Goal: Task Accomplishment & Management: Use online tool/utility

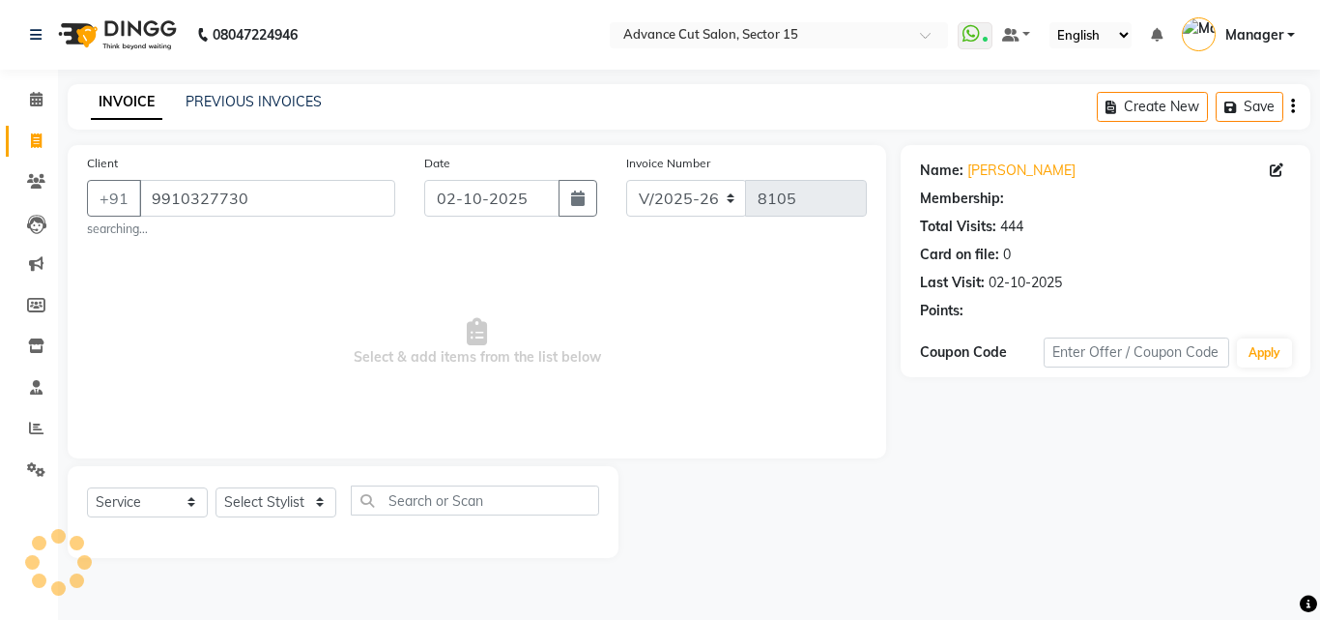
select select "6255"
select select "service"
drag, startPoint x: 0, startPoint y: 0, endPoint x: 305, endPoint y: 497, distance: 583.1
click at [305, 505] on select "Select Stylist Advance Cut [PERSON_NAME] [PERSON_NAME] [PERSON_NAME] LUCKY Mana…" at bounding box center [276, 502] width 121 height 30
click at [309, 497] on select "Select Stylist Advance Cut [PERSON_NAME] [PERSON_NAME] [PERSON_NAME] LUCKY Mana…" at bounding box center [276, 502] width 121 height 30
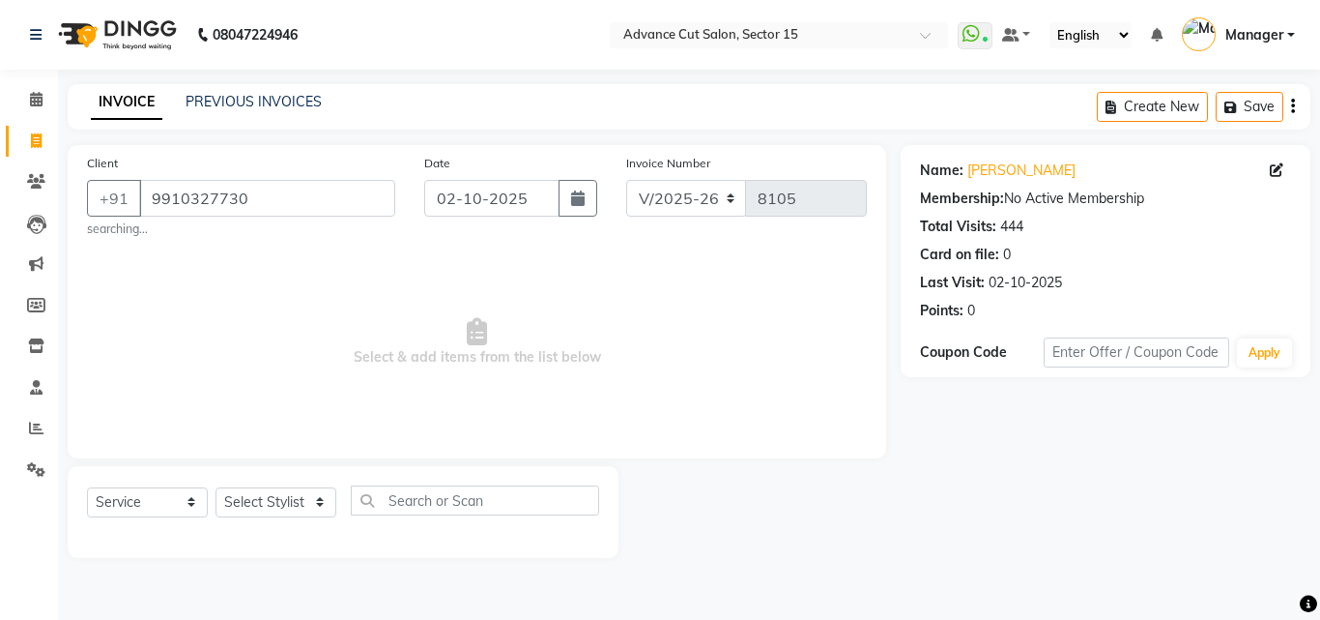
click at [313, 508] on select "Select Stylist Advance Cut [PERSON_NAME] [PERSON_NAME] [PERSON_NAME] LUCKY Mana…" at bounding box center [276, 502] width 121 height 30
click at [309, 506] on select "Select Stylist Advance Cut [PERSON_NAME] [PERSON_NAME] [PERSON_NAME] LUCKY Mana…" at bounding box center [276, 502] width 121 height 30
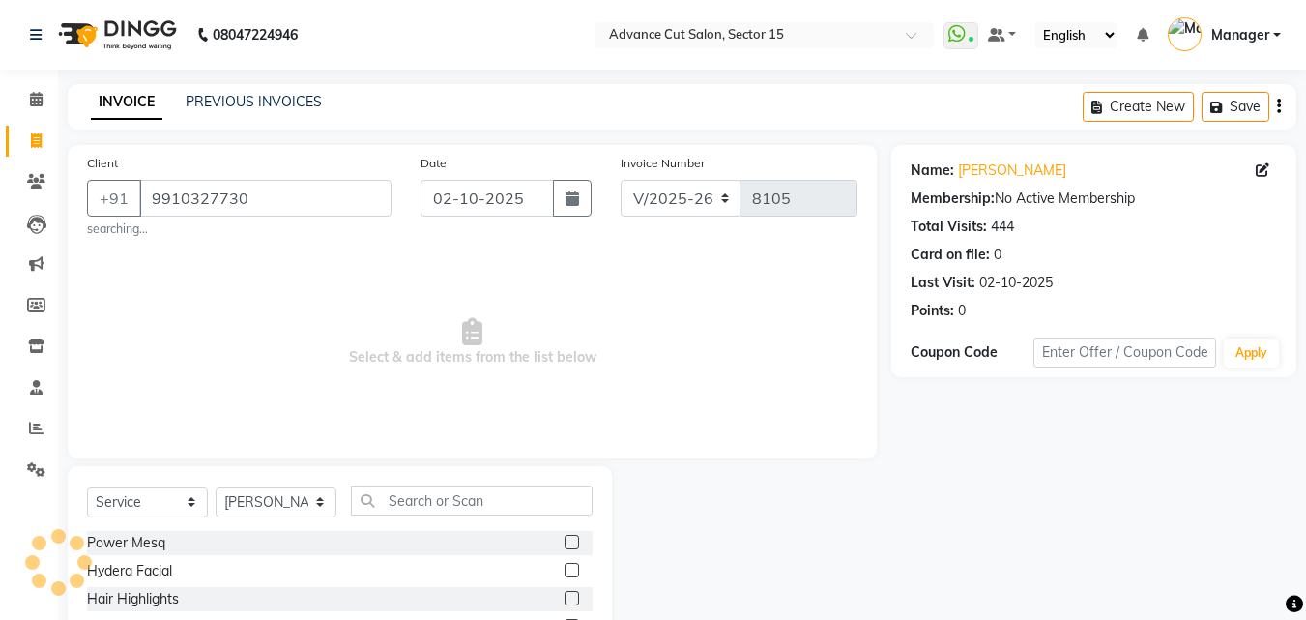
select select "46511"
click at [476, 496] on input "text" at bounding box center [472, 500] width 242 height 30
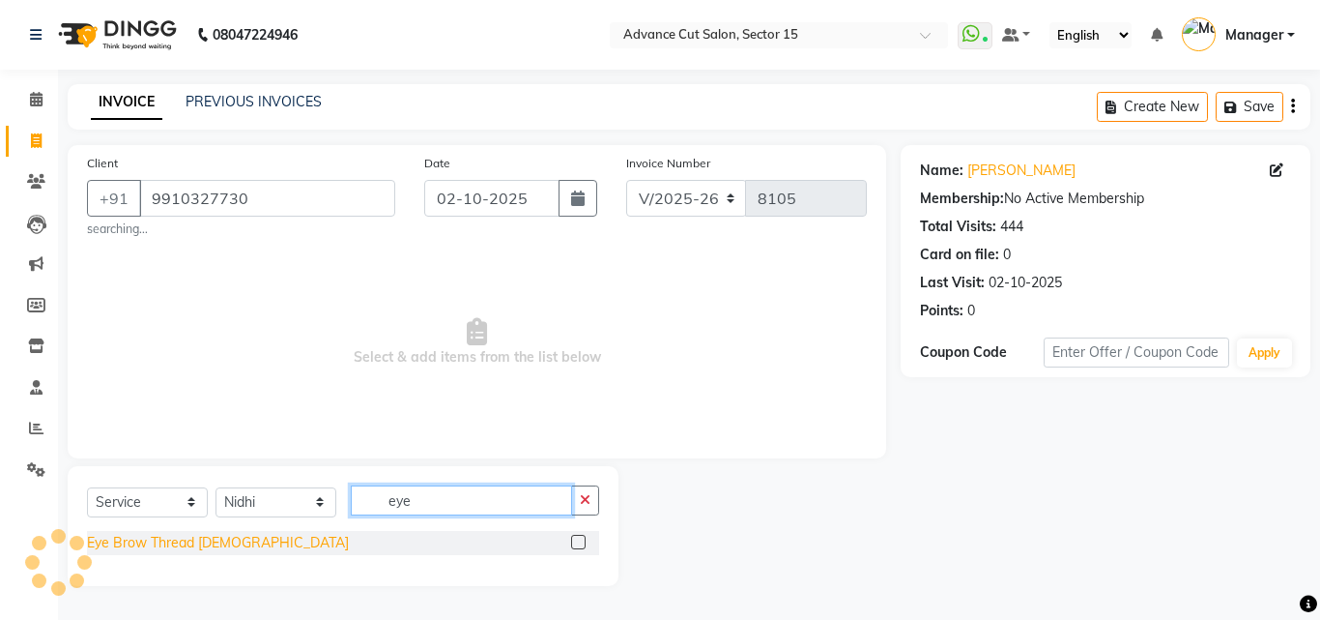
type input "eye"
click at [176, 545] on div "Eye Brow Thread [DEMOGRAPHIC_DATA]" at bounding box center [218, 543] width 262 height 20
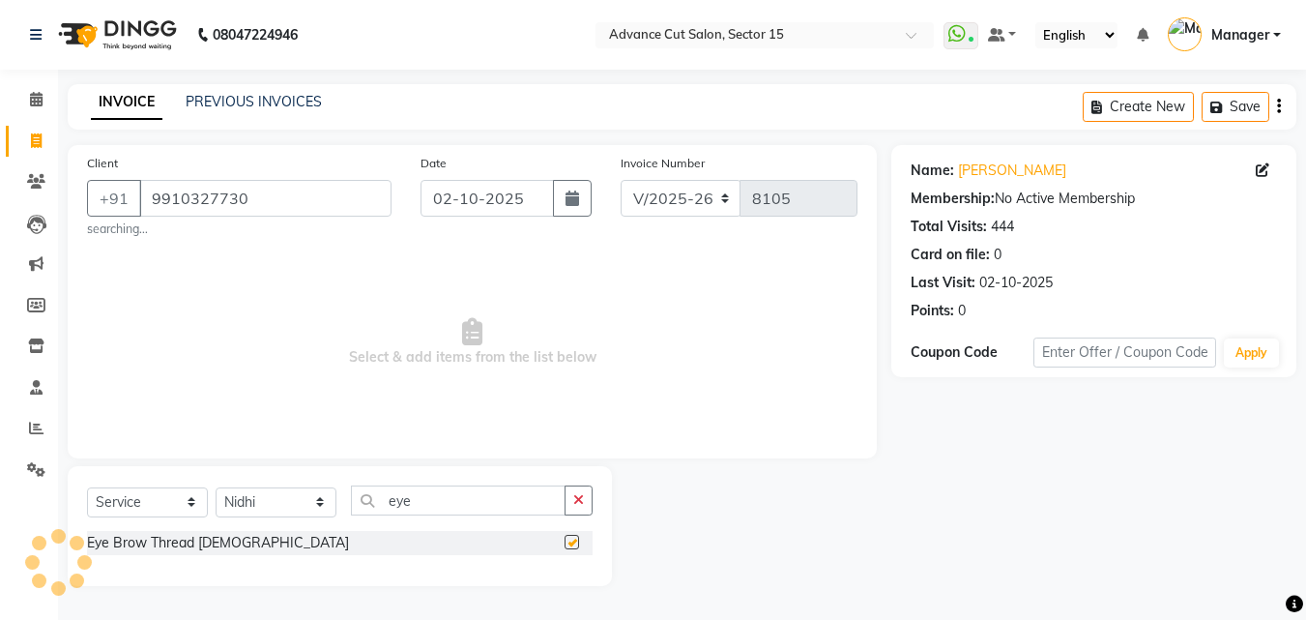
checkbox input "false"
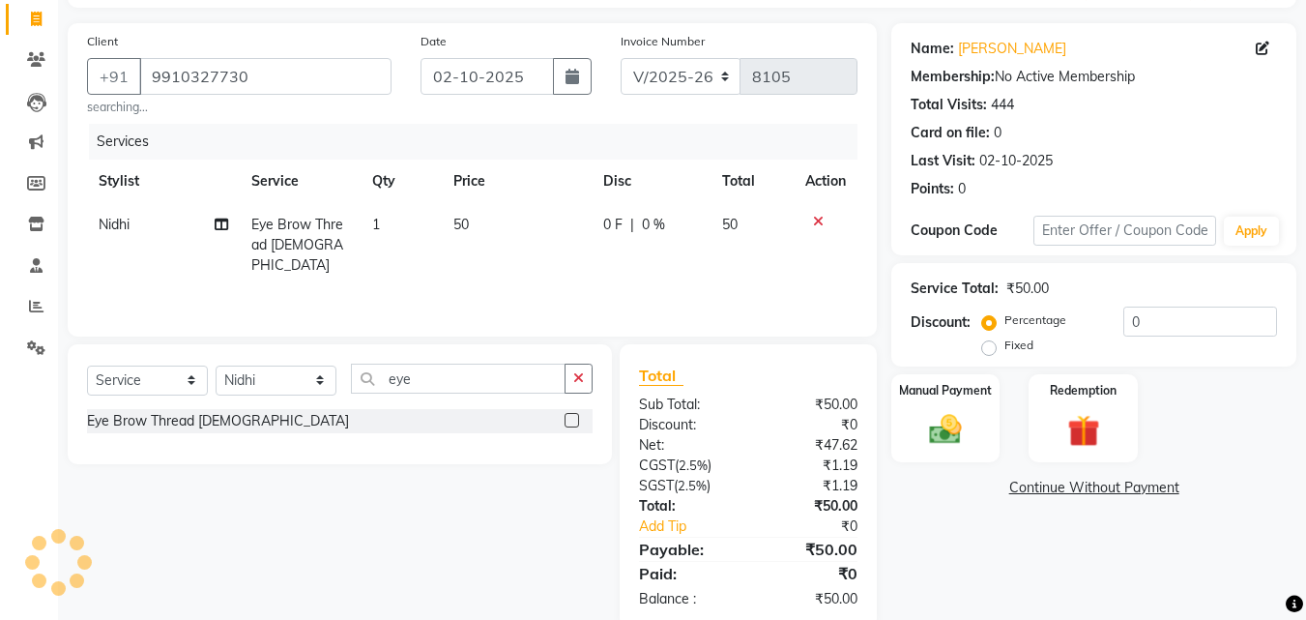
scroll to position [159, 0]
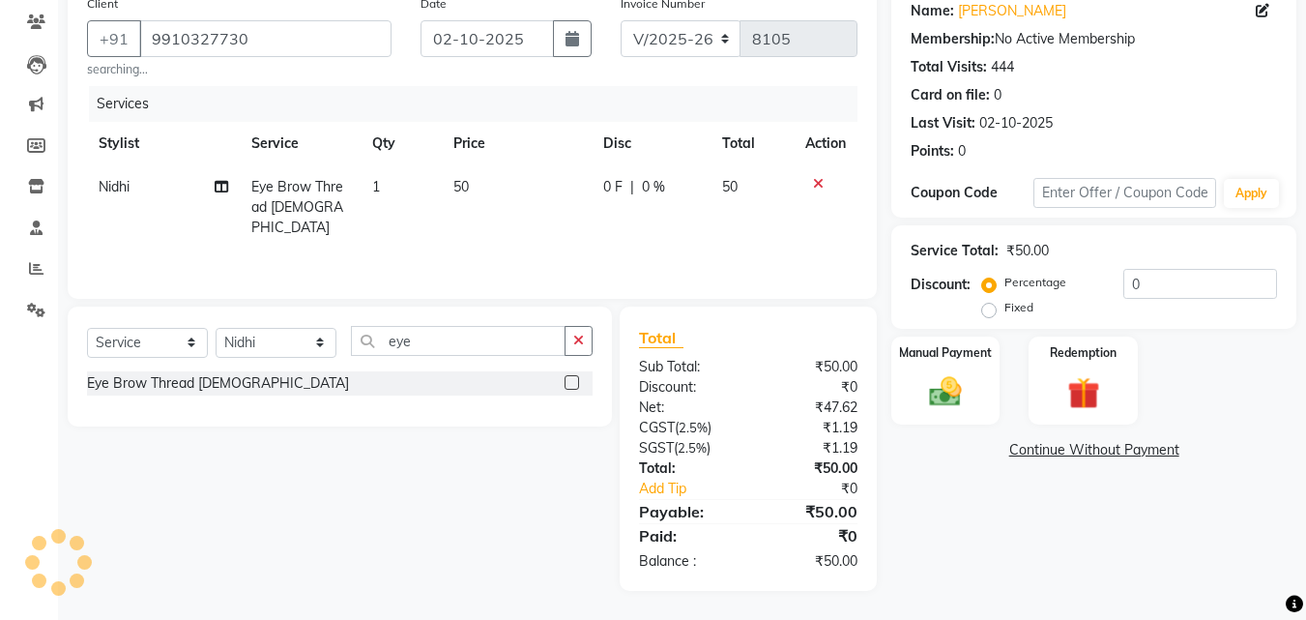
click at [866, 389] on div "₹0" at bounding box center [810, 387] width 124 height 20
click at [963, 383] on img at bounding box center [945, 391] width 54 height 39
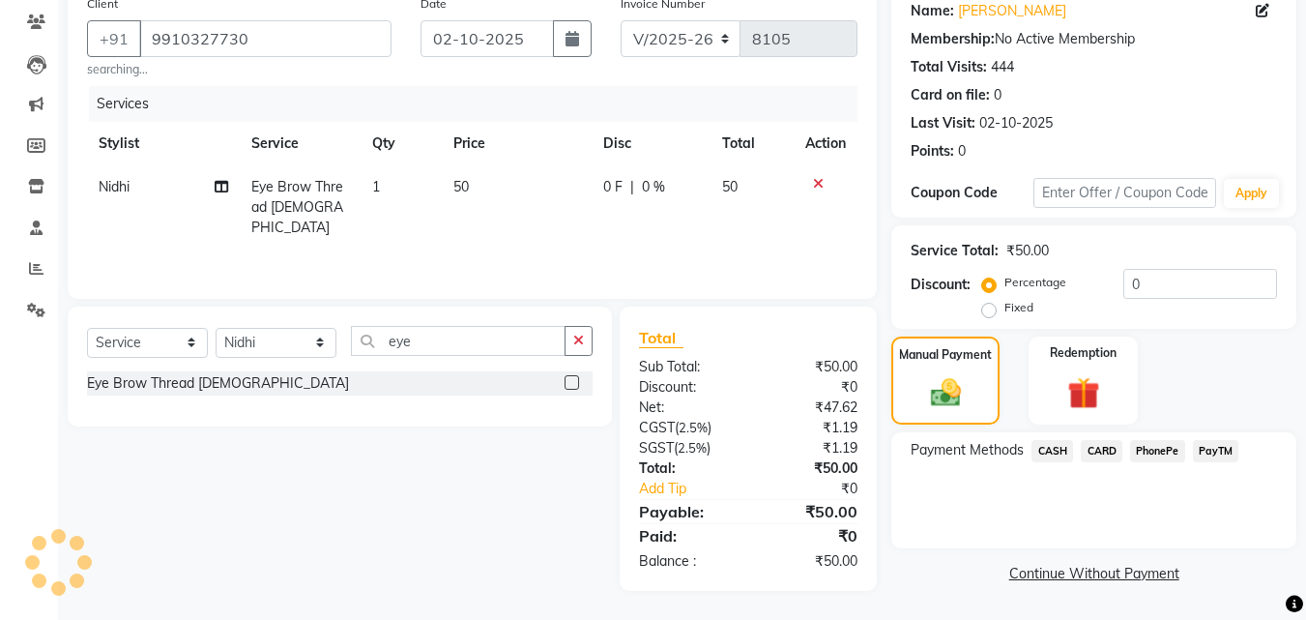
click at [1210, 444] on span "PayTM" at bounding box center [1216, 451] width 46 height 22
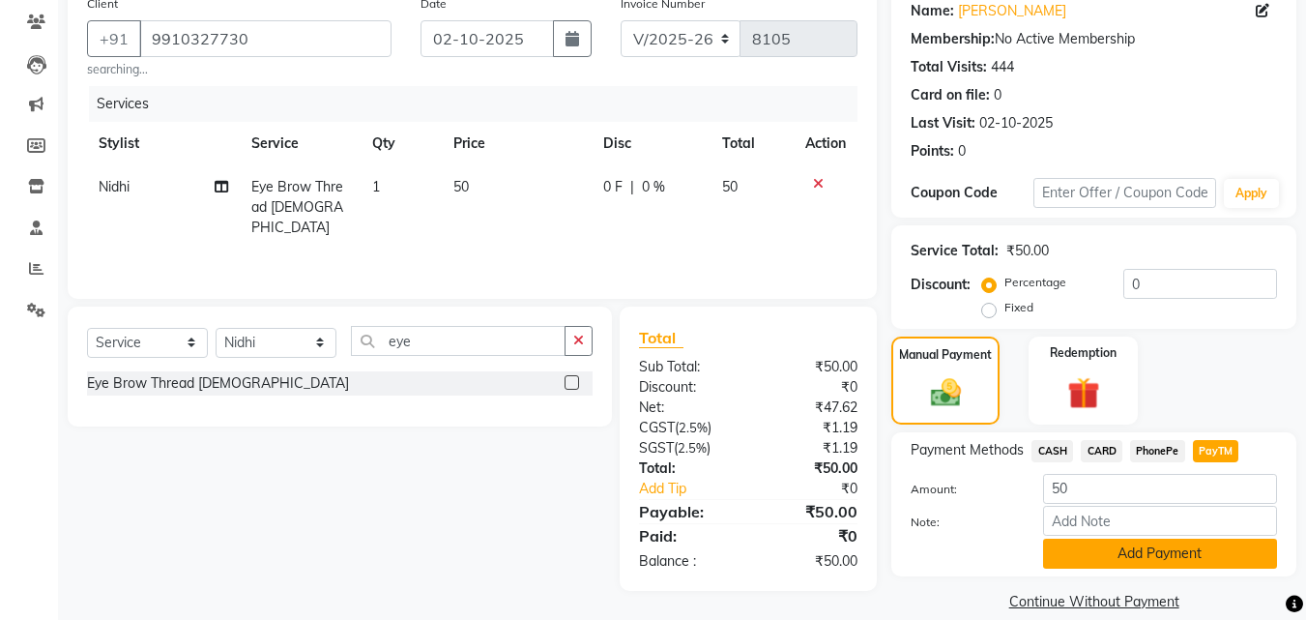
click at [1226, 544] on button "Add Payment" at bounding box center [1160, 553] width 234 height 30
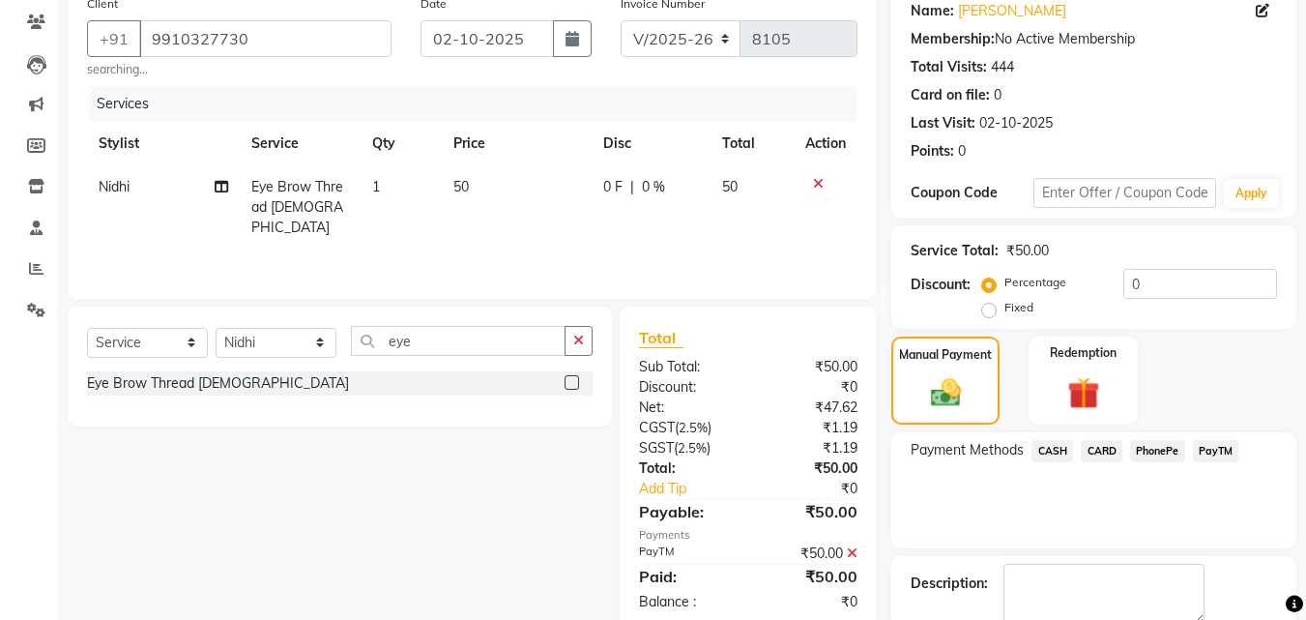
scroll to position [266, 0]
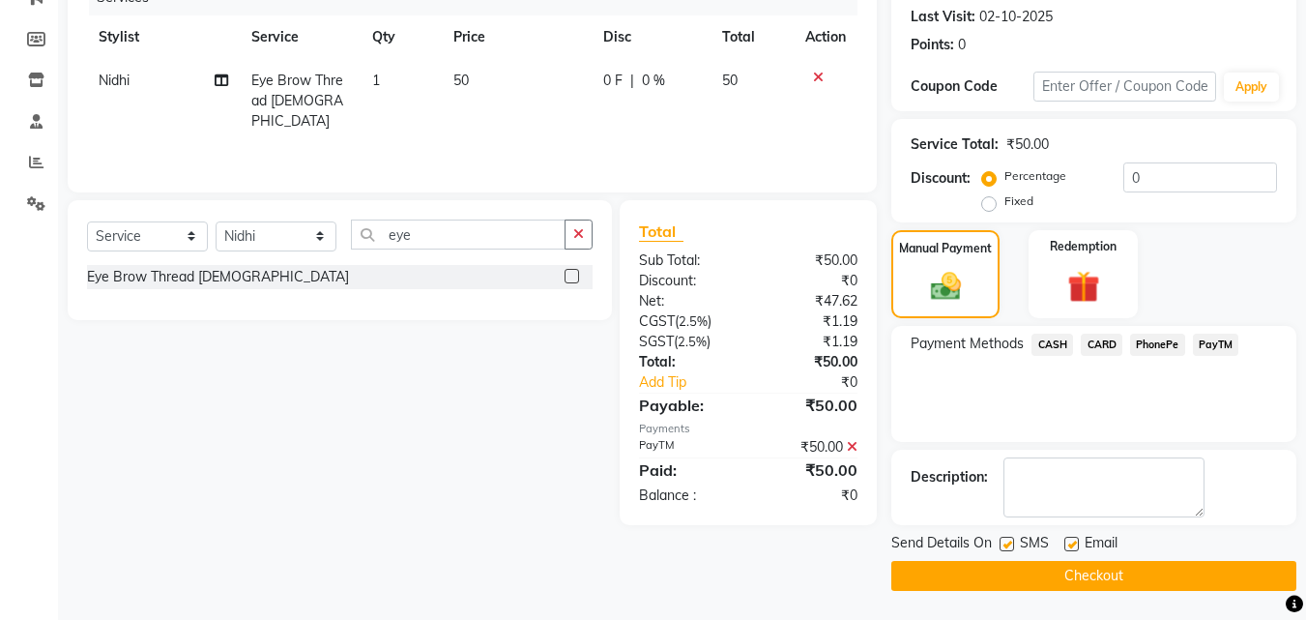
drag, startPoint x: 1207, startPoint y: 571, endPoint x: 1204, endPoint y: 562, distance: 10.1
click at [1205, 566] on button "Checkout" at bounding box center [1093, 576] width 405 height 30
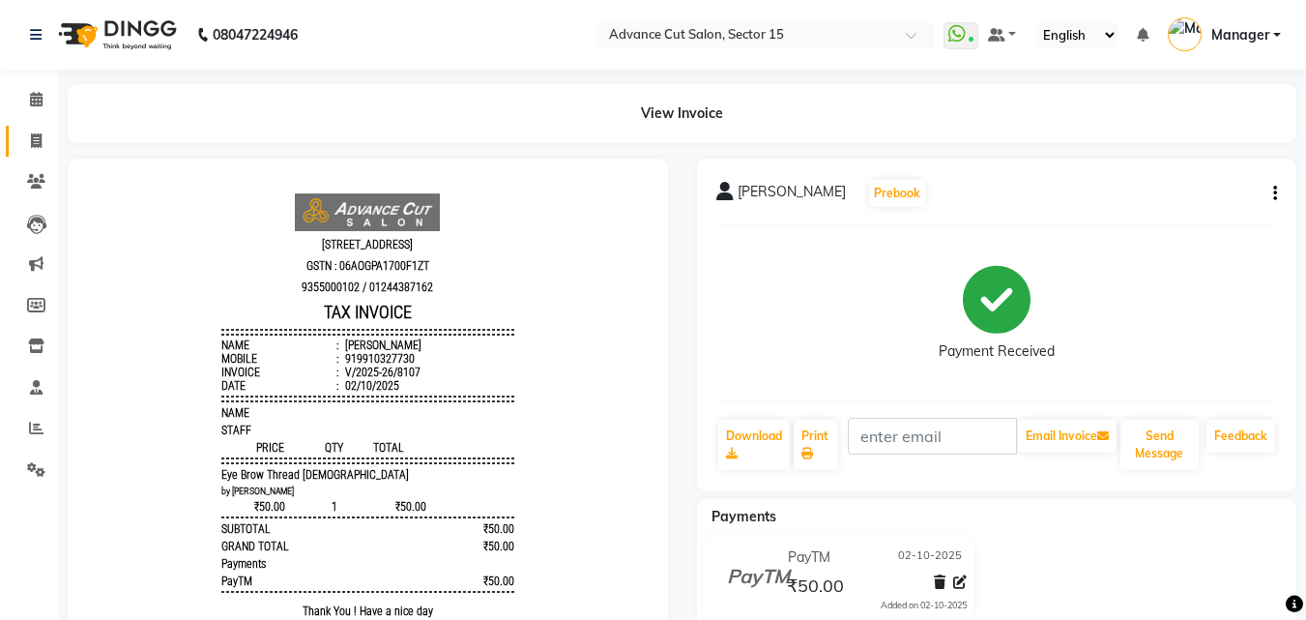
click at [18, 143] on link "Invoice" at bounding box center [29, 142] width 46 height 32
select select "service"
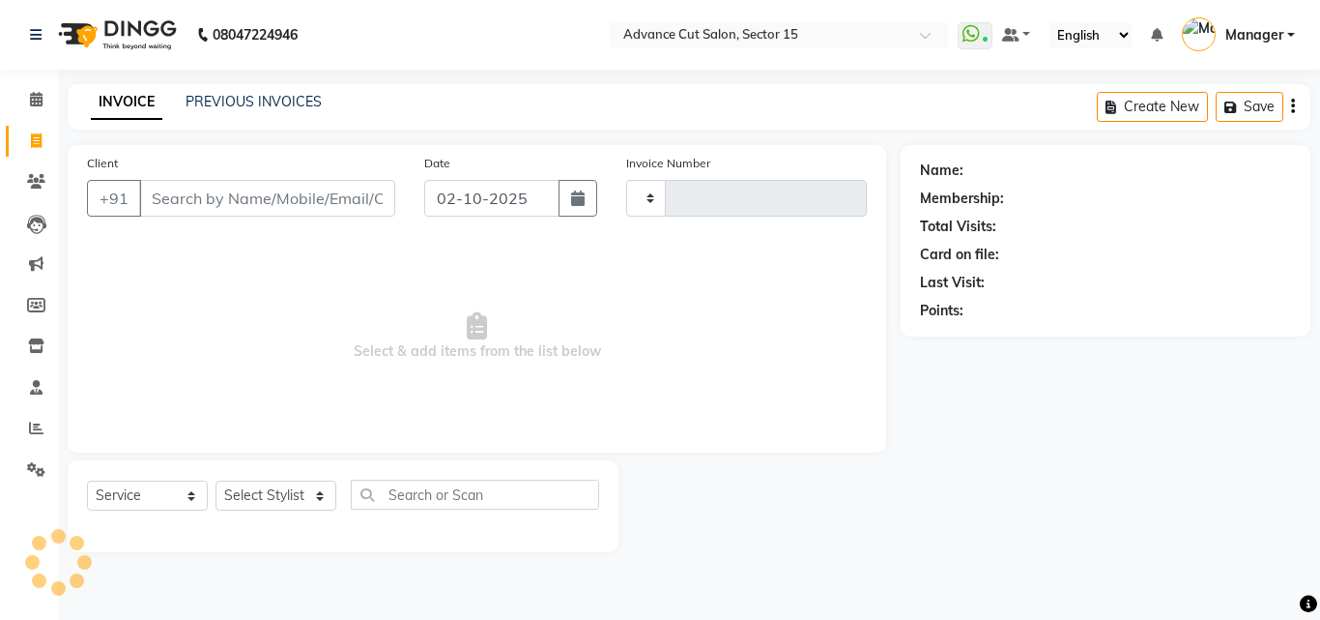
type input "8108"
select select "6255"
select select "service"
click at [246, 114] on div "INVOICE PREVIOUS INVOICES Create New Save" at bounding box center [689, 106] width 1243 height 45
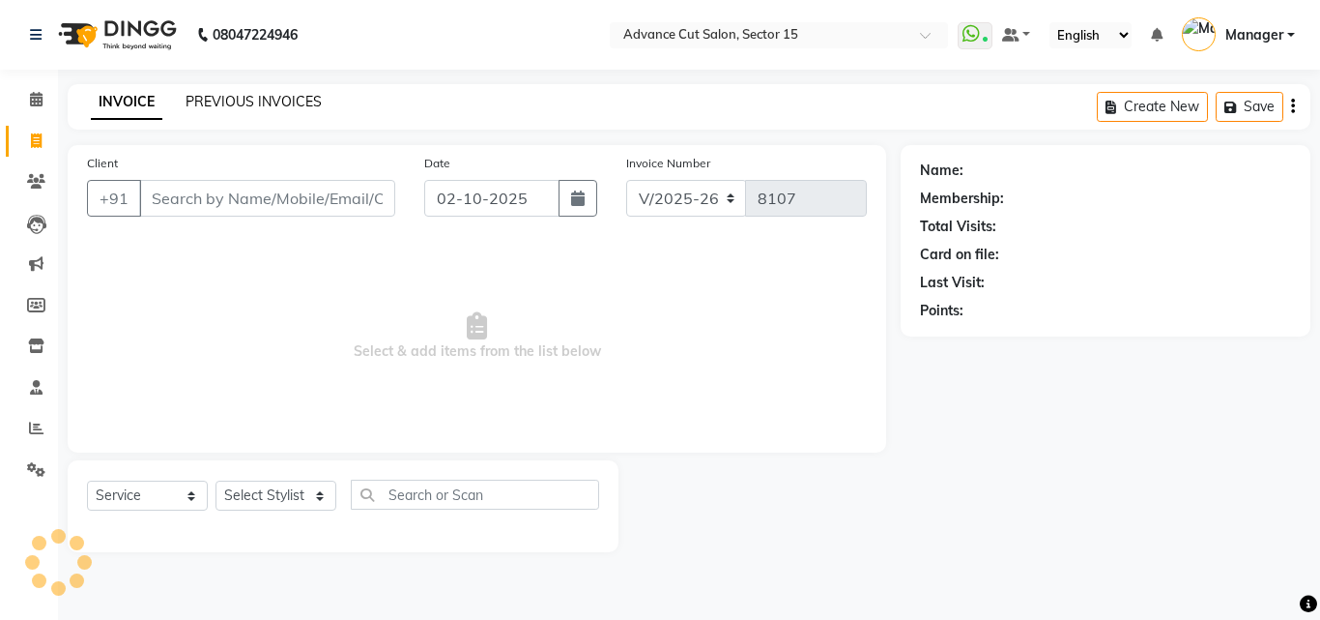
click at [247, 104] on link "PREVIOUS INVOICES" at bounding box center [254, 101] width 136 height 17
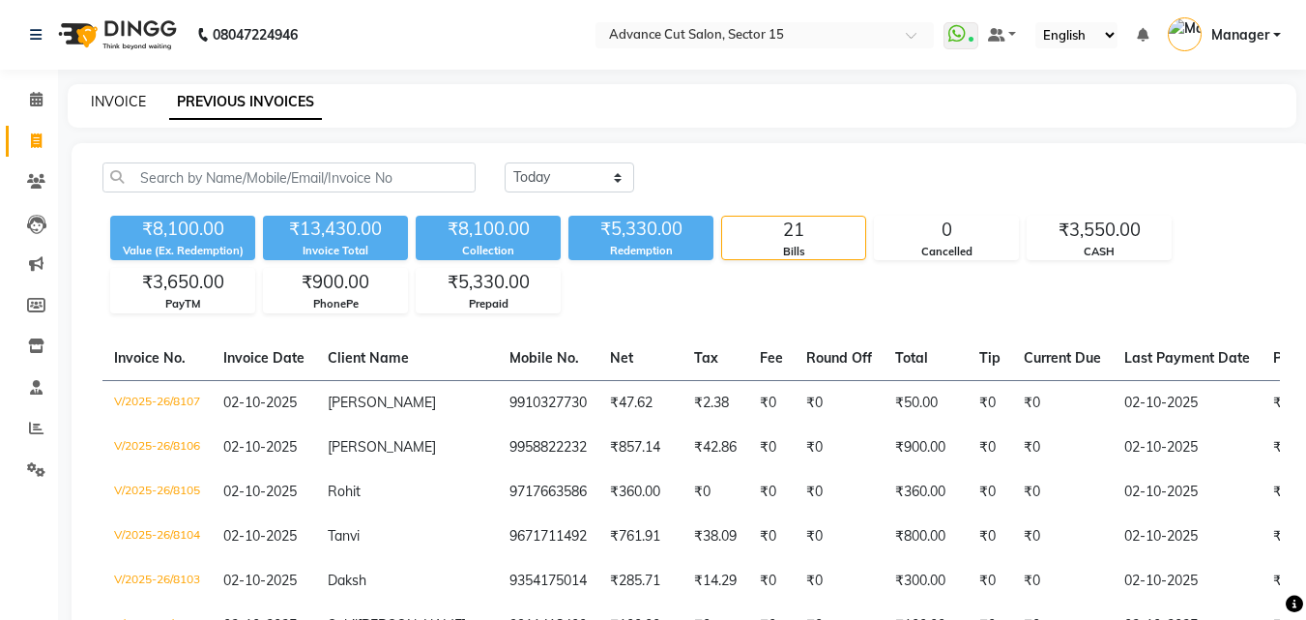
click at [112, 107] on link "INVOICE" at bounding box center [118, 101] width 55 height 17
select select "service"
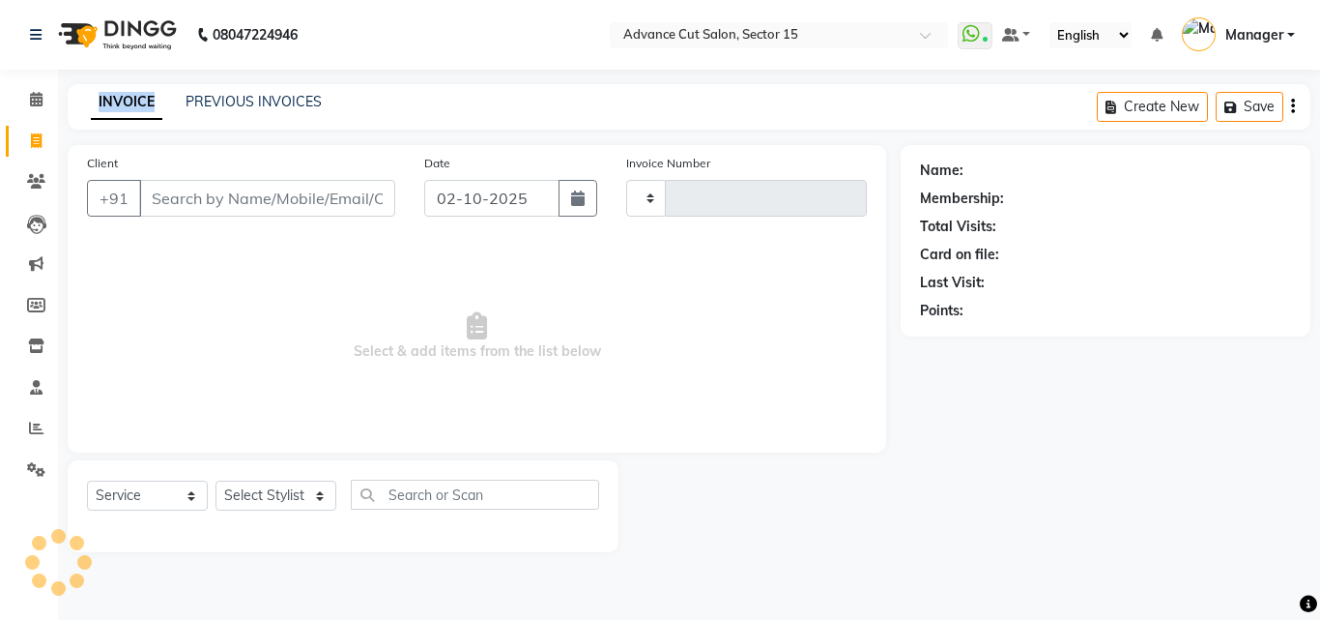
click at [112, 107] on link "INVOICE" at bounding box center [127, 102] width 72 height 35
select select "6255"
type input "8108"
click at [276, 98] on link "PREVIOUS INVOICES" at bounding box center [254, 101] width 136 height 17
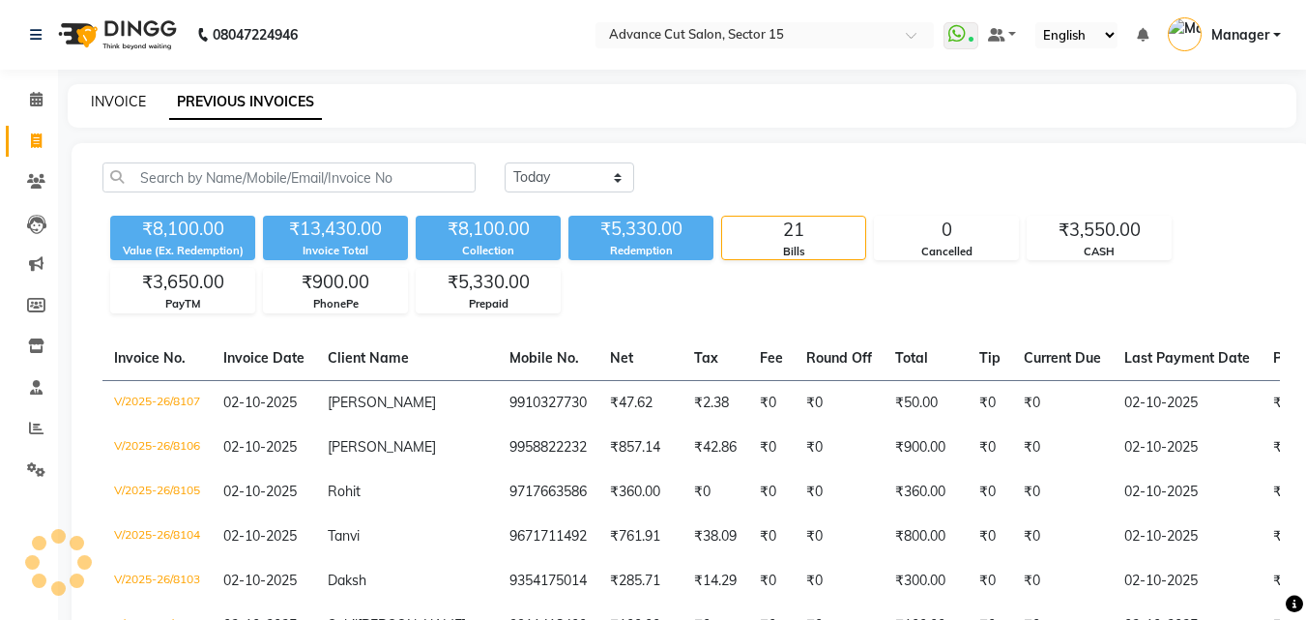
click at [110, 108] on link "INVOICE" at bounding box center [118, 101] width 55 height 17
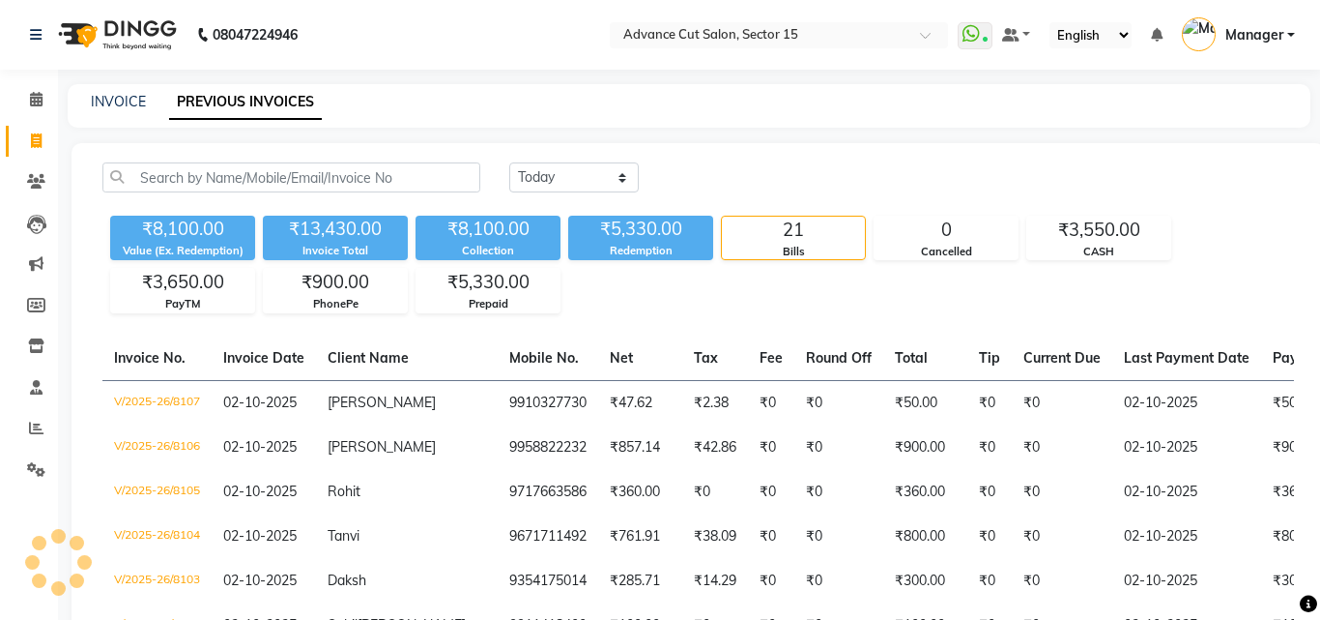
select select "6255"
select select "service"
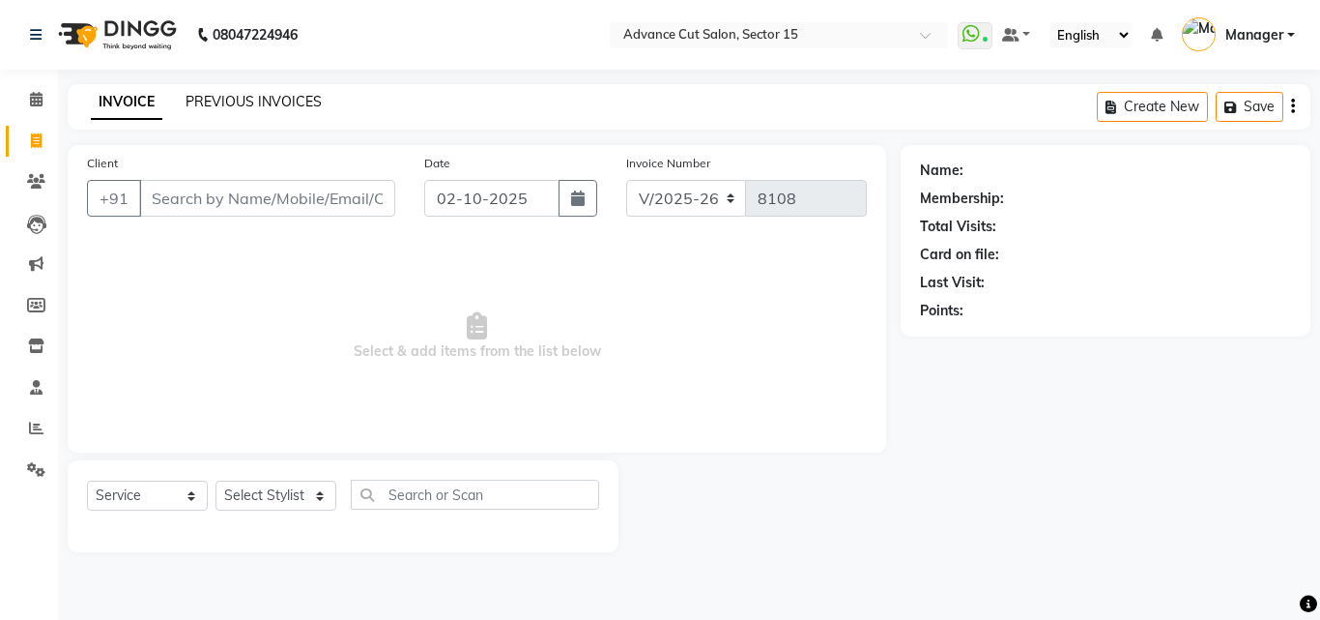
click at [250, 99] on link "PREVIOUS INVOICES" at bounding box center [254, 101] width 136 height 17
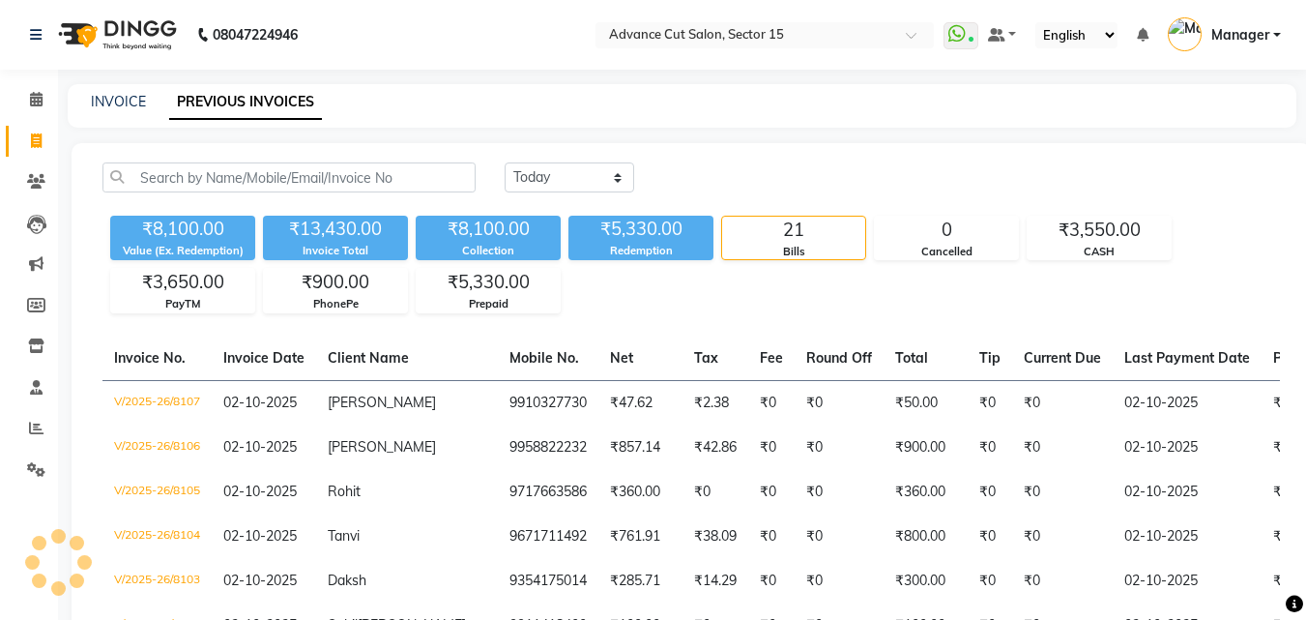
click at [370, 17] on nav "08047224946 Select Location × Advance Cut Salon, Sector 15 WhatsApp Status ✕ St…" at bounding box center [653, 35] width 1306 height 70
click at [116, 105] on link "INVOICE" at bounding box center [118, 101] width 55 height 17
select select "service"
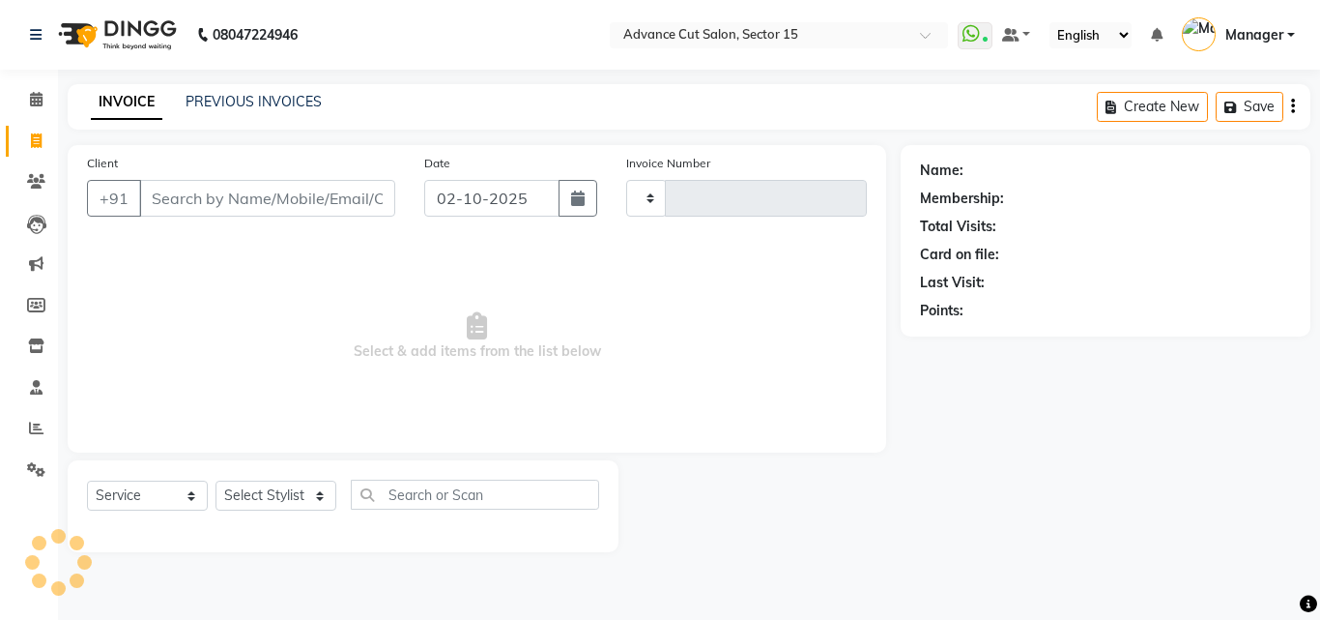
type input "8109"
select select "6255"
click at [334, 192] on input "Client" at bounding box center [267, 198] width 256 height 37
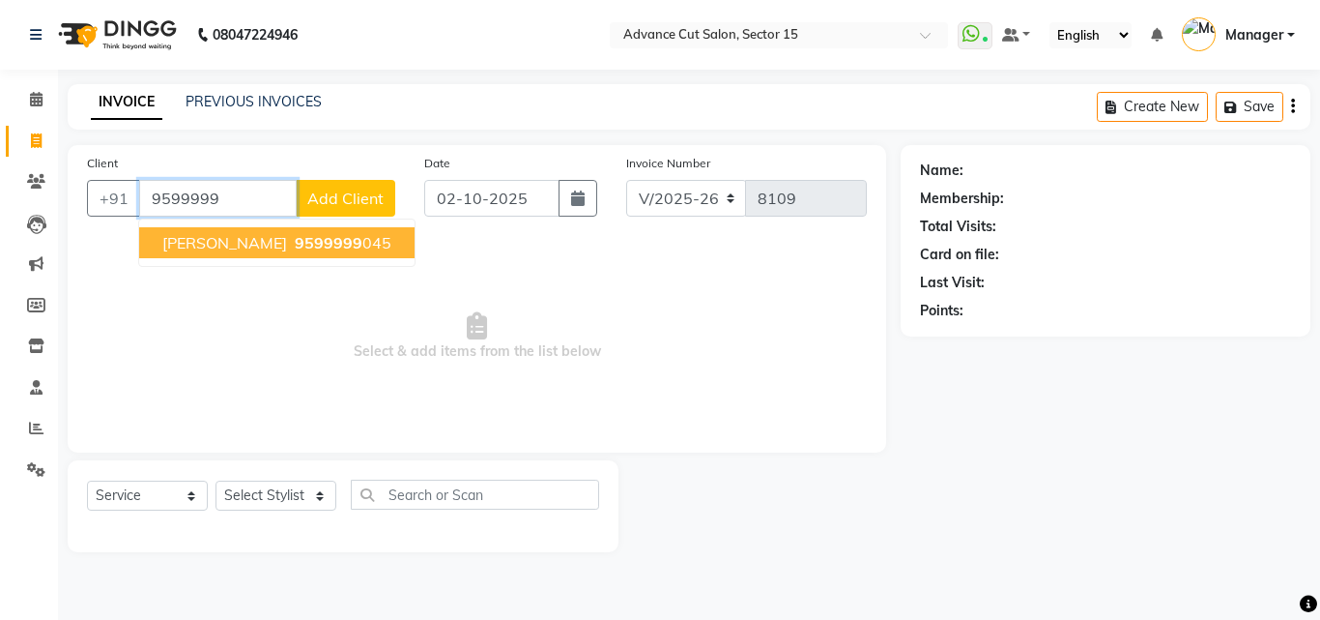
click at [339, 231] on button "Nishant 9599999 045" at bounding box center [276, 242] width 275 height 31
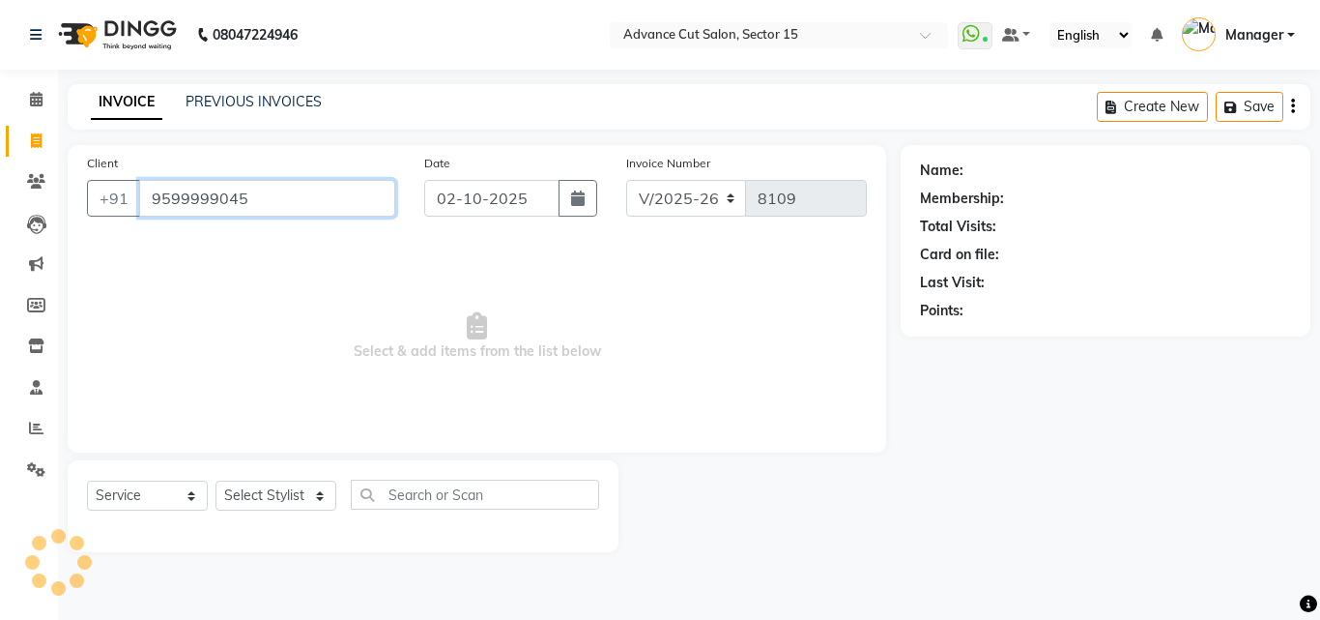
type input "9599999045"
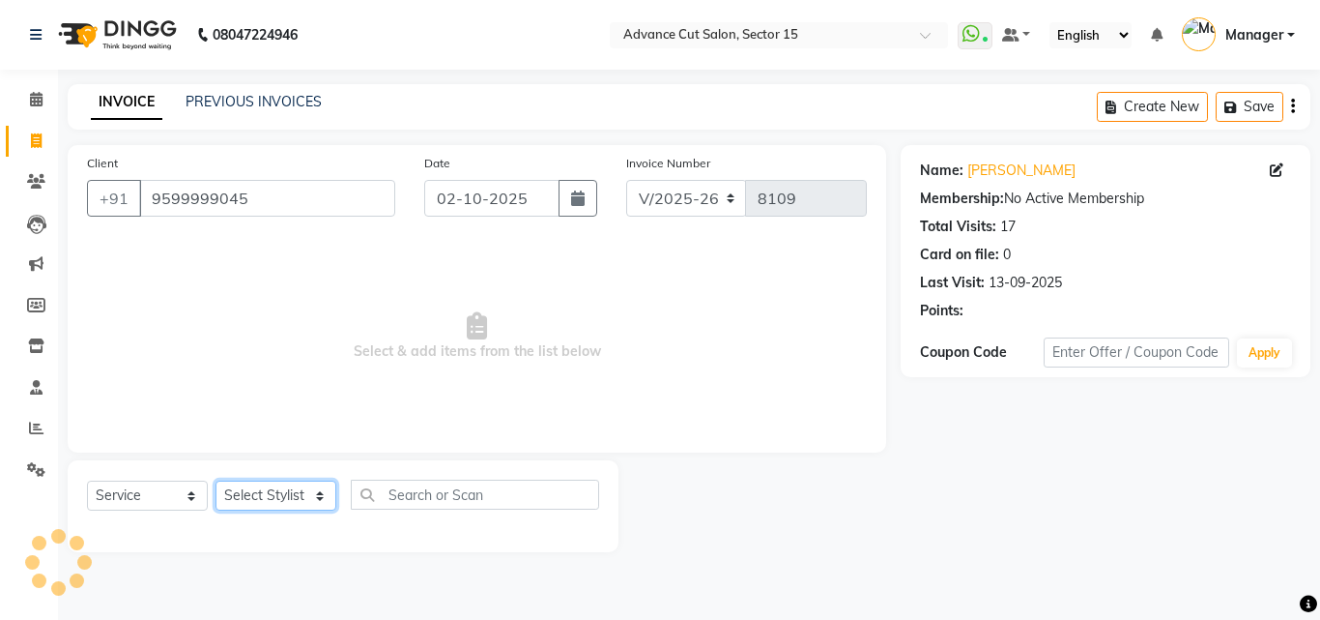
click at [297, 505] on select "Select Stylist Advance Cut [PERSON_NAME] [PERSON_NAME] [PERSON_NAME] LUCKY Mana…" at bounding box center [276, 495] width 121 height 30
click at [316, 505] on select "Select Stylist Advance Cut [PERSON_NAME] [PERSON_NAME] [PERSON_NAME] LUCKY Mana…" at bounding box center [276, 495] width 121 height 30
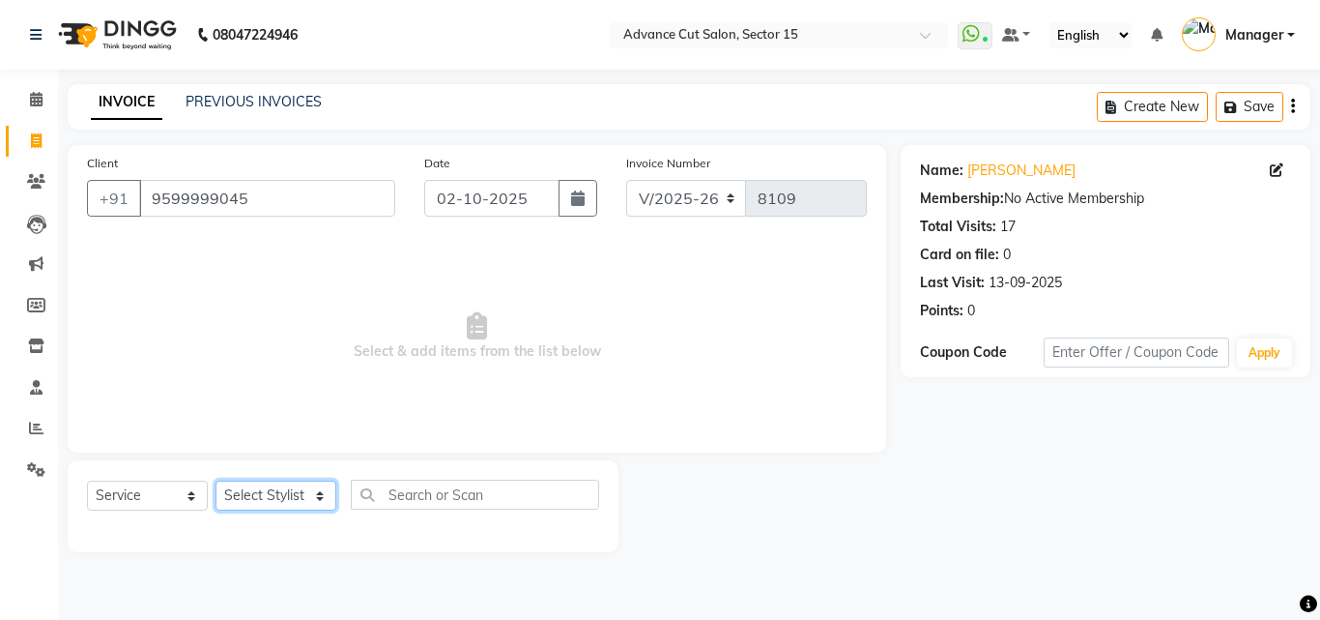
select select "46501"
click at [216, 480] on select "Select Stylist Advance Cut [PERSON_NAME] [PERSON_NAME] [PERSON_NAME] LUCKY Mana…" at bounding box center [276, 495] width 121 height 30
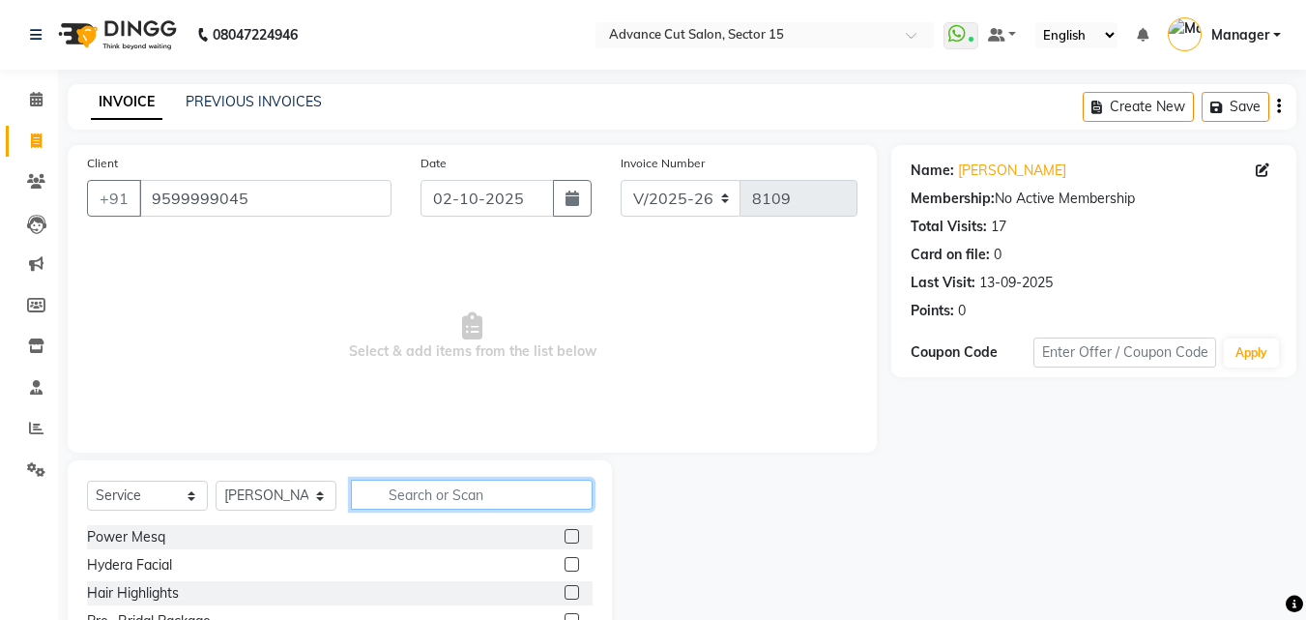
click at [382, 499] on input "text" at bounding box center [472, 494] width 242 height 30
click at [445, 503] on input "text" at bounding box center [472, 494] width 242 height 30
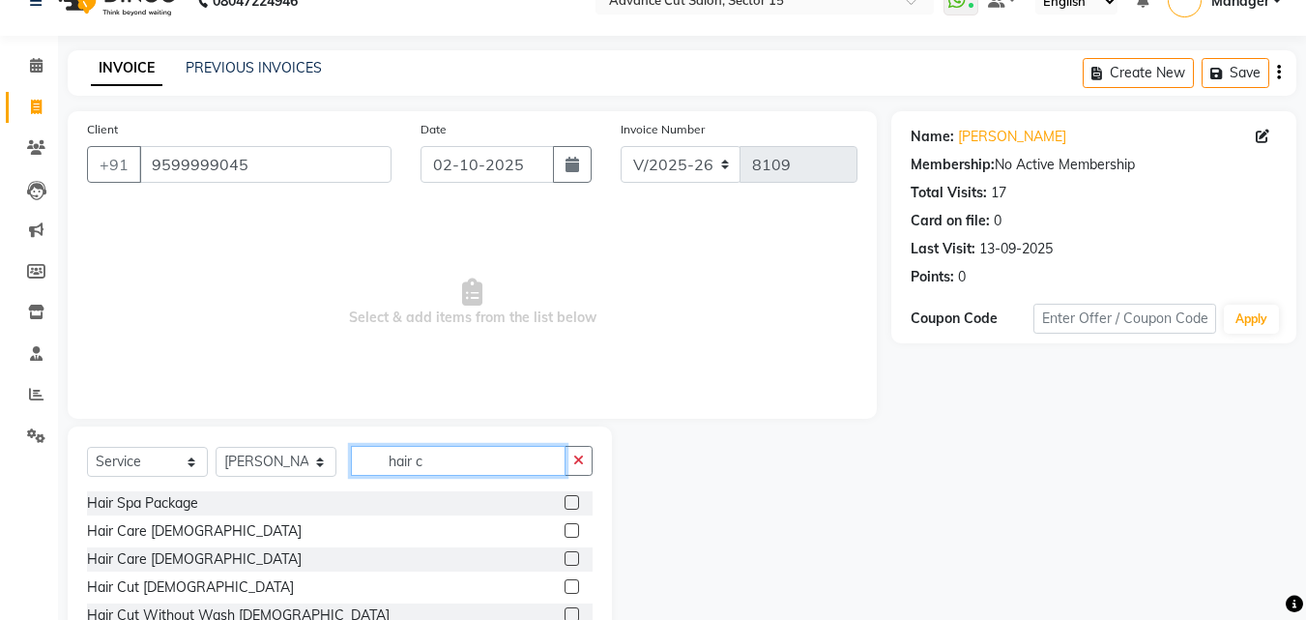
scroll to position [130, 0]
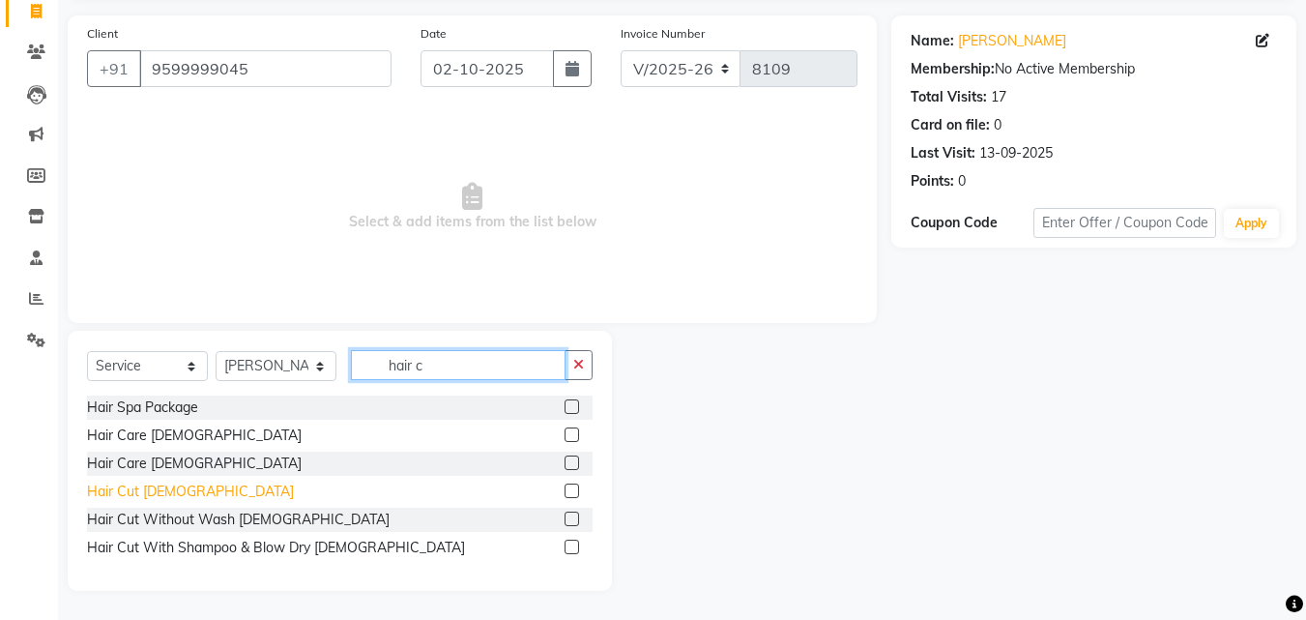
type input "hair c"
click at [168, 485] on div "Hair Cut [DEMOGRAPHIC_DATA]" at bounding box center [190, 491] width 207 height 20
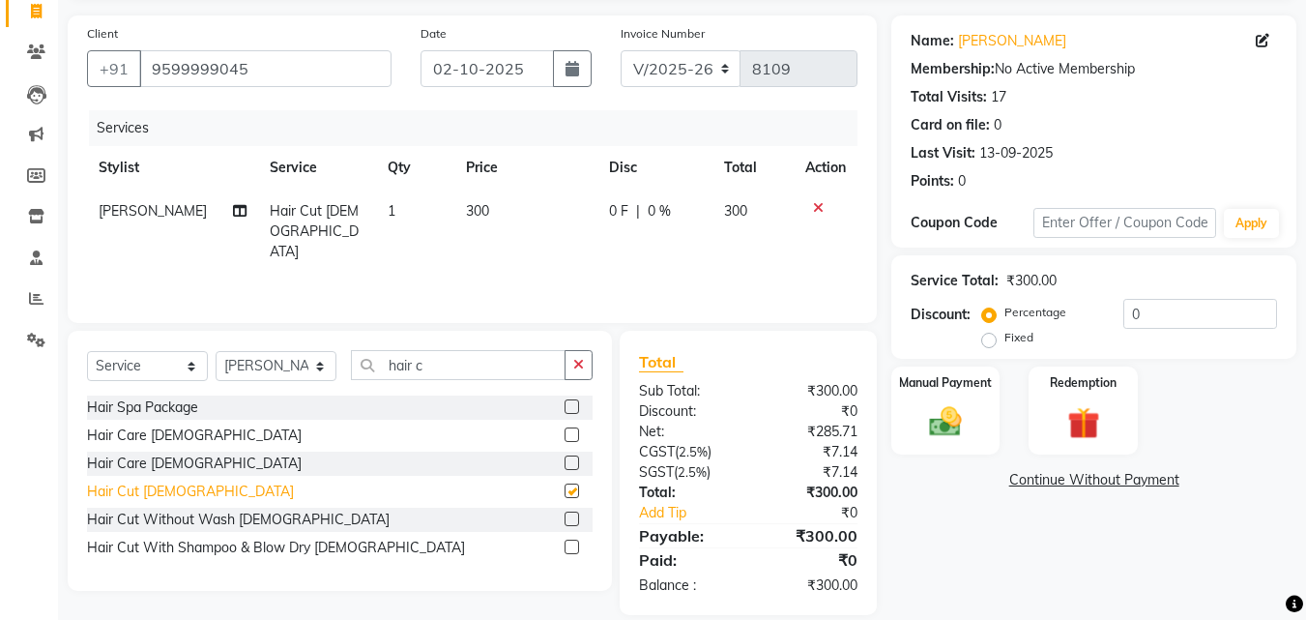
checkbox input "false"
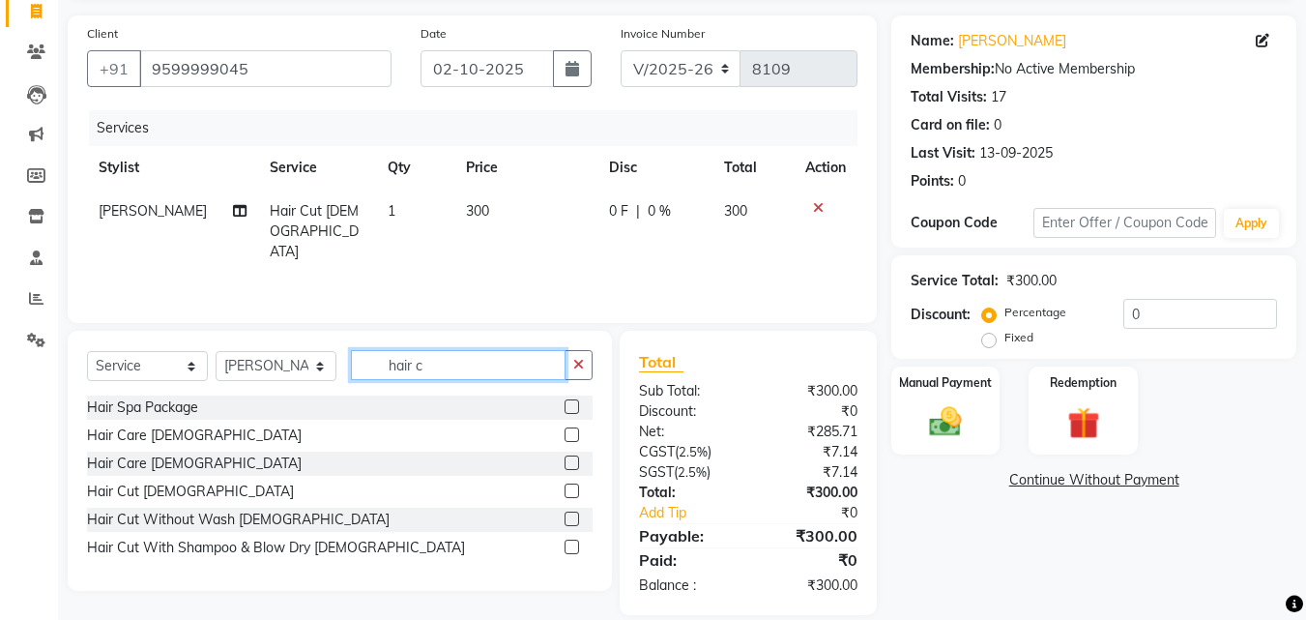
click at [558, 358] on input "hair c" at bounding box center [458, 365] width 215 height 30
click at [567, 360] on button "button" at bounding box center [578, 365] width 28 height 30
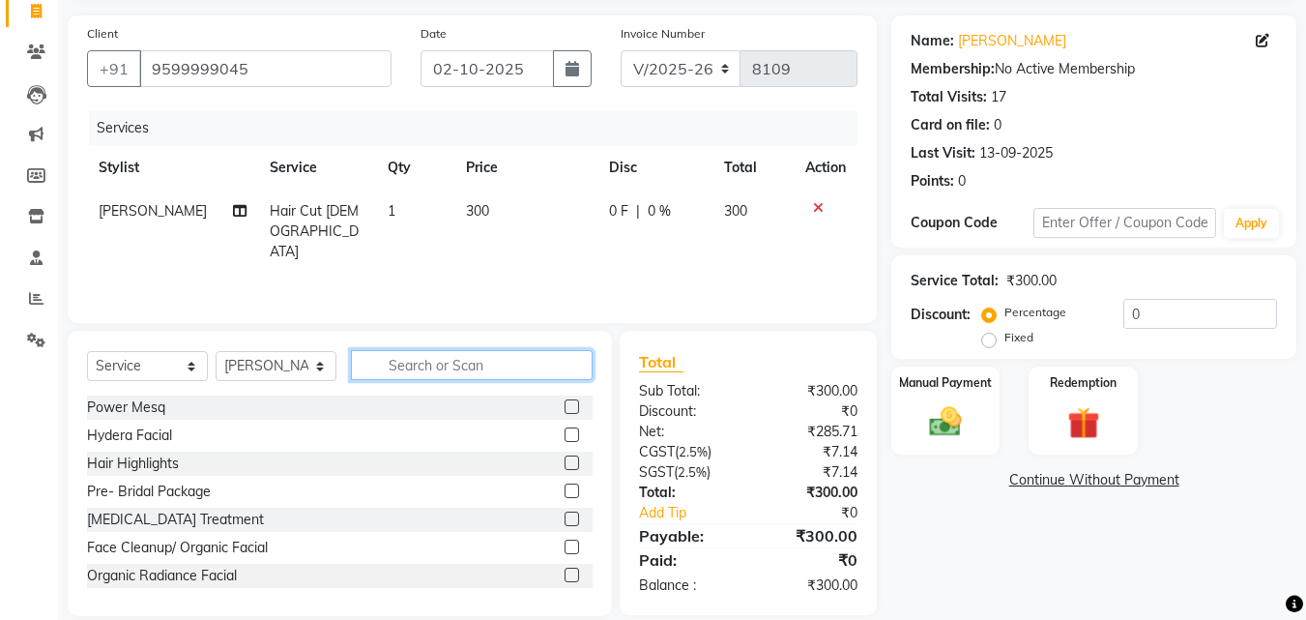
click at [567, 360] on input "text" at bounding box center [472, 365] width 242 height 30
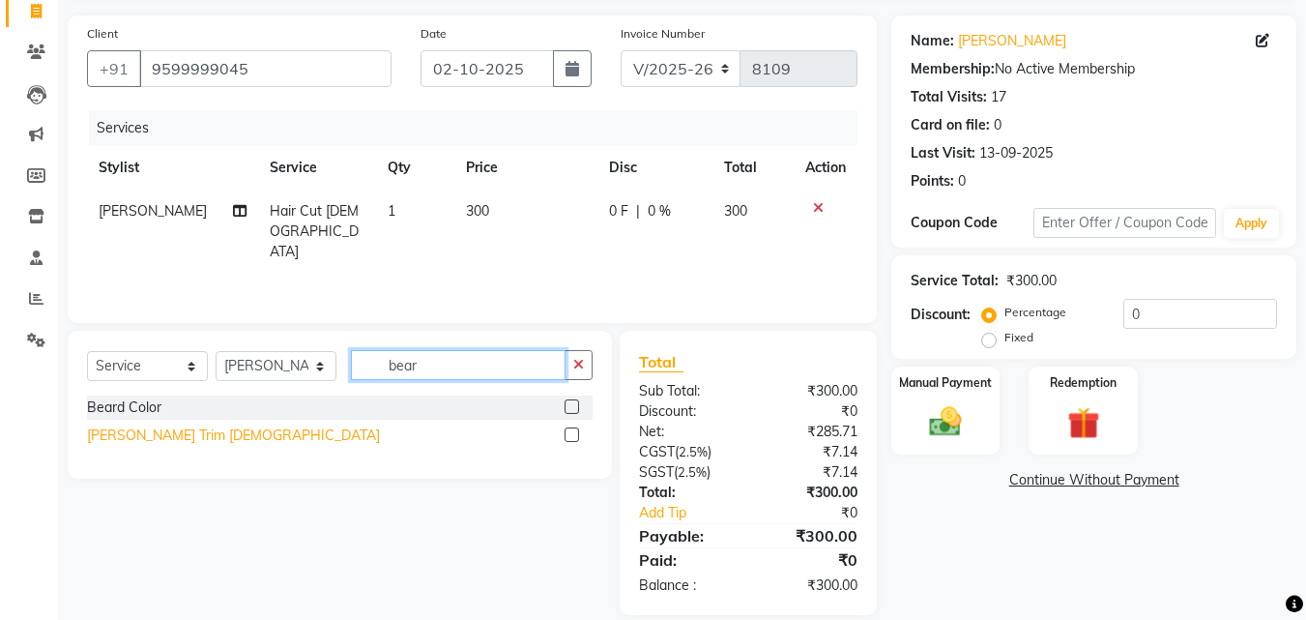
type input "bear"
click at [158, 442] on div "[PERSON_NAME] Trim [DEMOGRAPHIC_DATA]" at bounding box center [233, 435] width 293 height 20
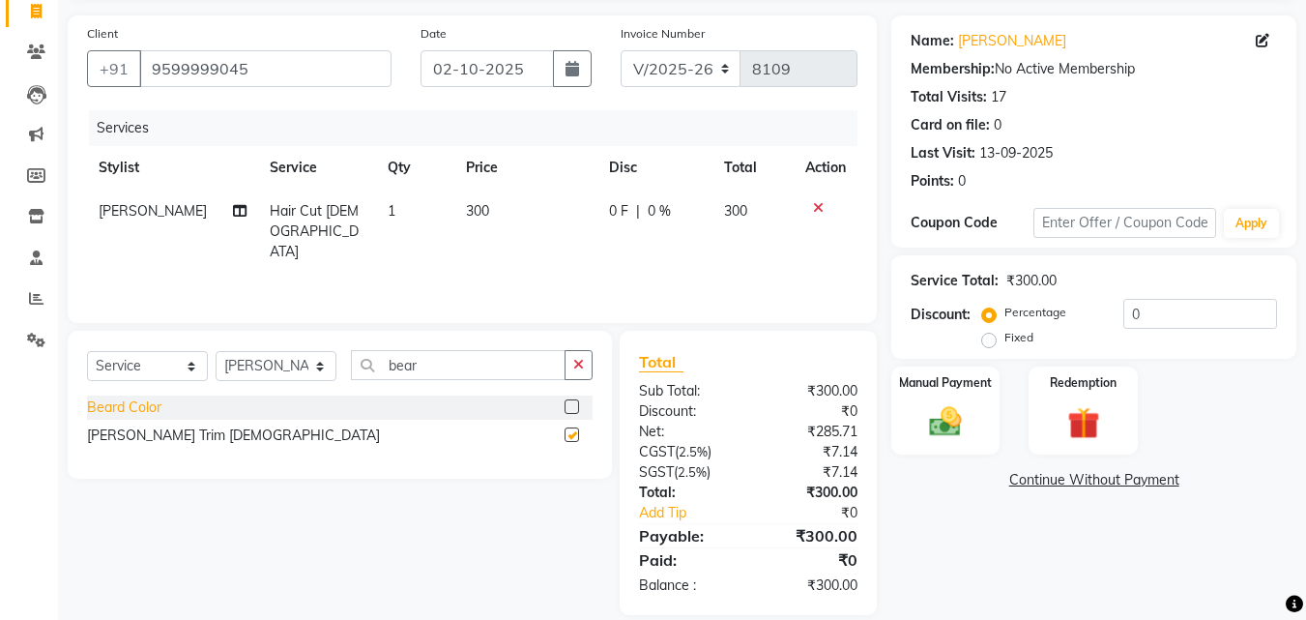
checkbox input "false"
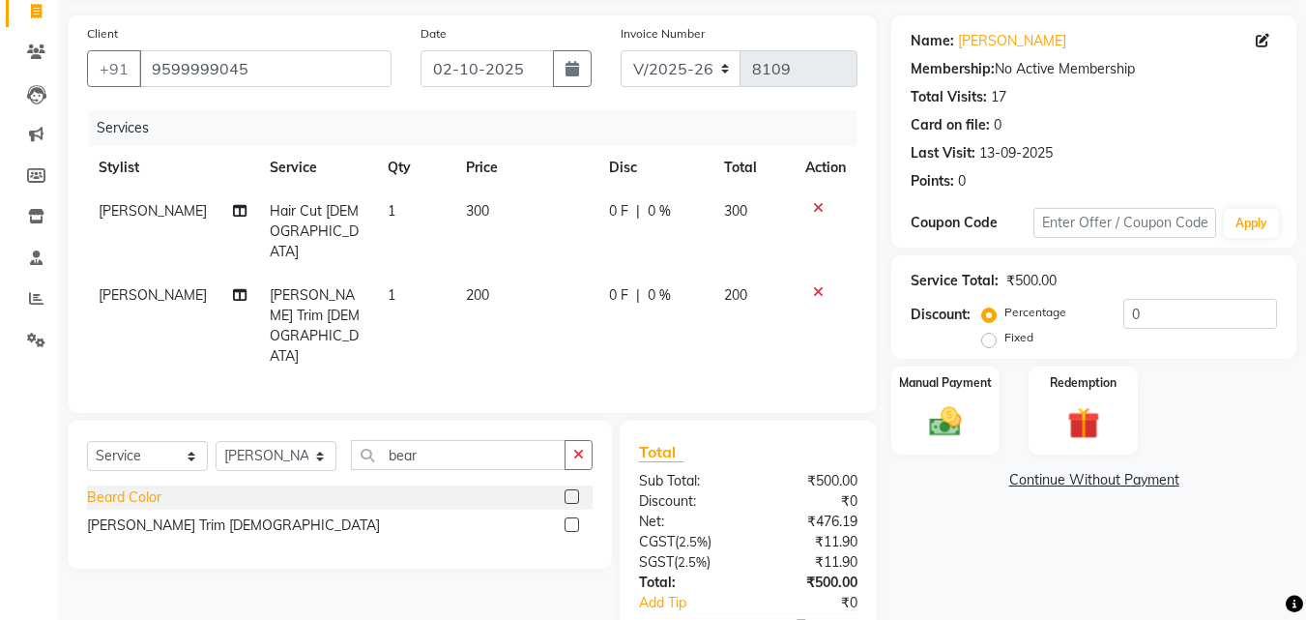
click at [145, 487] on div "Beard Color" at bounding box center [124, 497] width 74 height 20
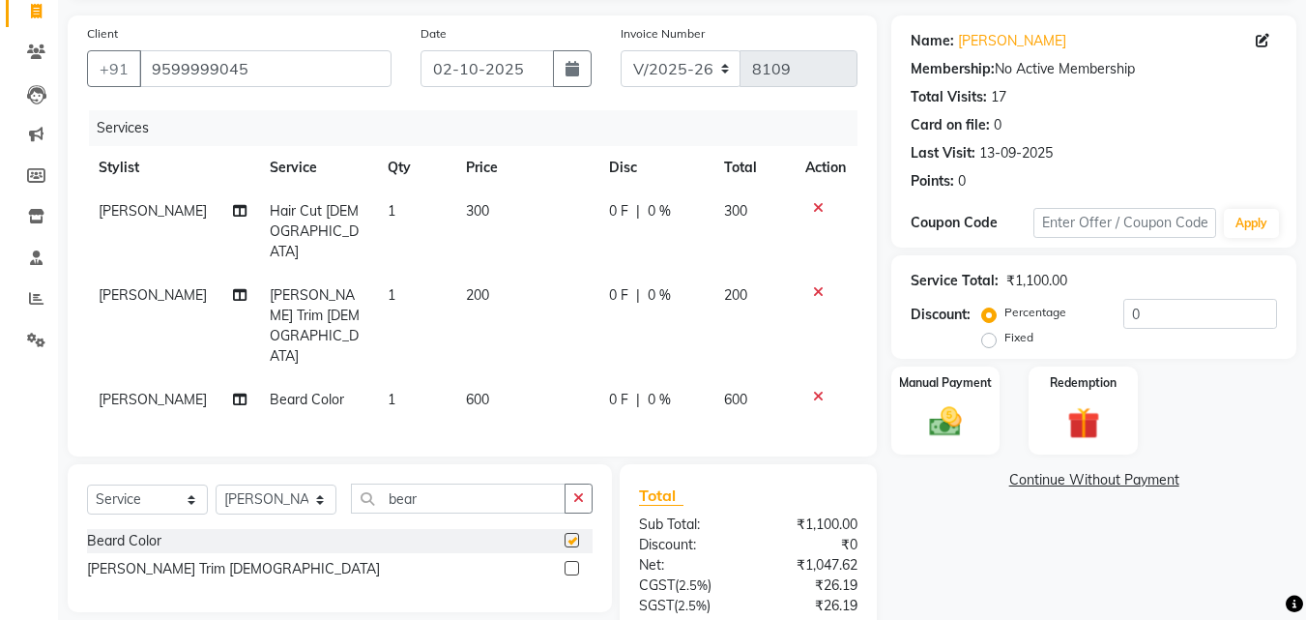
checkbox input "false"
click at [573, 483] on button "button" at bounding box center [578, 498] width 28 height 30
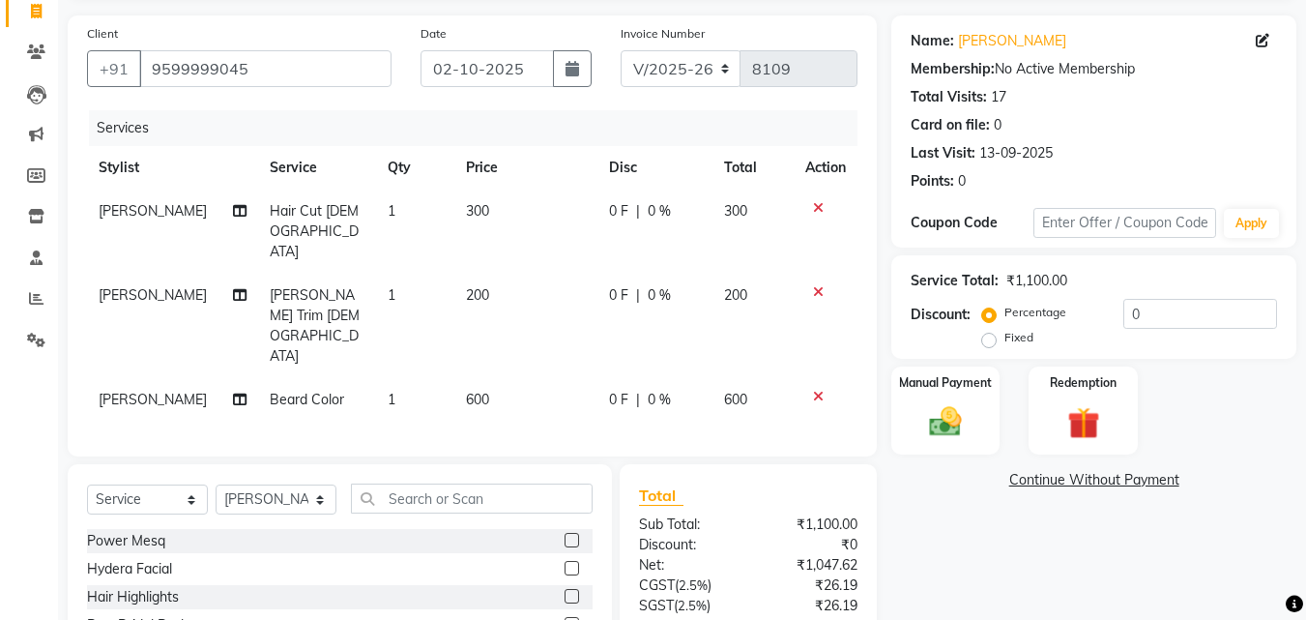
click at [514, 464] on div "Select Service Product Membership Package Voucher Prepaid Gift Card Select Styl…" at bounding box center [340, 606] width 544 height 285
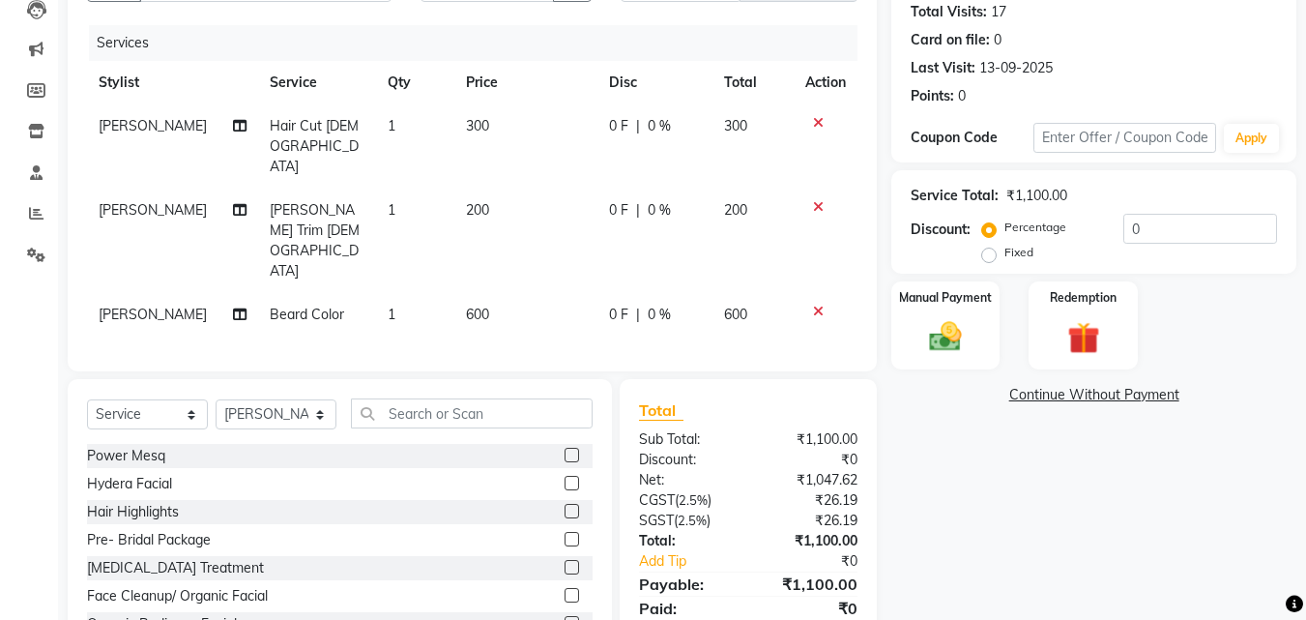
scroll to position [221, 0]
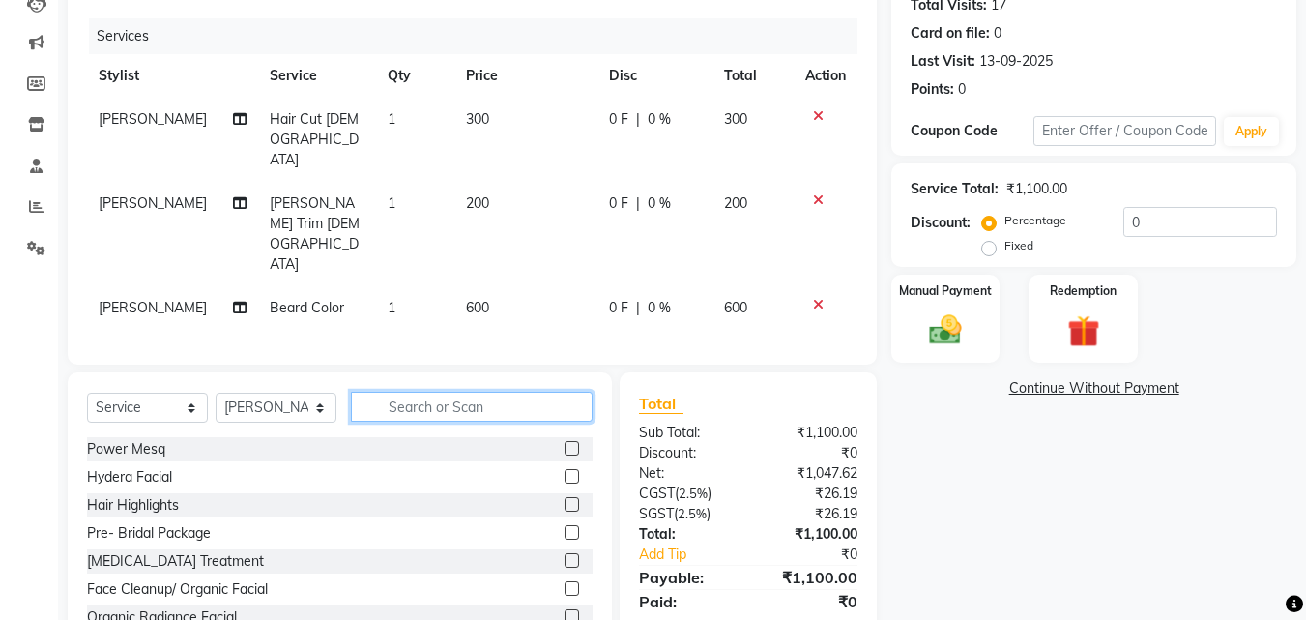
click at [497, 391] on input "text" at bounding box center [472, 406] width 242 height 30
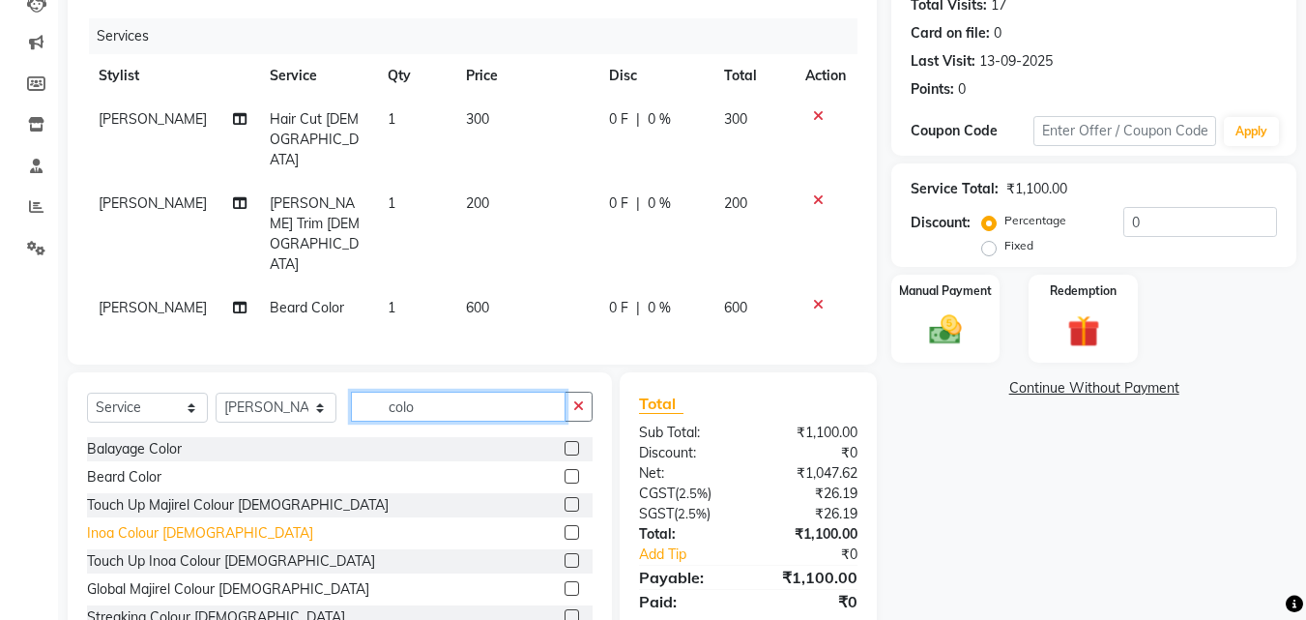
type input "colo"
click at [136, 523] on div "Inoa Colour [DEMOGRAPHIC_DATA]" at bounding box center [200, 533] width 226 height 20
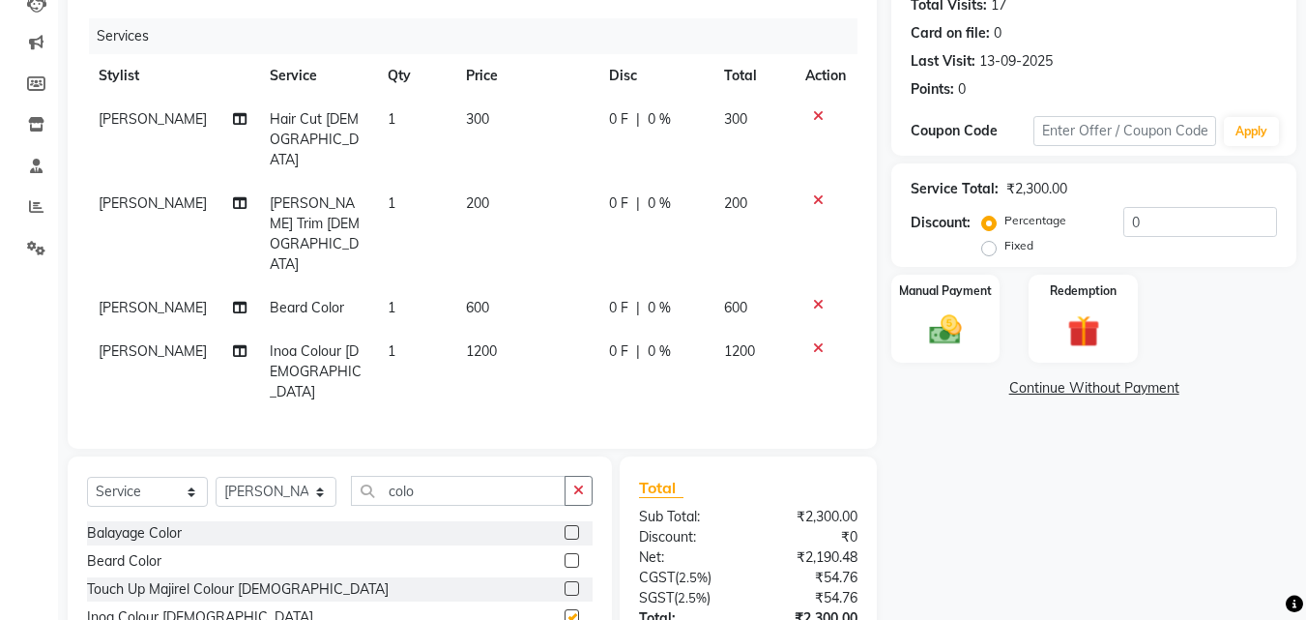
checkbox input "false"
click at [479, 330] on td "1200" at bounding box center [525, 372] width 143 height 84
select select "46501"
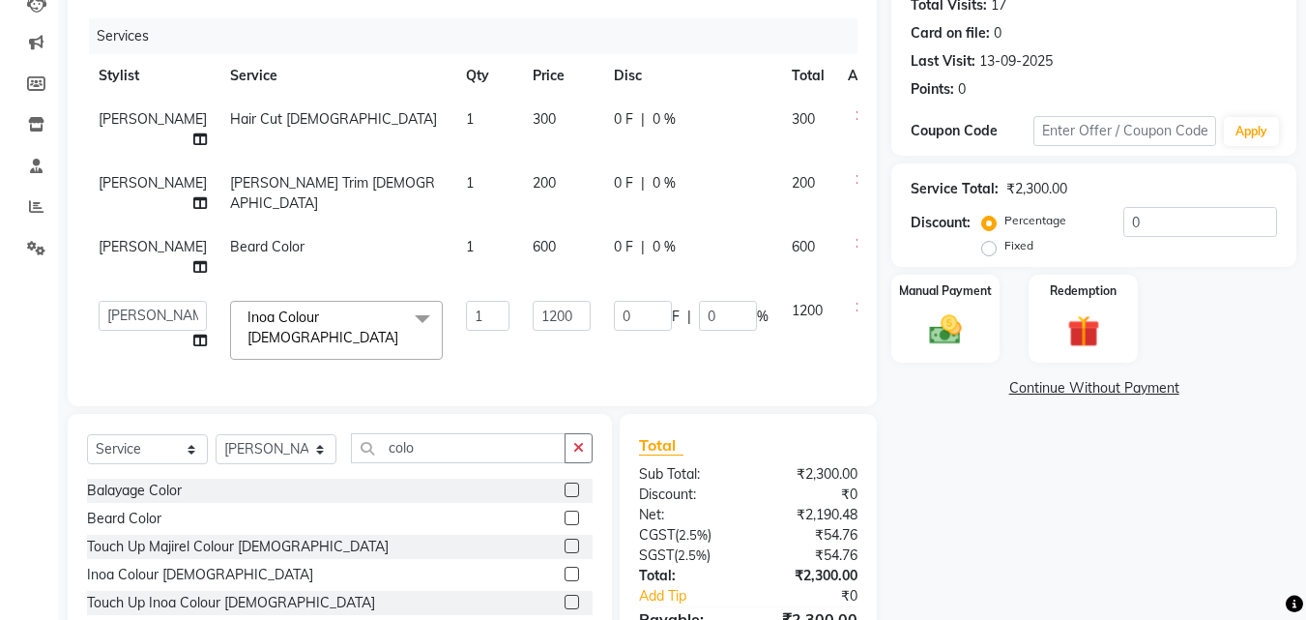
click at [521, 284] on td "600" at bounding box center [561, 257] width 81 height 64
select select "46501"
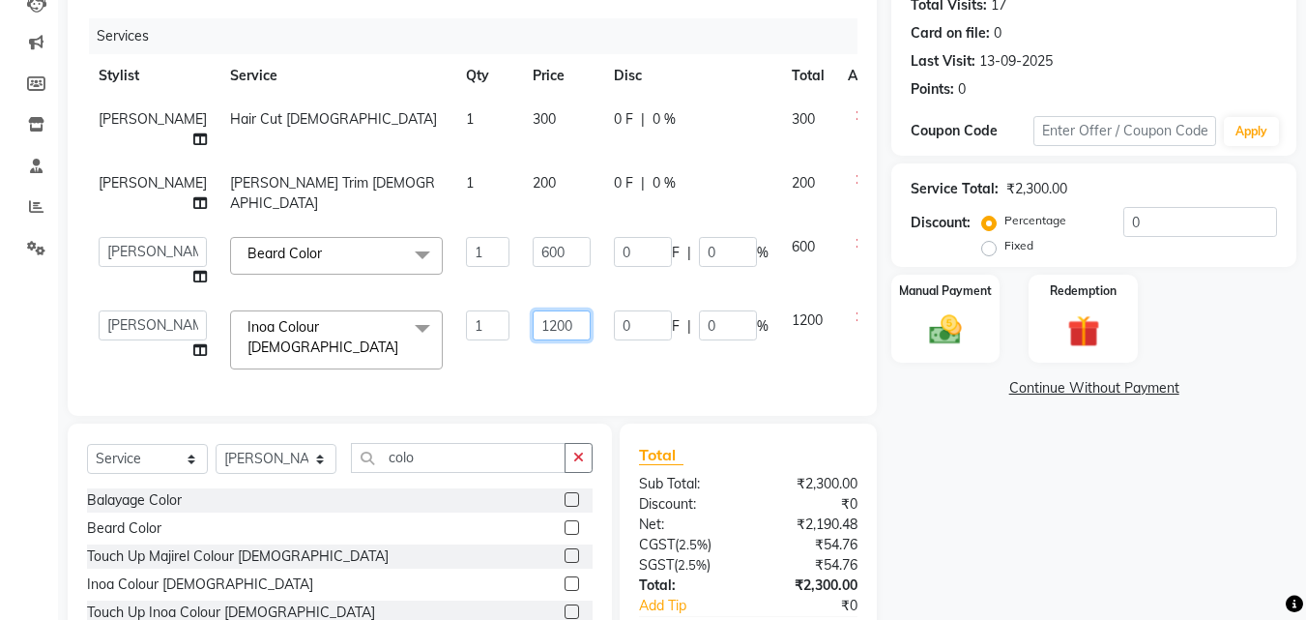
click at [533, 326] on input "1200" at bounding box center [562, 325] width 58 height 30
type input "1000"
click at [533, 277] on td "600" at bounding box center [561, 261] width 81 height 73
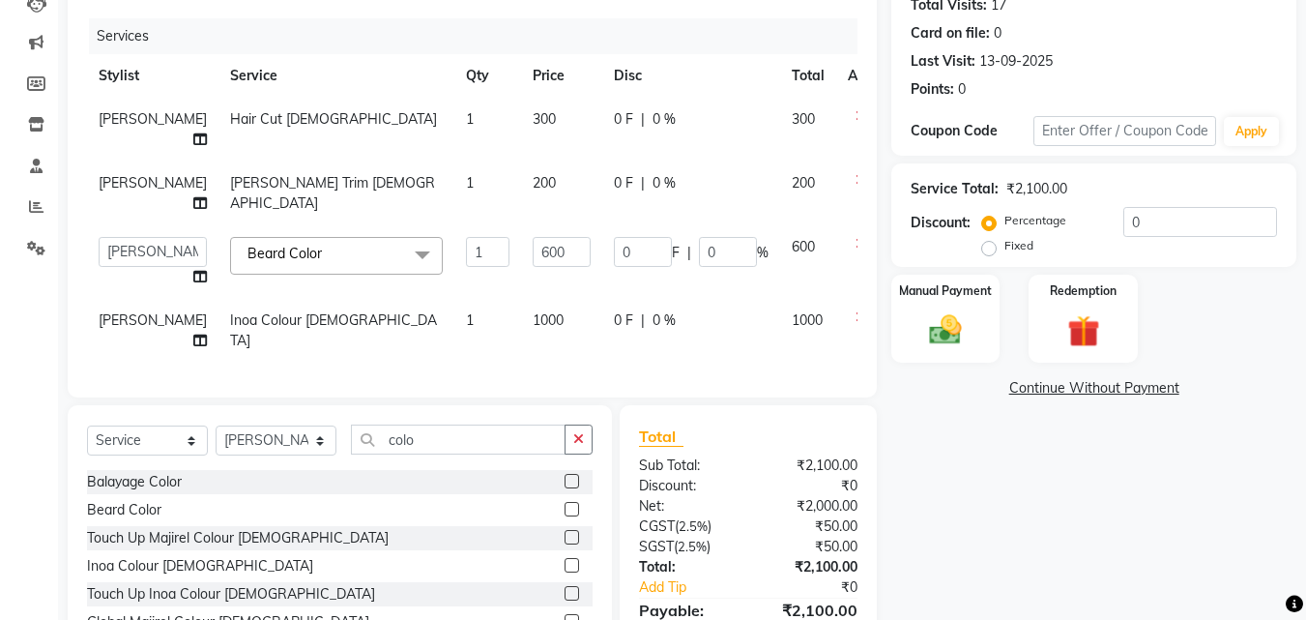
click at [531, 276] on tbody "RIZWAN Hair Cut Male 1 300 0 F | 0 % 300 RIZWAN Beard Trim Male 1 200 0 F | 0 %…" at bounding box center [493, 230] width 813 height 265
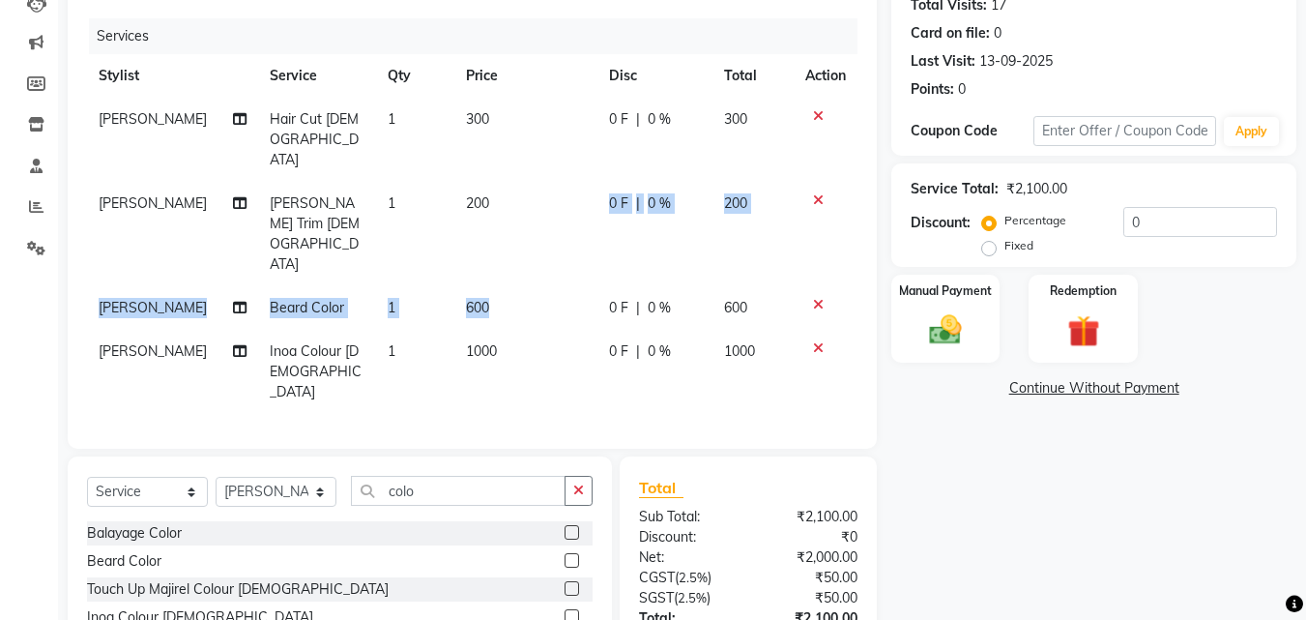
click at [547, 202] on tbody "RIZWAN Hair Cut Male 1 300 0 F | 0 % 300 RIZWAN Beard Trim Male 1 200 0 F | 0 %…" at bounding box center [472, 256] width 770 height 316
click at [536, 286] on td "600" at bounding box center [525, 307] width 143 height 43
select select "46501"
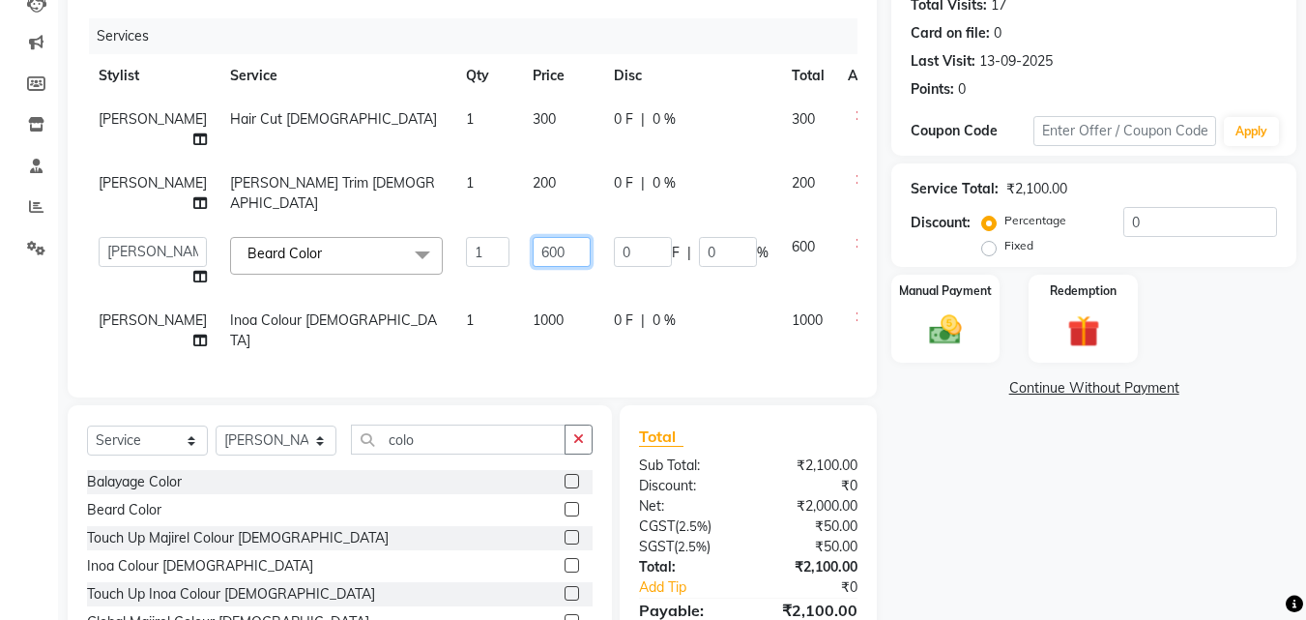
click at [535, 242] on input "600" at bounding box center [562, 252] width 58 height 30
type input "500"
click at [1112, 568] on div "Name: Nishant Membership: No Active Membership Total Visits: 17 Card on file: 0…" at bounding box center [1100, 307] width 419 height 766
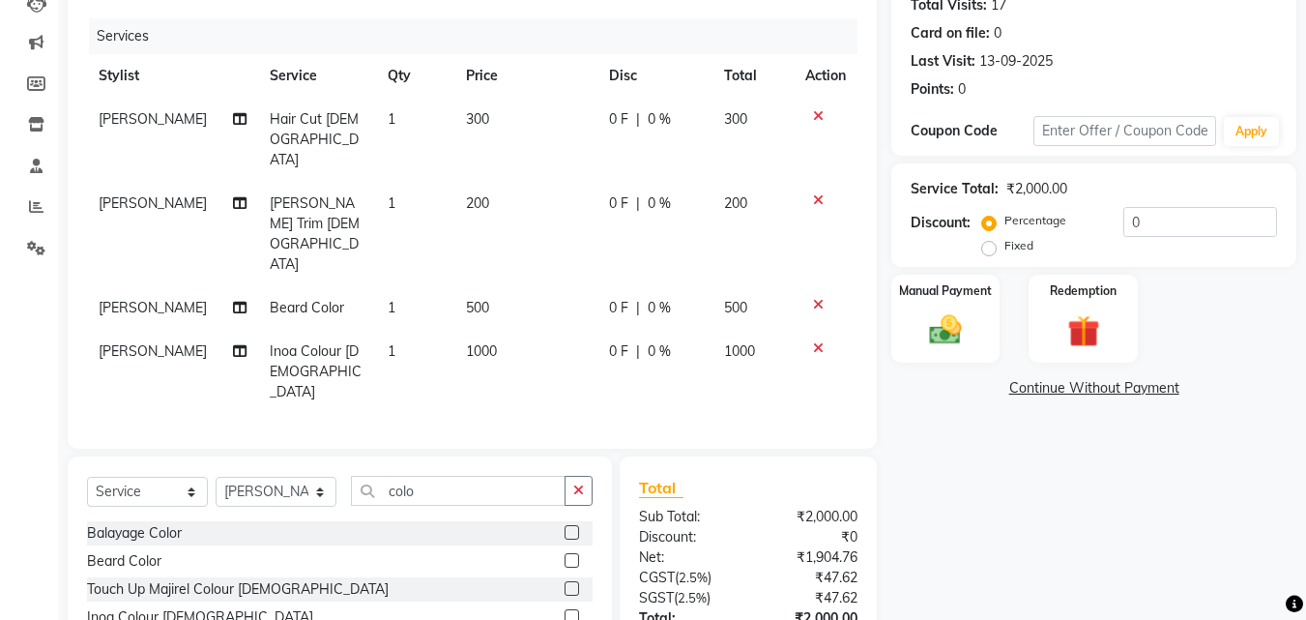
click at [975, 269] on div "Name: Nishant Membership: No Active Membership Total Visits: 17 Card on file: 0…" at bounding box center [1100, 333] width 419 height 818
click at [966, 298] on label "Manual Payment" at bounding box center [945, 289] width 97 height 18
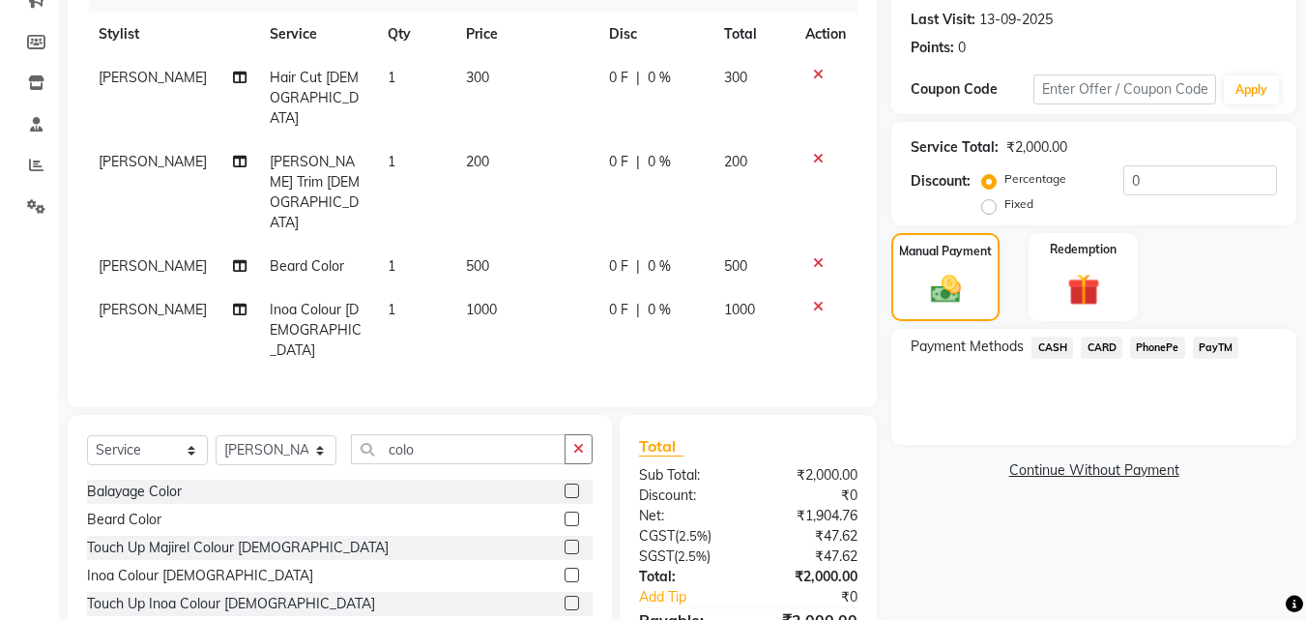
scroll to position [285, 0]
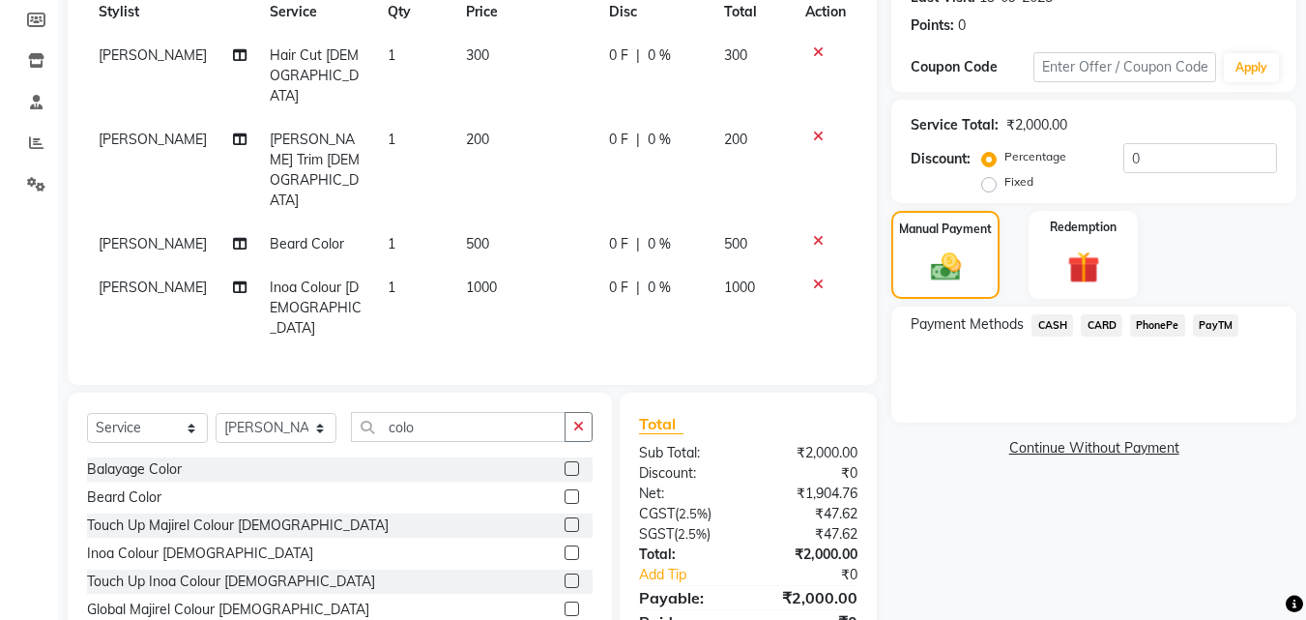
click at [1074, 323] on div "CARD" at bounding box center [1097, 327] width 49 height 26
click at [1231, 325] on span "PayTM" at bounding box center [1216, 325] width 46 height 22
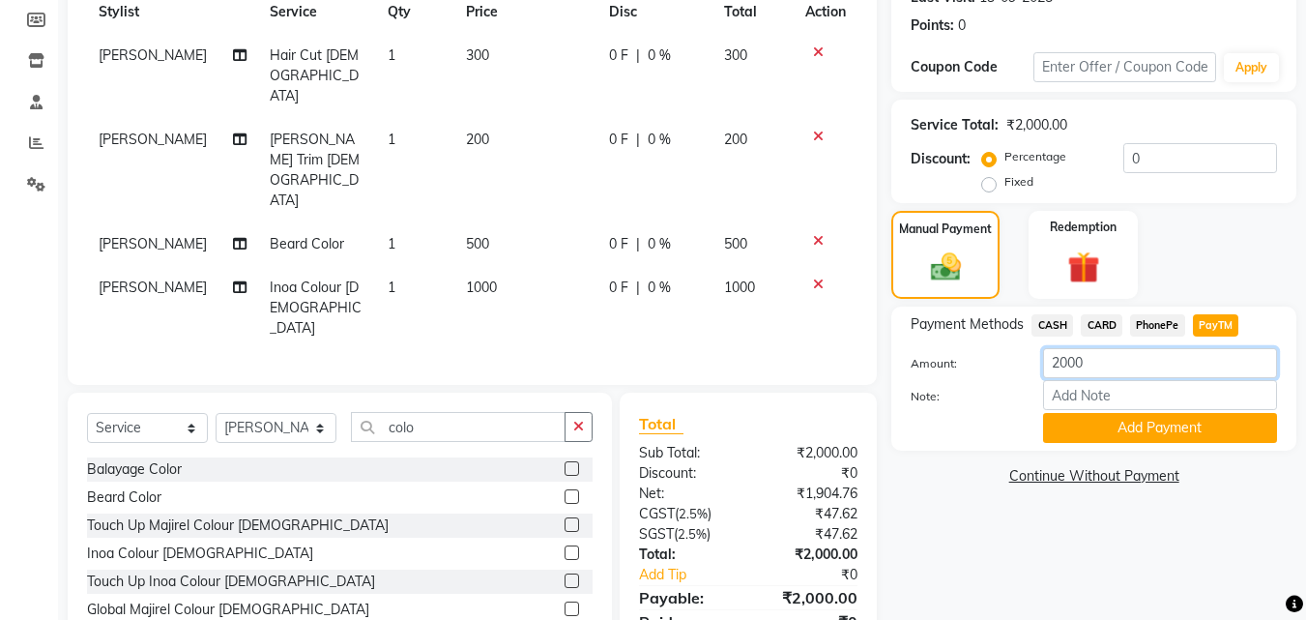
click at [1071, 358] on input "2000" at bounding box center [1160, 363] width 234 height 30
type input "1900"
click at [1141, 423] on button "Add Payment" at bounding box center [1160, 428] width 234 height 30
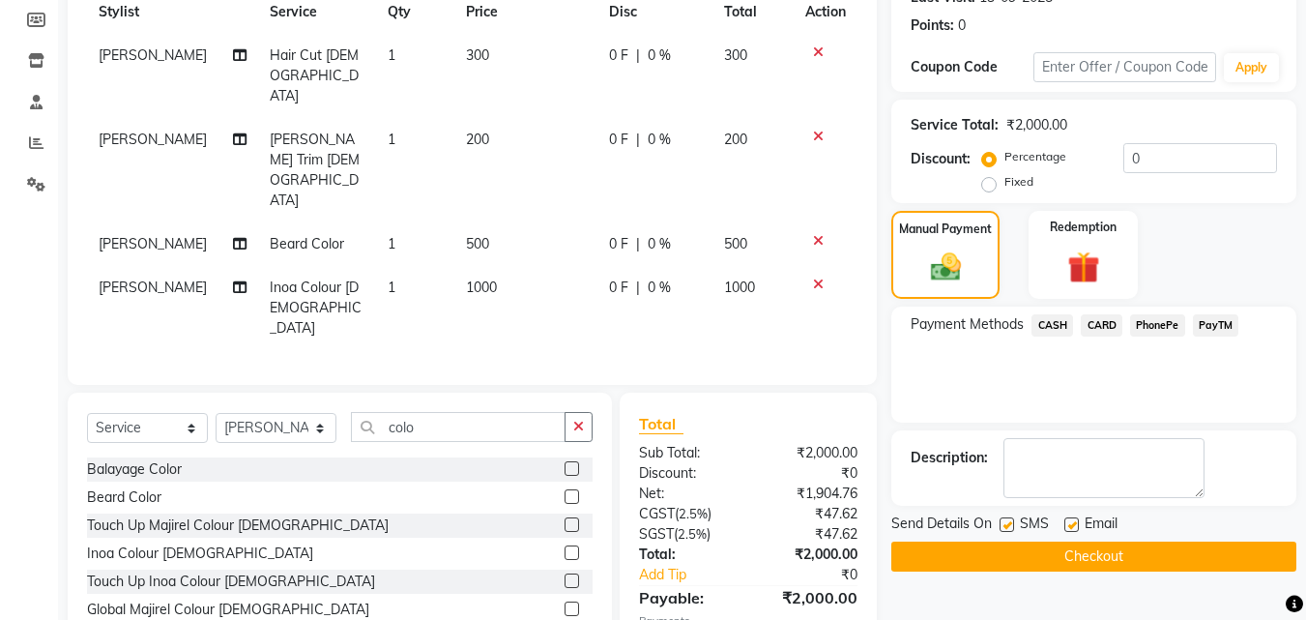
click at [1065, 324] on span "CASH" at bounding box center [1052, 325] width 42 height 22
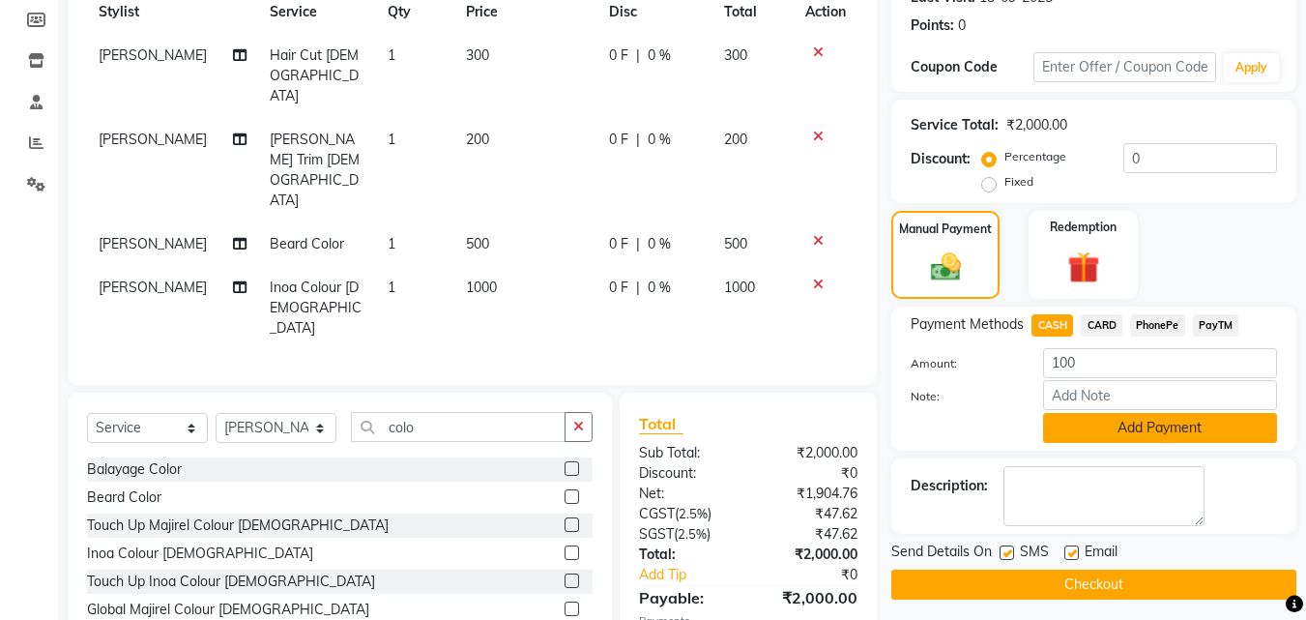
click at [1117, 433] on button "Add Payment" at bounding box center [1160, 428] width 234 height 30
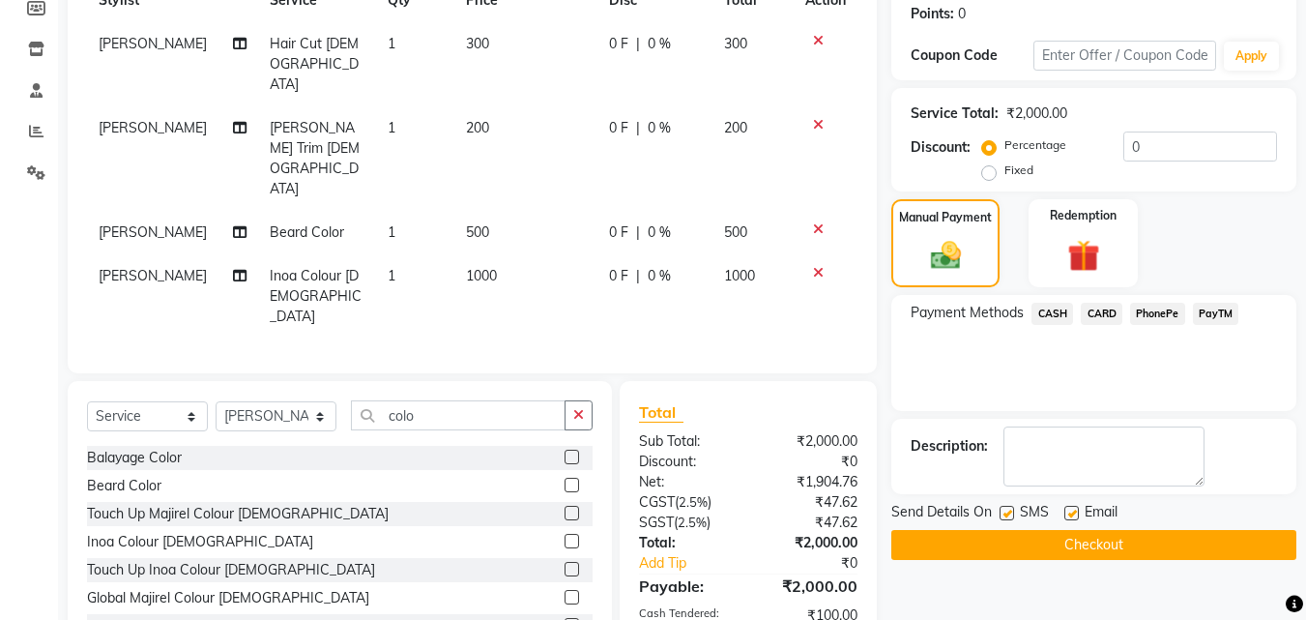
scroll to position [373, 0]
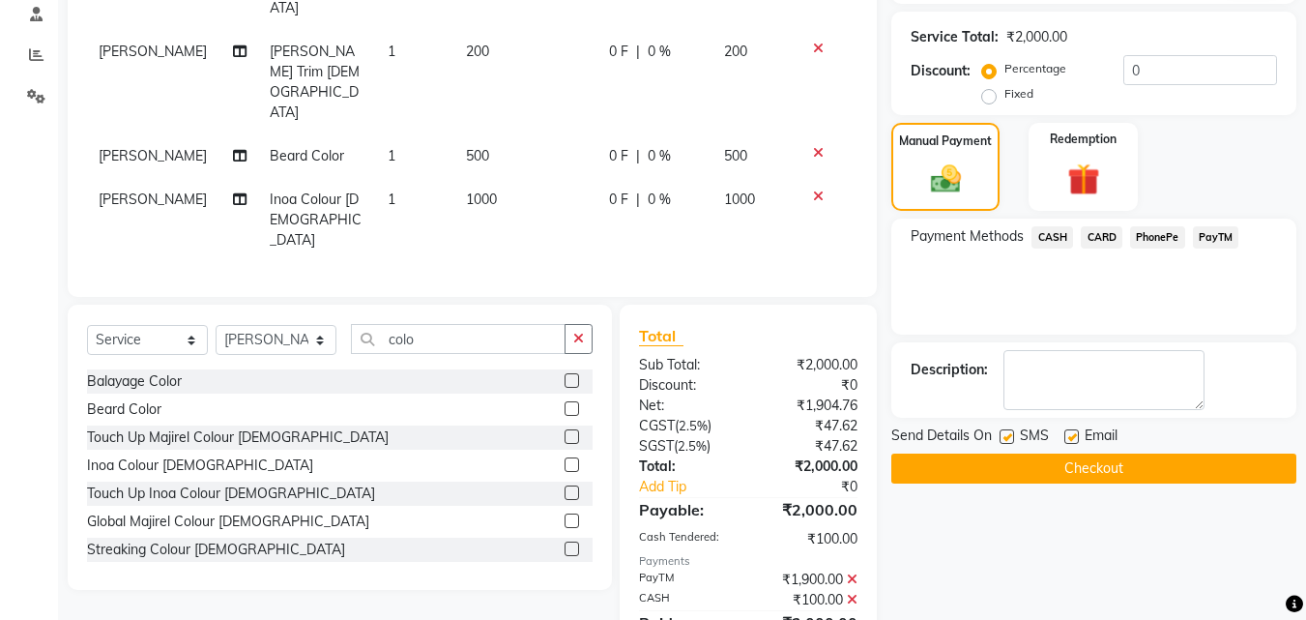
click at [1126, 468] on button "Checkout" at bounding box center [1093, 468] width 405 height 30
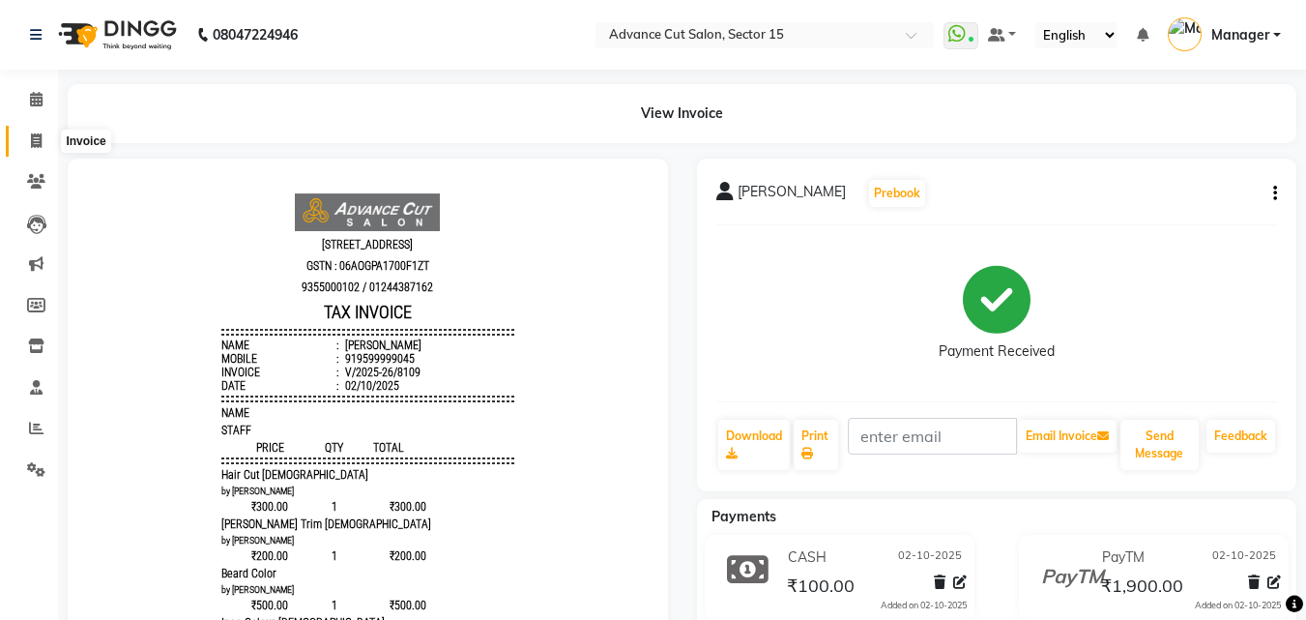
click at [32, 136] on icon at bounding box center [36, 140] width 11 height 14
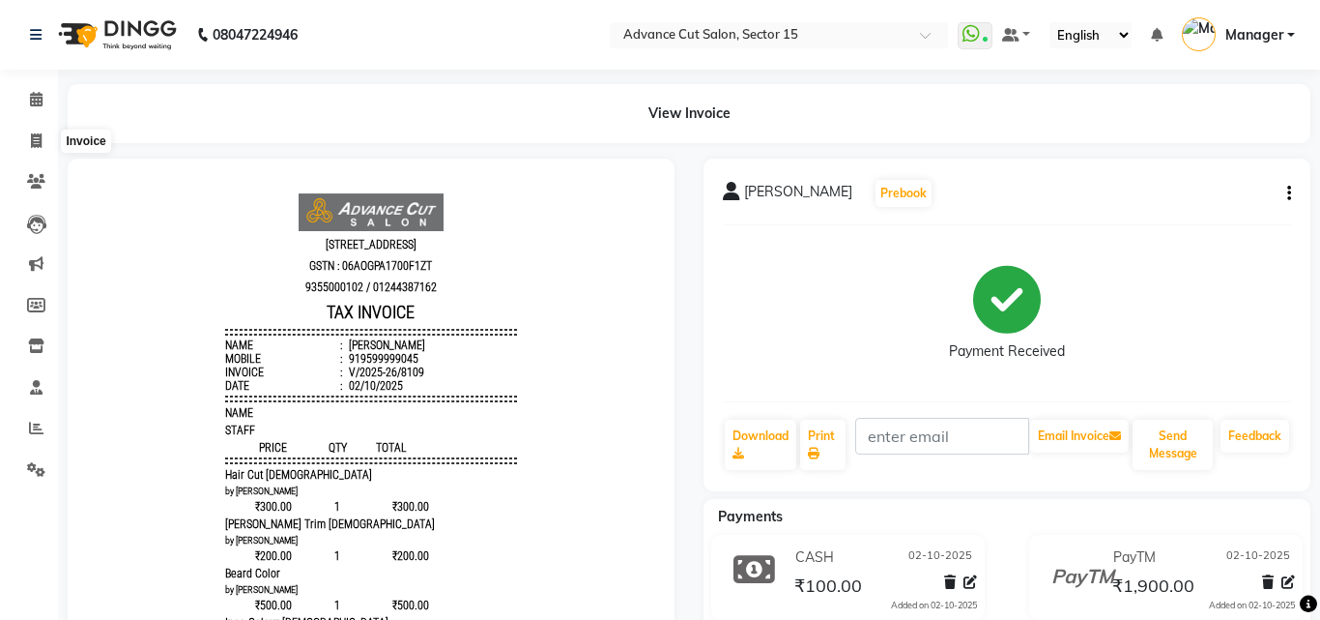
select select "service"
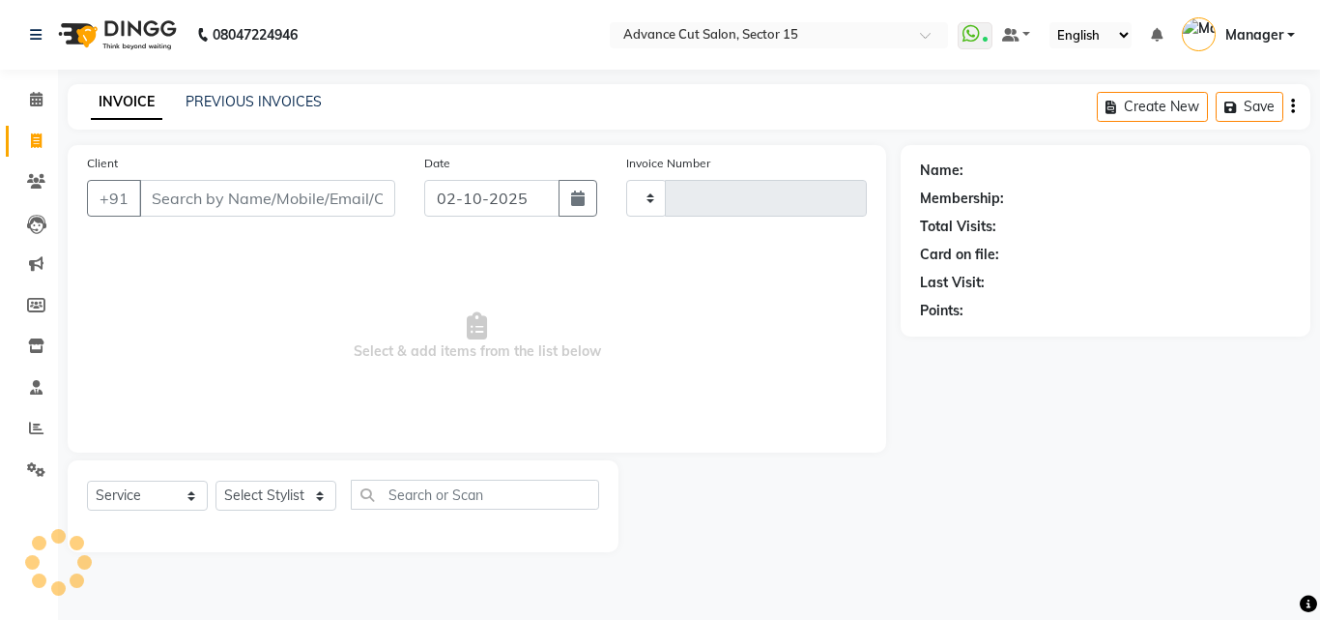
type input "8110"
select select "6255"
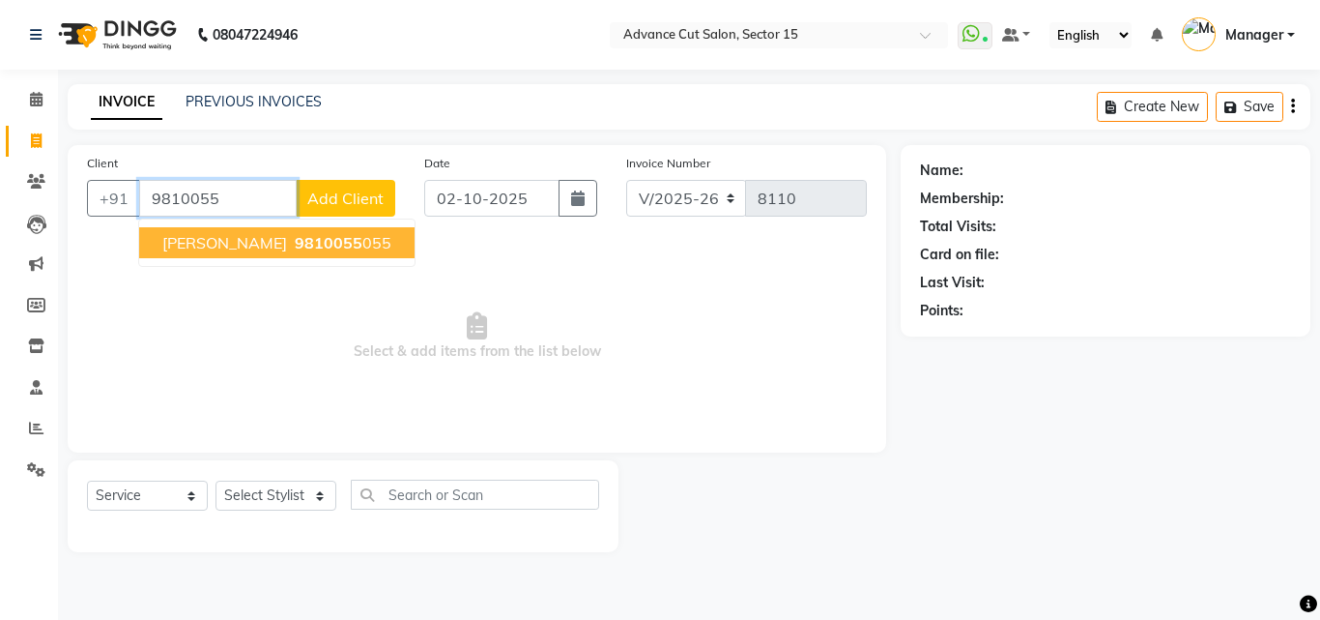
click at [345, 246] on ngb-highlight "9810055 055" at bounding box center [341, 242] width 101 height 19
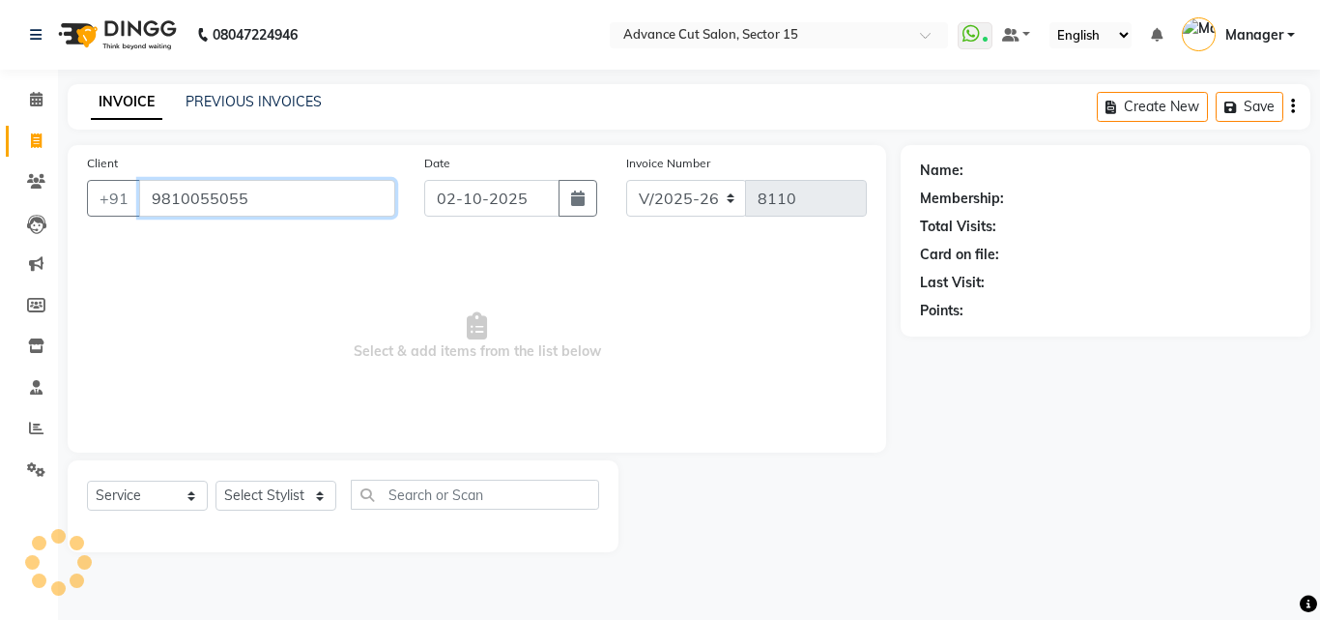
type input "9810055055"
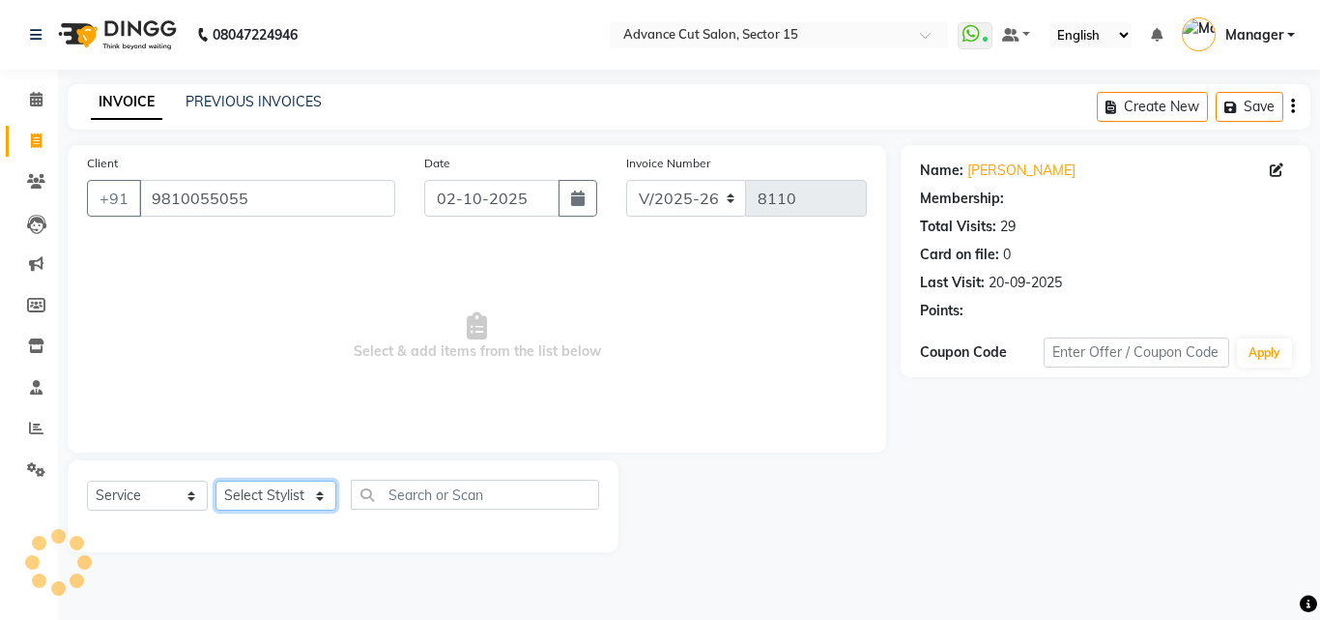
click at [292, 485] on select "Select Stylist Advance Cut [PERSON_NAME] [PERSON_NAME] [PERSON_NAME] LUCKY Mana…" at bounding box center [276, 495] width 121 height 30
select select "46507"
click at [216, 480] on select "Select Stylist Advance Cut [PERSON_NAME] [PERSON_NAME] [PERSON_NAME] LUCKY Mana…" at bounding box center [276, 495] width 121 height 30
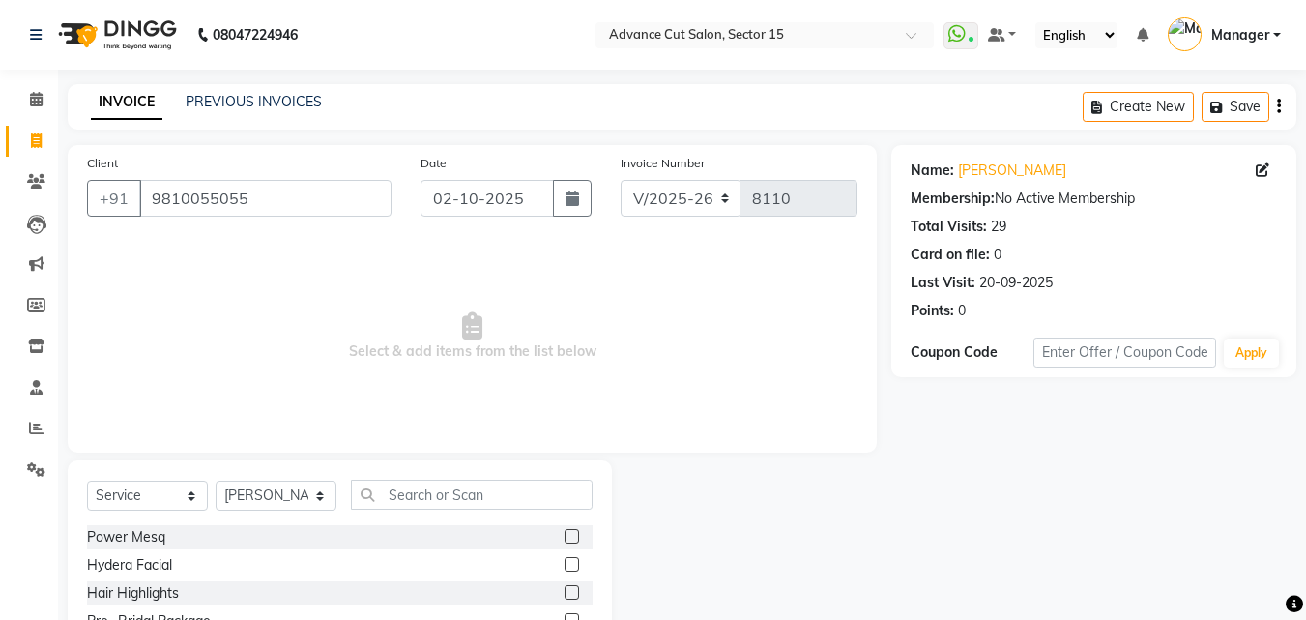
click at [446, 512] on div "Select Service Product Membership Package Voucher Prepaid Gift Card Select Styl…" at bounding box center [339, 501] width 505 height 45
click at [454, 505] on input "text" at bounding box center [472, 494] width 242 height 30
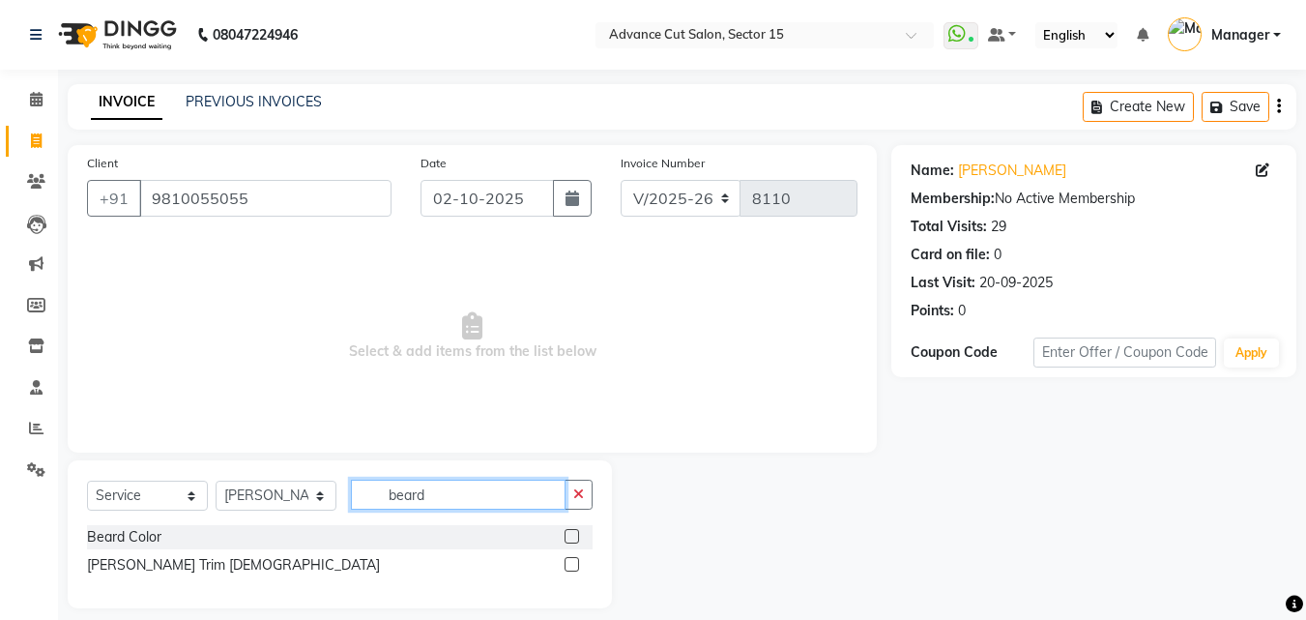
type input "beard"
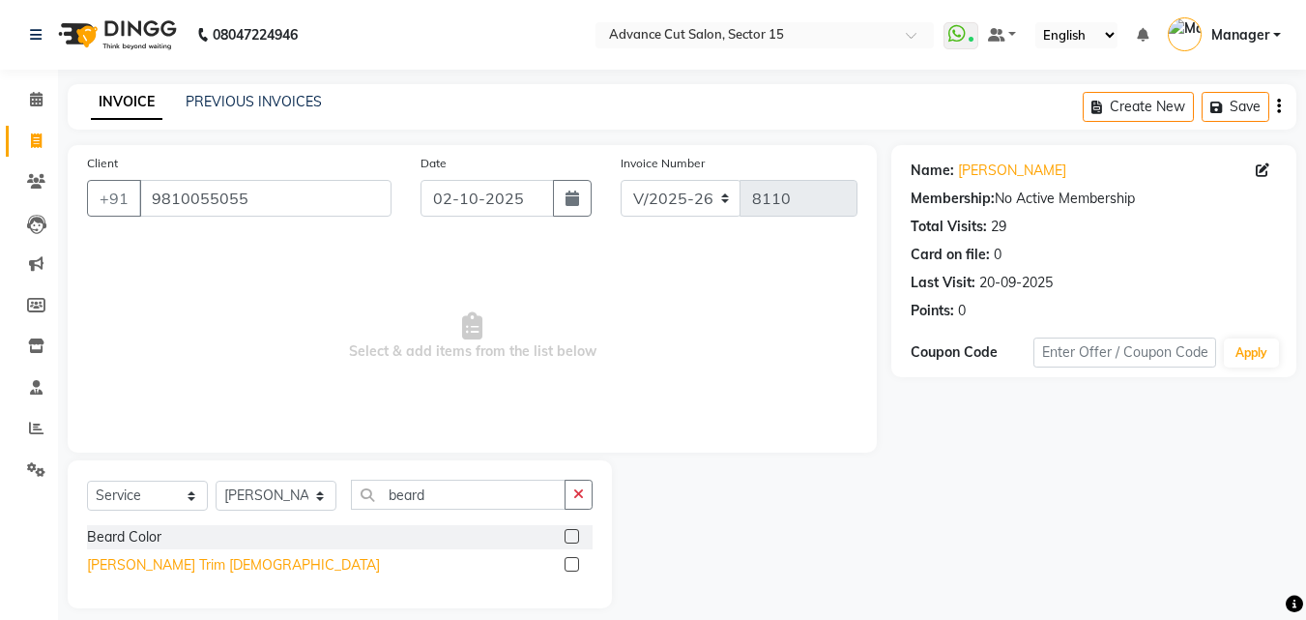
click at [187, 559] on div "[PERSON_NAME] Trim [DEMOGRAPHIC_DATA]" at bounding box center [339, 565] width 505 height 24
click at [172, 562] on div "[PERSON_NAME] Trim [DEMOGRAPHIC_DATA]" at bounding box center [233, 565] width 293 height 20
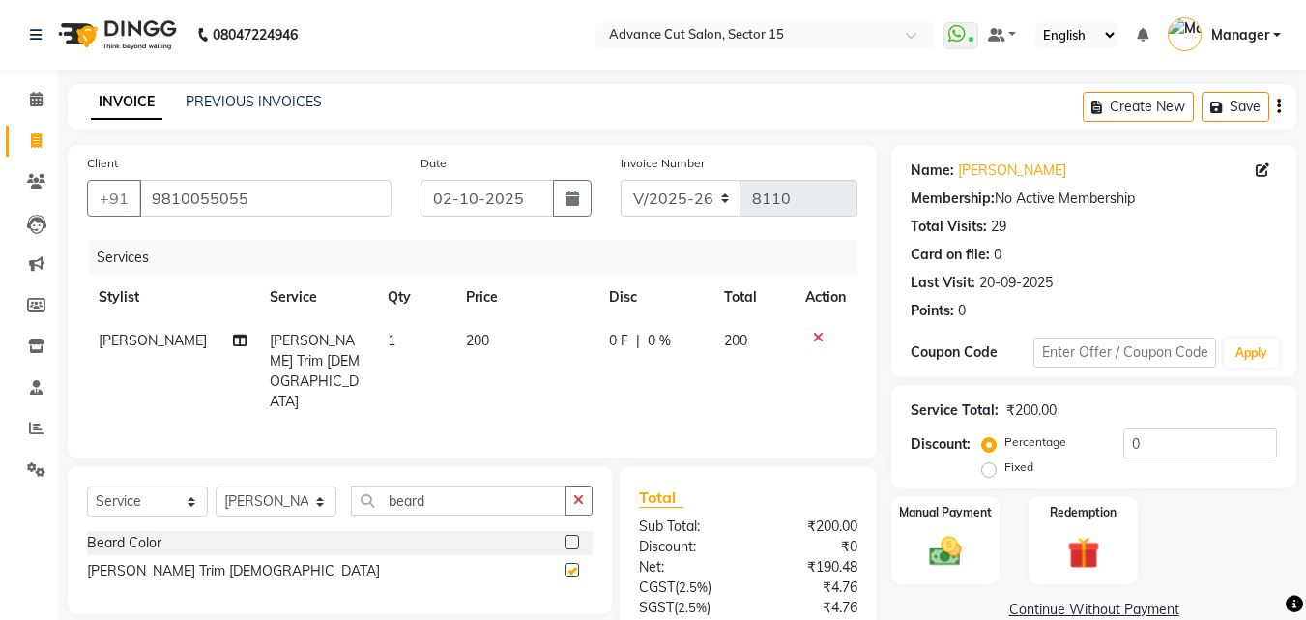
checkbox input "false"
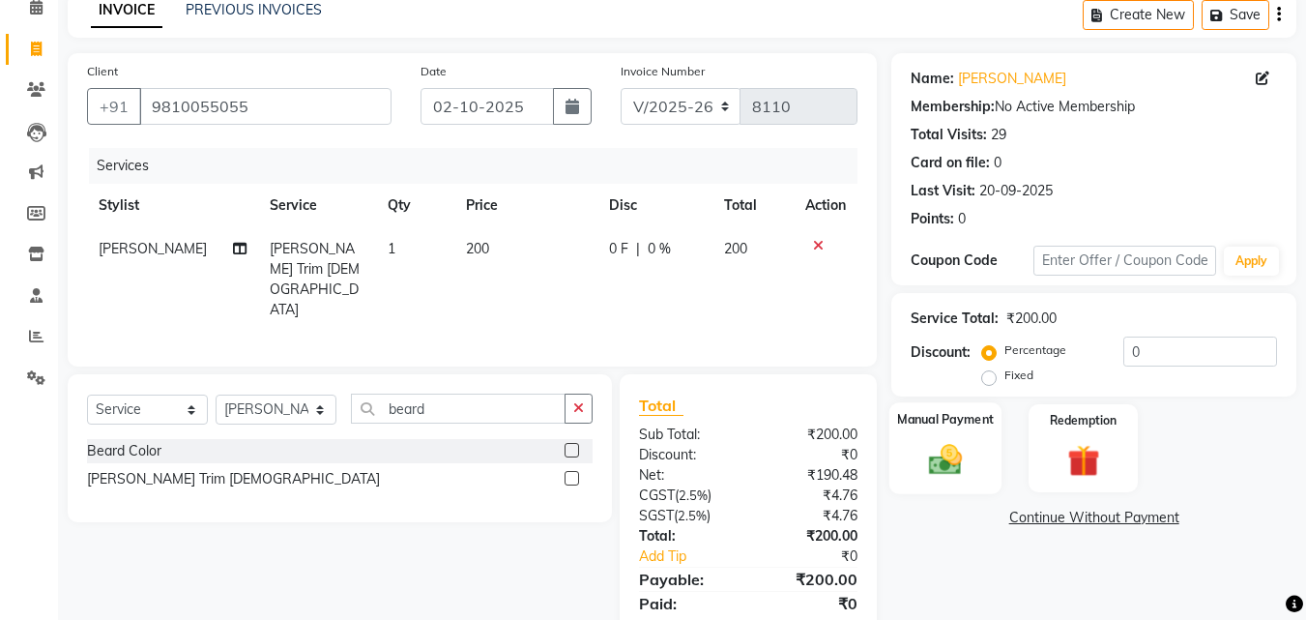
scroll to position [154, 0]
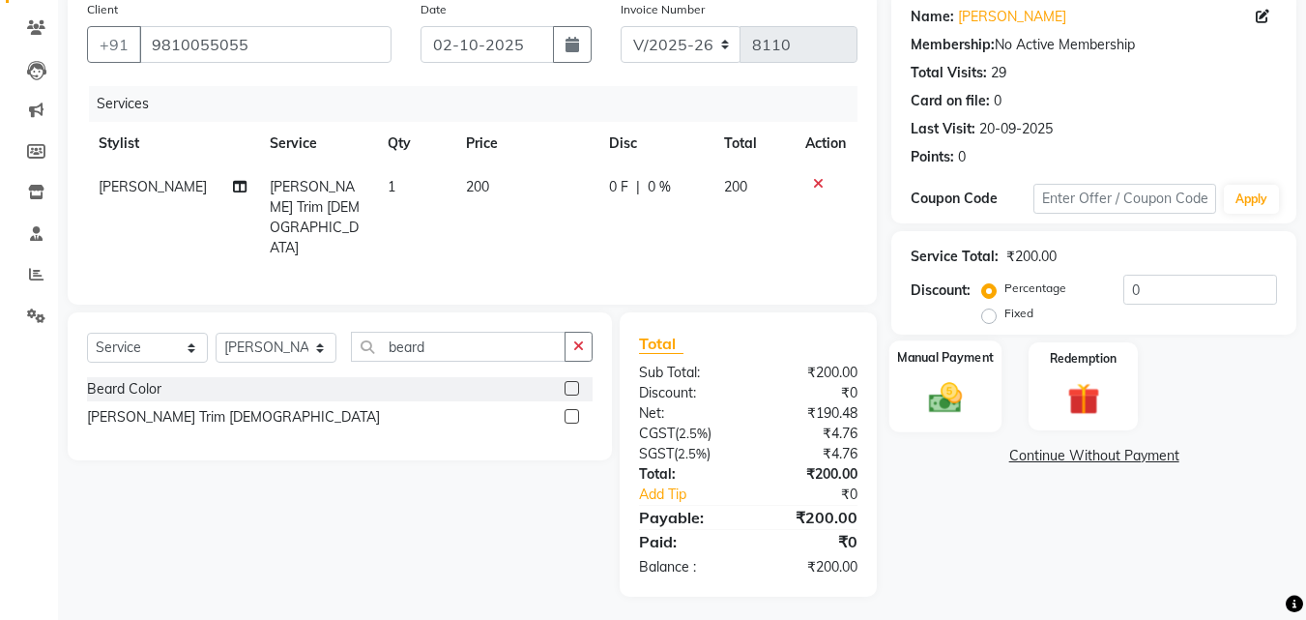
click at [949, 387] on img at bounding box center [945, 397] width 54 height 39
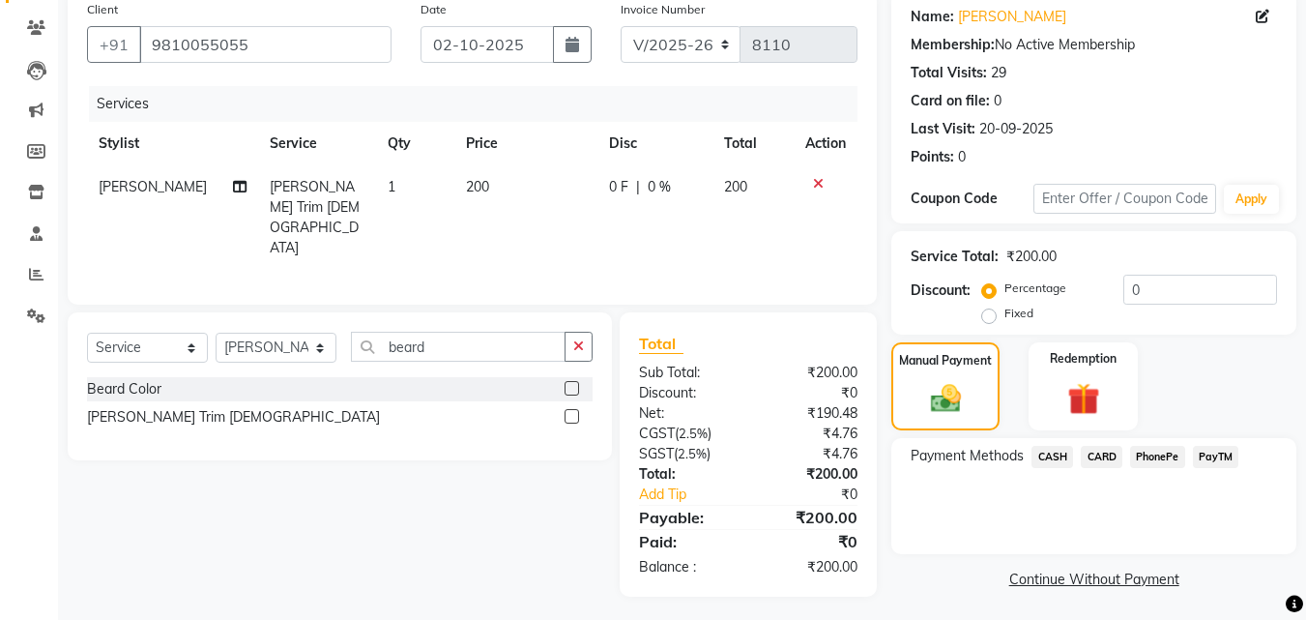
click at [1233, 460] on span "PayTM" at bounding box center [1216, 457] width 46 height 22
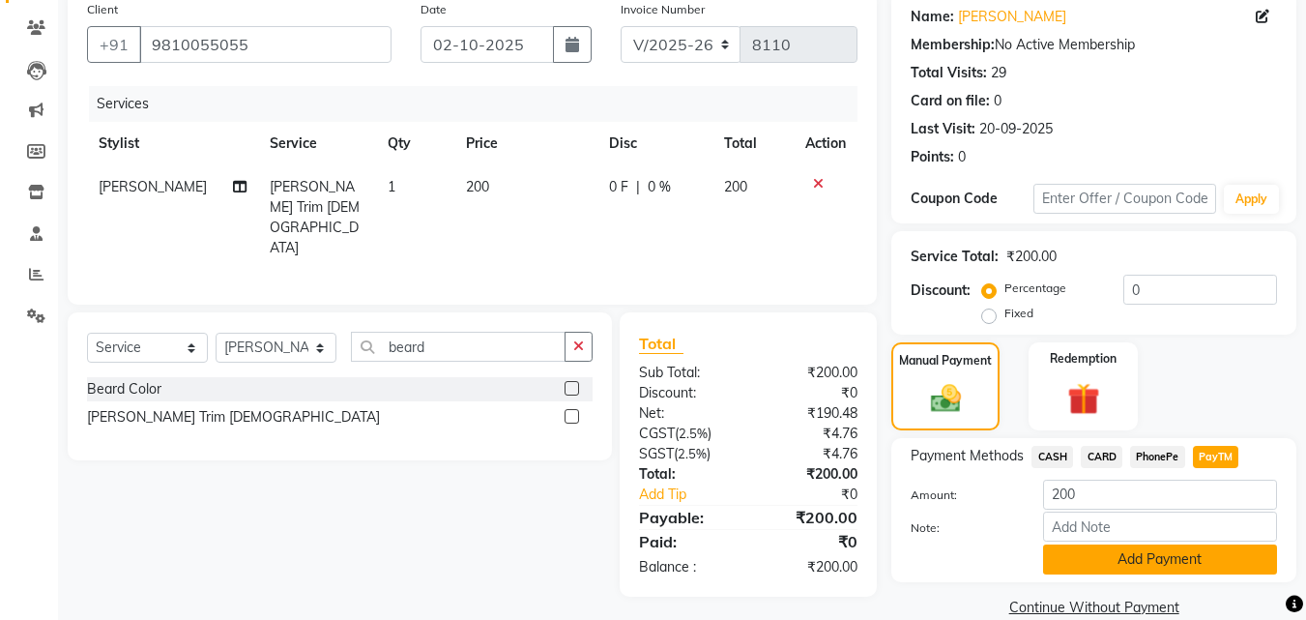
click at [1211, 560] on button "Add Payment" at bounding box center [1160, 559] width 234 height 30
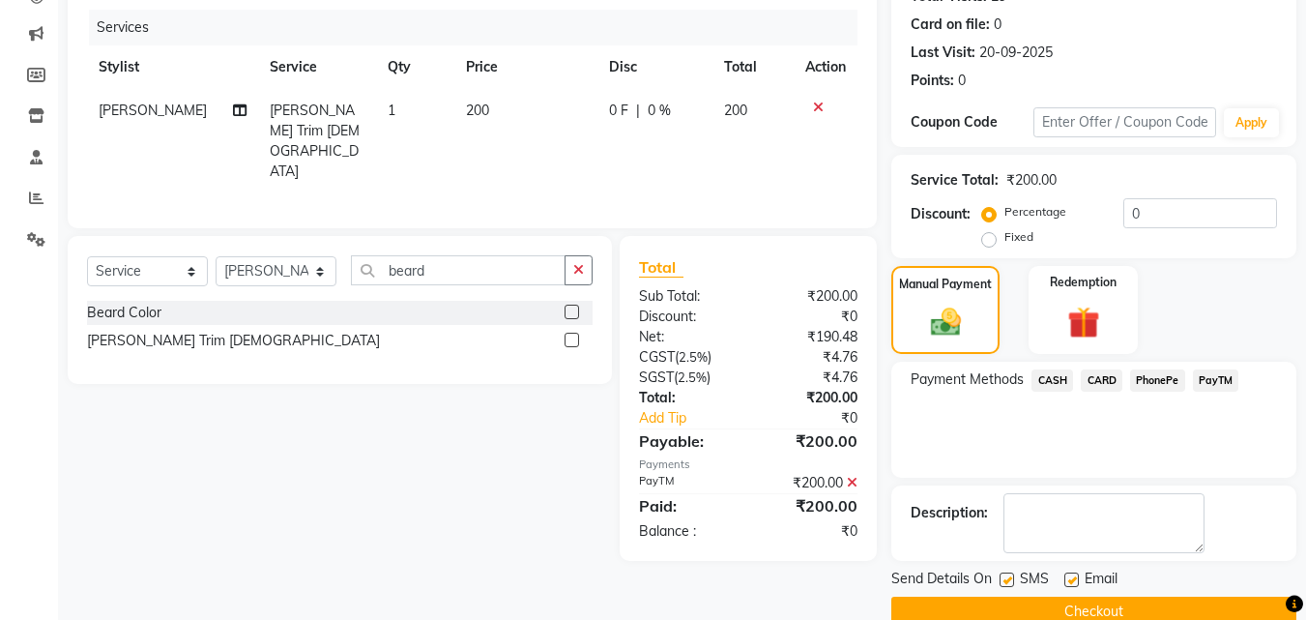
scroll to position [266, 0]
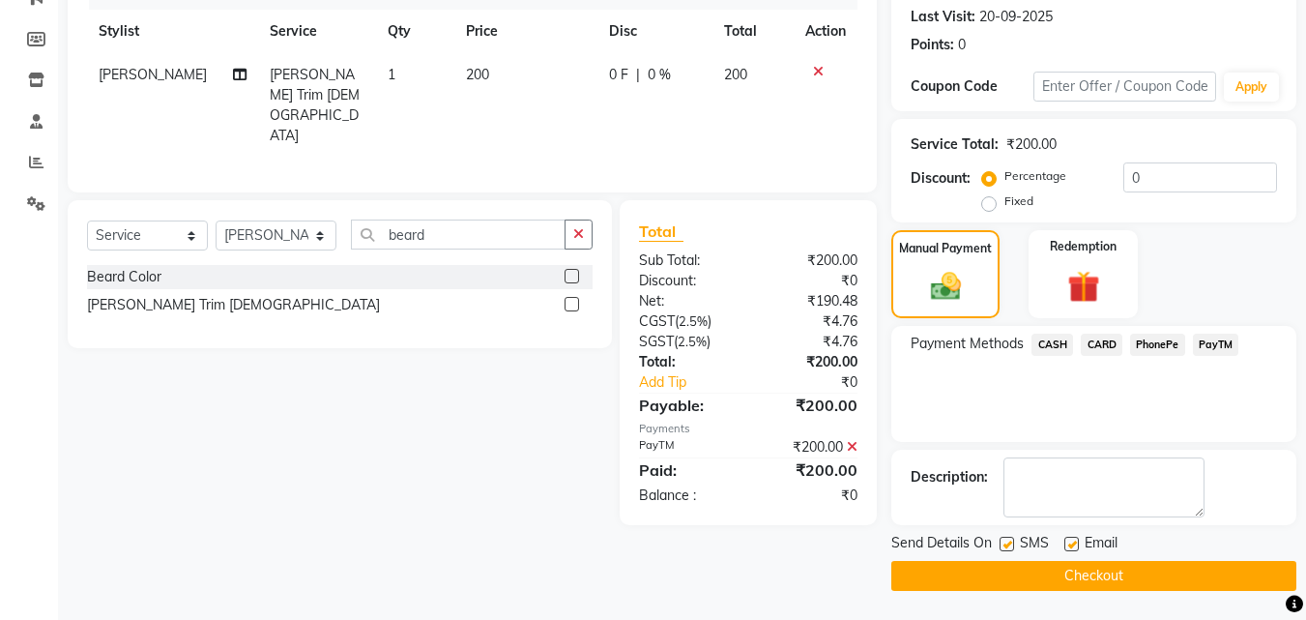
click at [1198, 574] on button "Checkout" at bounding box center [1093, 576] width 405 height 30
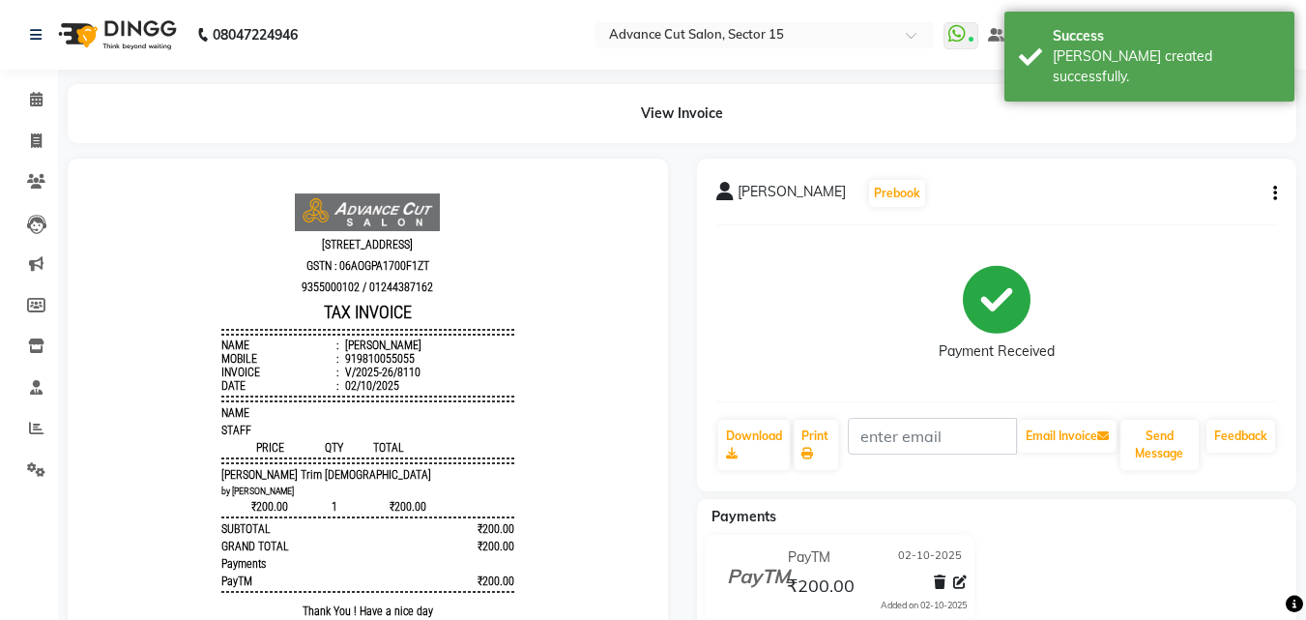
click at [24, 159] on li "Invoice" at bounding box center [29, 142] width 58 height 42
click at [22, 152] on link "Invoice" at bounding box center [29, 142] width 46 height 32
select select "service"
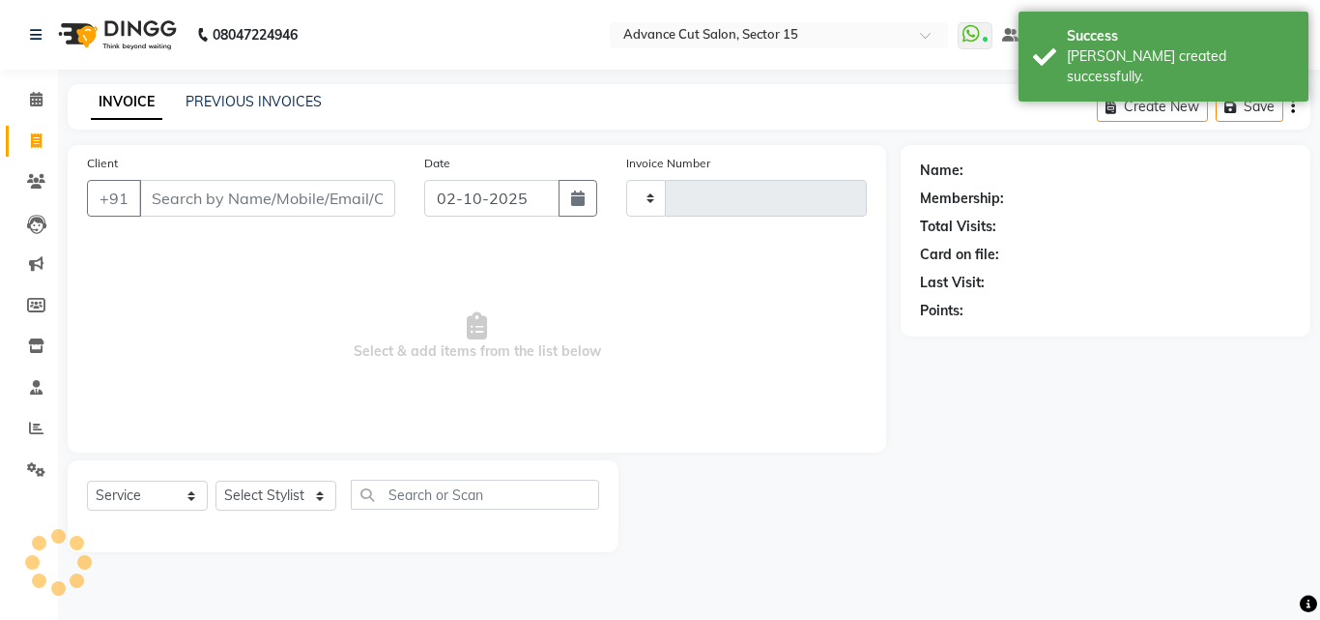
type input "8111"
select select "6255"
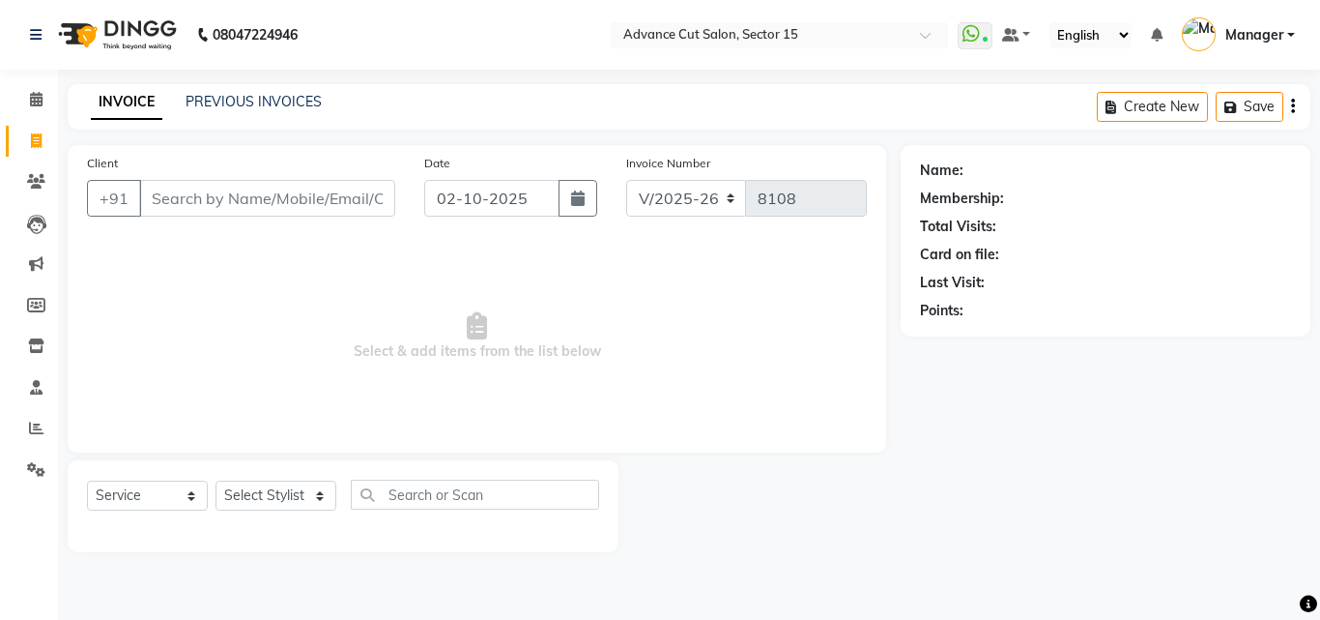
select select "6255"
select select "service"
click at [298, 207] on input "Client" at bounding box center [267, 198] width 256 height 37
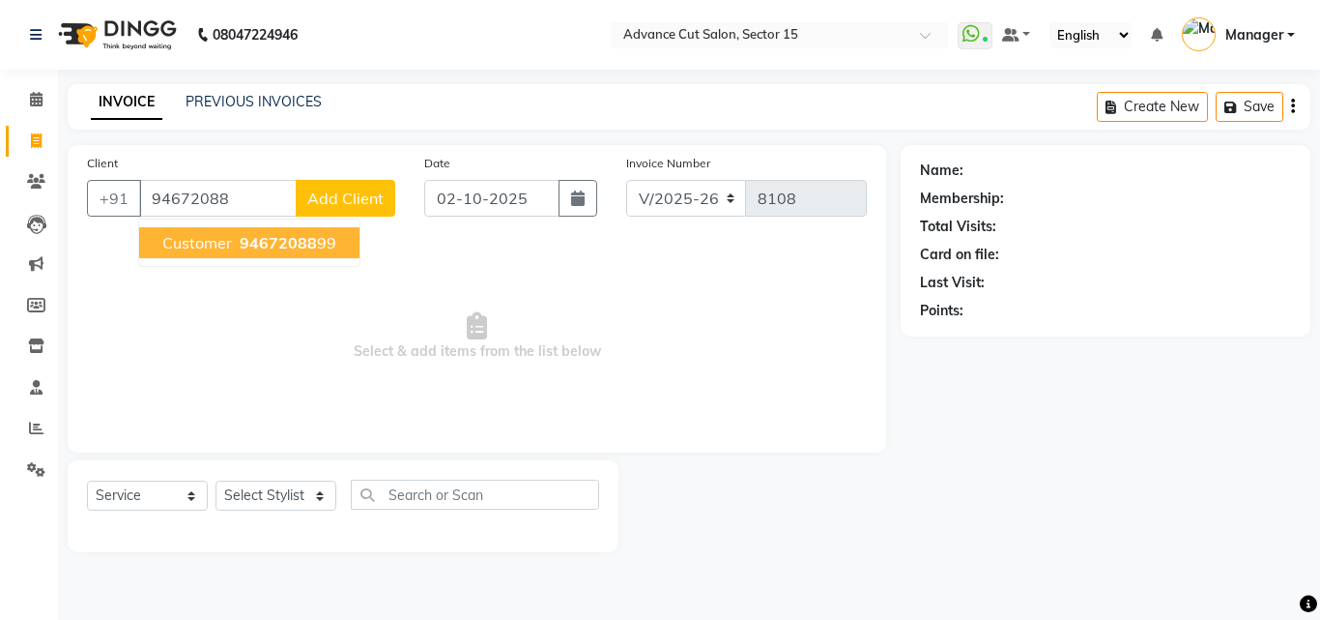
click at [323, 245] on ngb-highlight "94672088 99" at bounding box center [286, 242] width 101 height 19
type input "9467208899"
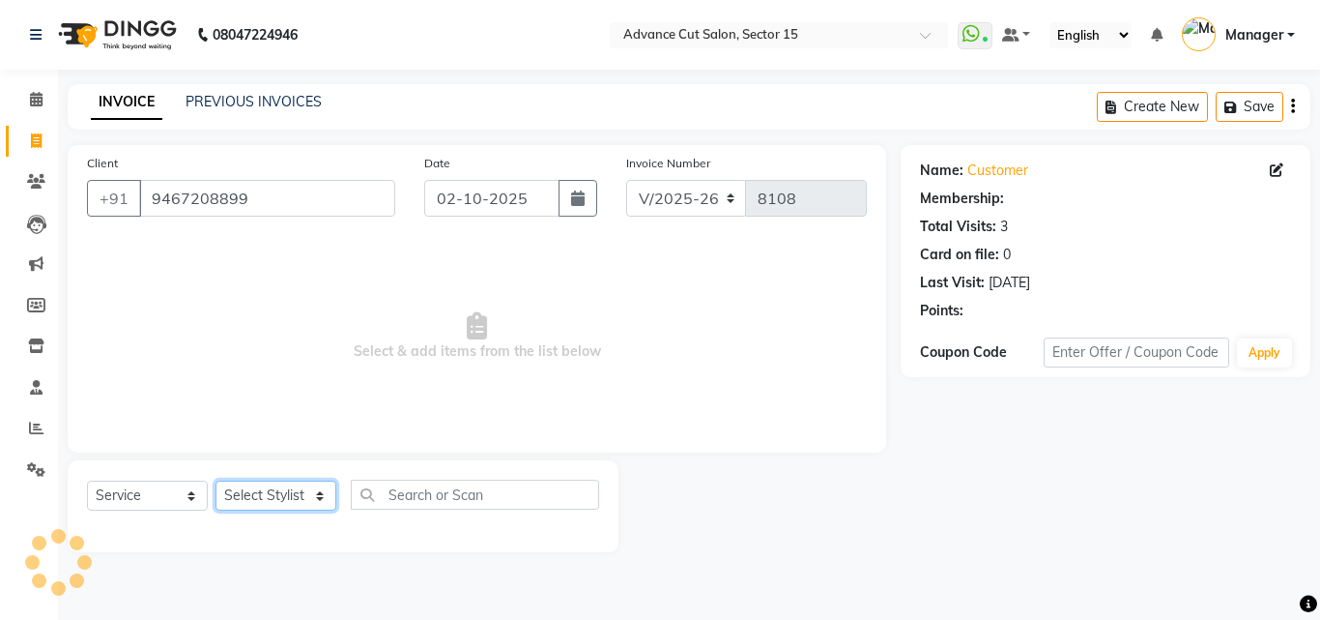
click at [301, 509] on select "Select Stylist Advance Cut [PERSON_NAME] [PERSON_NAME] [PERSON_NAME] LUCKY Mana…" at bounding box center [276, 495] width 121 height 30
select select "46503"
drag, startPoint x: 298, startPoint y: 506, endPoint x: 389, endPoint y: 506, distance: 90.8
click at [298, 506] on select "Select Stylist Advance Cut [PERSON_NAME] [PERSON_NAME] [PERSON_NAME] LUCKY Mana…" at bounding box center [276, 495] width 121 height 30
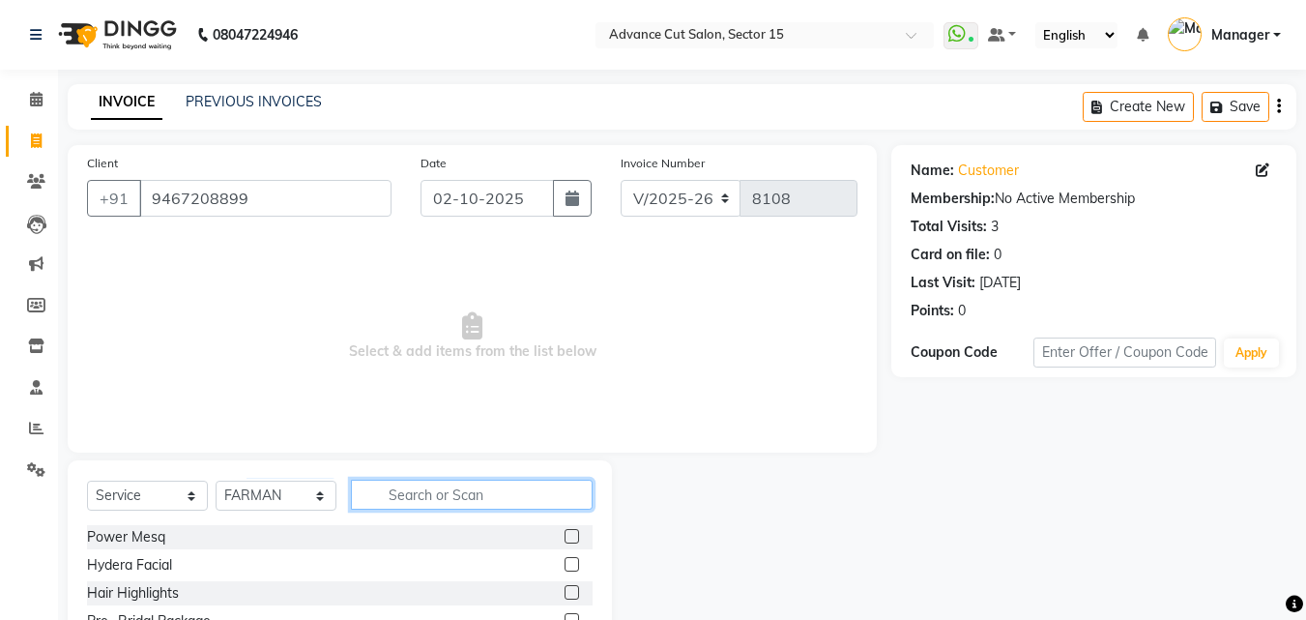
click at [436, 504] on input "text" at bounding box center [472, 494] width 242 height 30
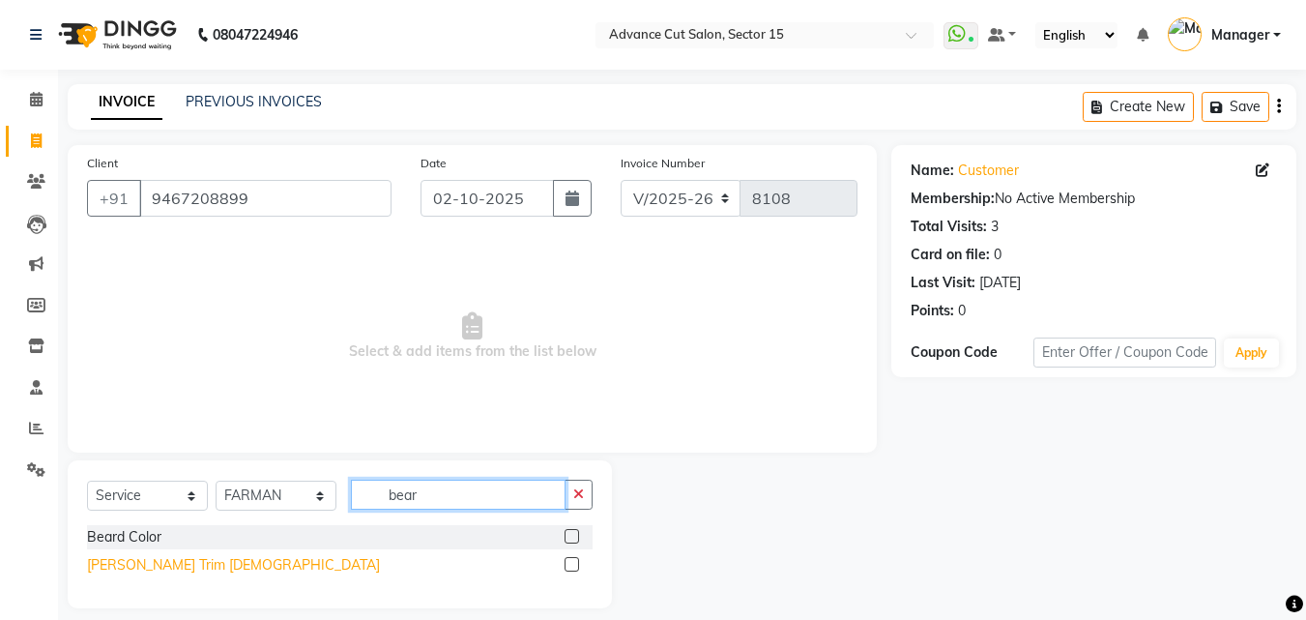
type input "bear"
click at [179, 558] on div "[PERSON_NAME] Trim [DEMOGRAPHIC_DATA]" at bounding box center [233, 565] width 293 height 20
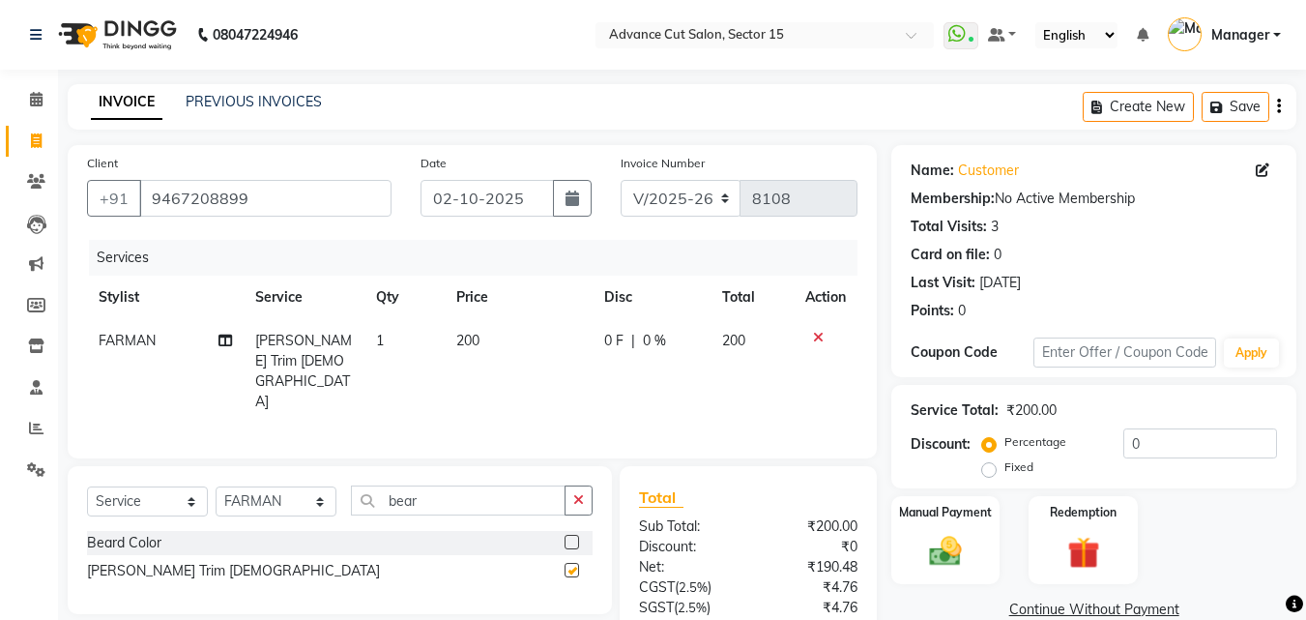
checkbox input "false"
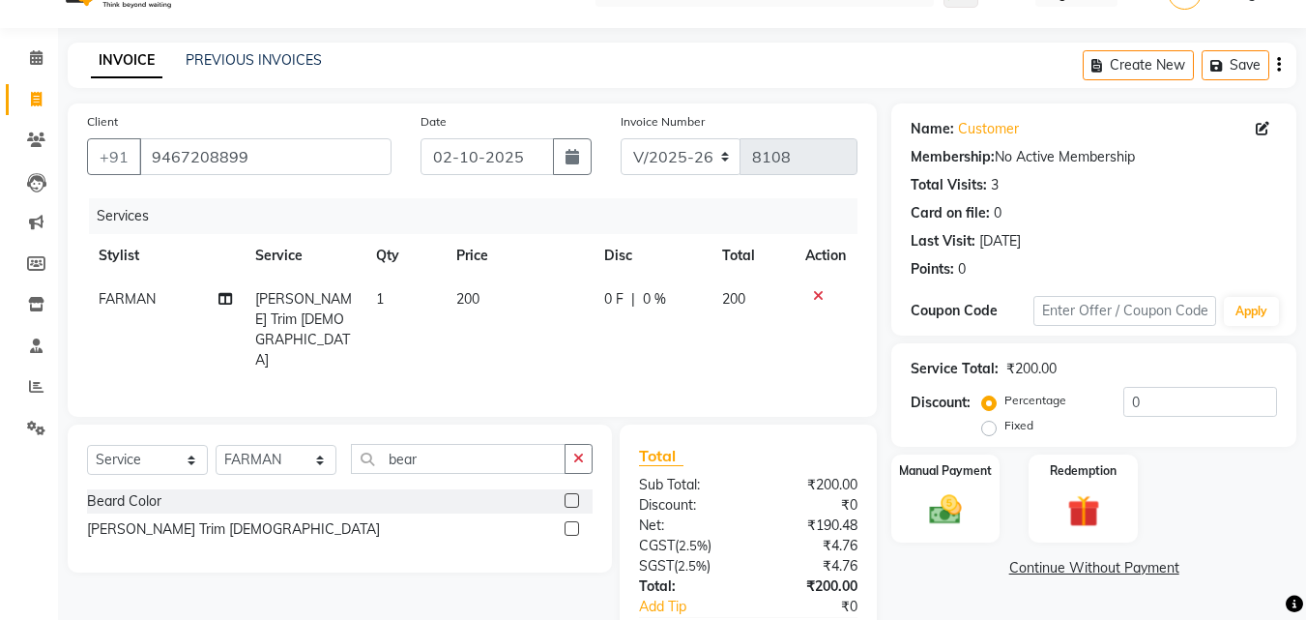
scroll to position [154, 0]
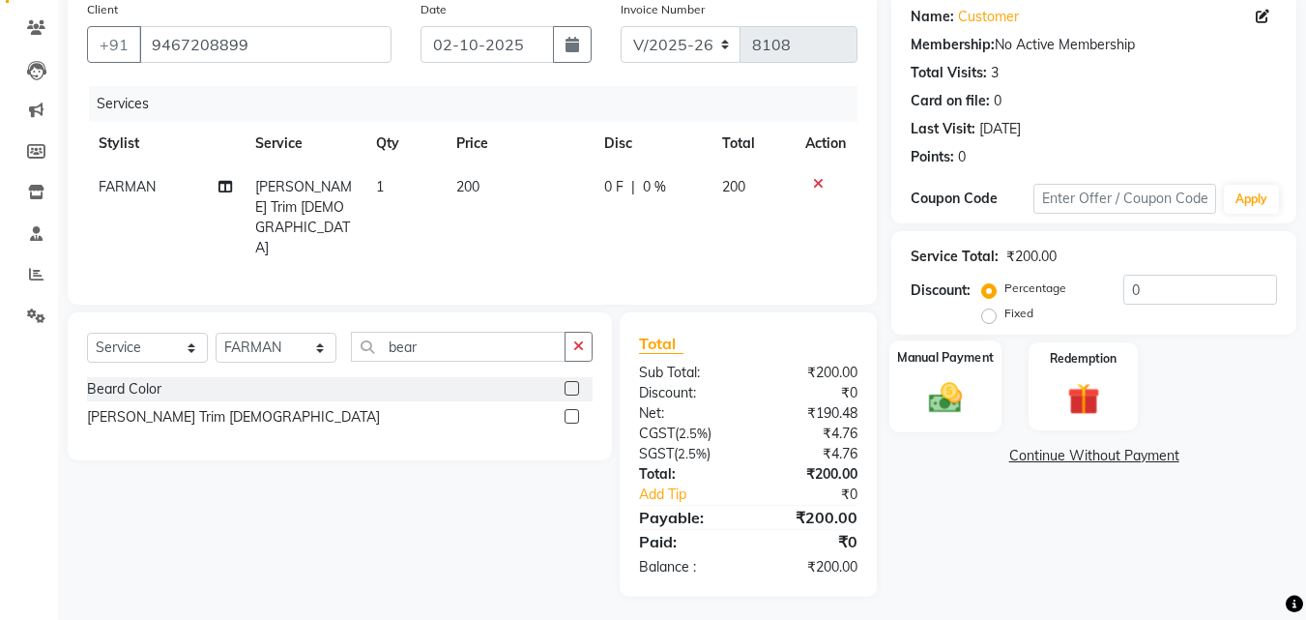
click at [929, 382] on img at bounding box center [945, 397] width 54 height 39
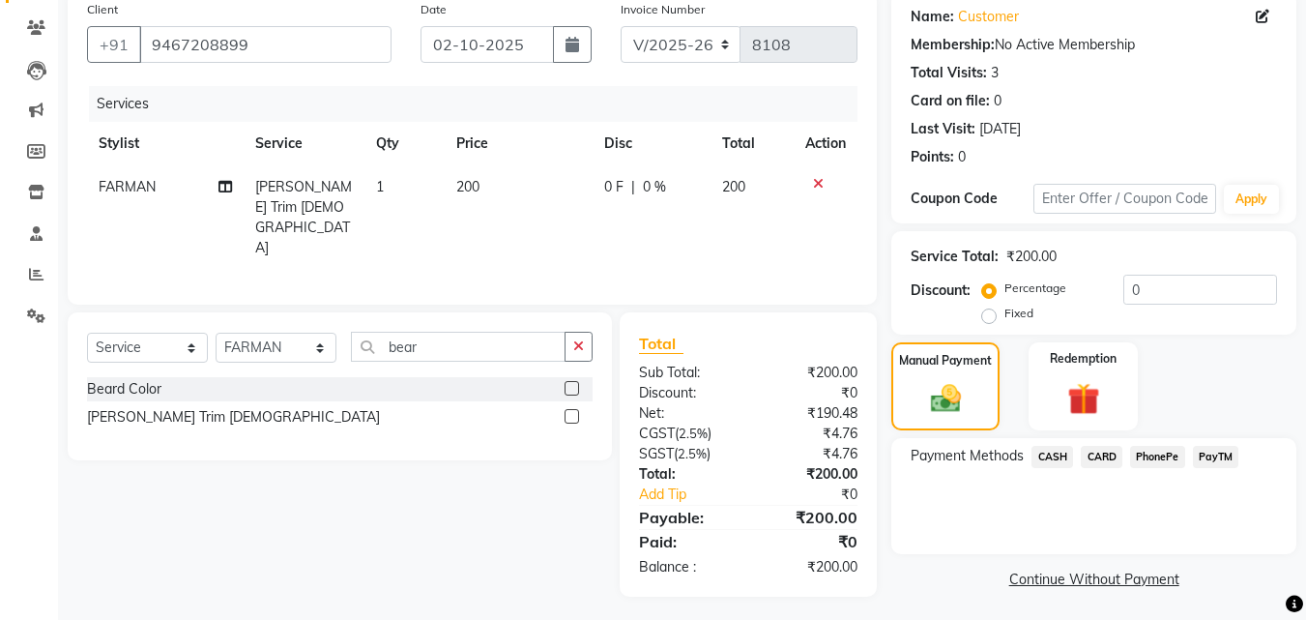
click at [1208, 457] on span "PayTM" at bounding box center [1216, 457] width 46 height 22
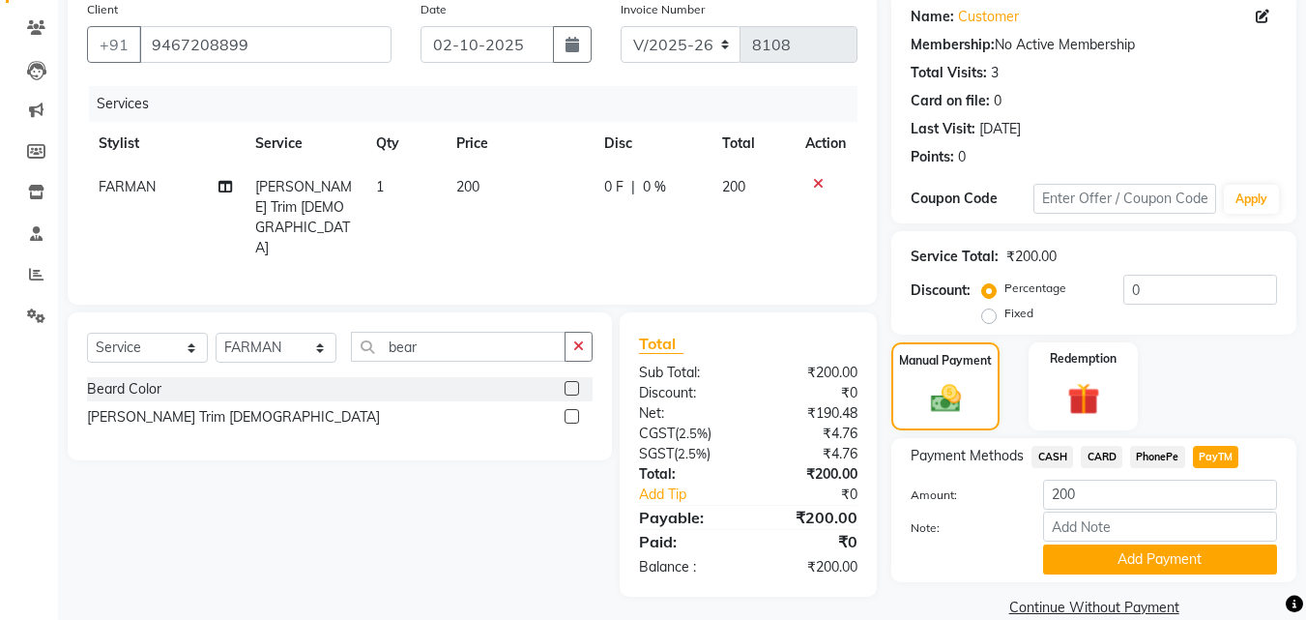
click at [1210, 558] on button "Add Payment" at bounding box center [1160, 559] width 234 height 30
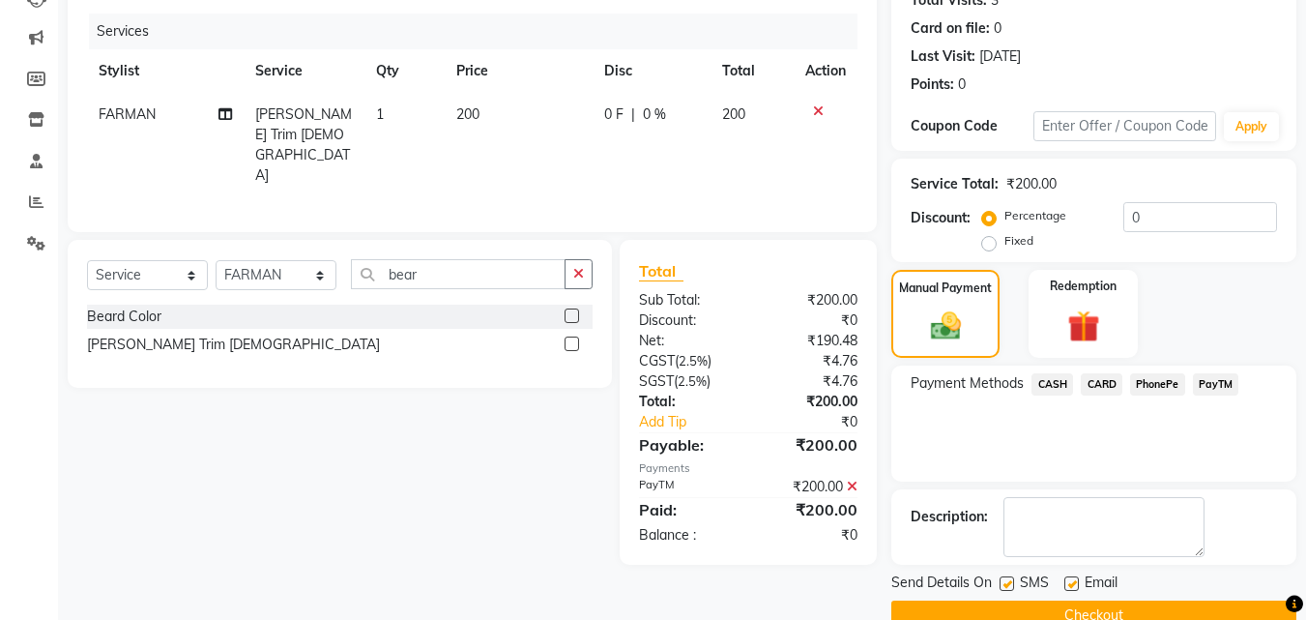
scroll to position [266, 0]
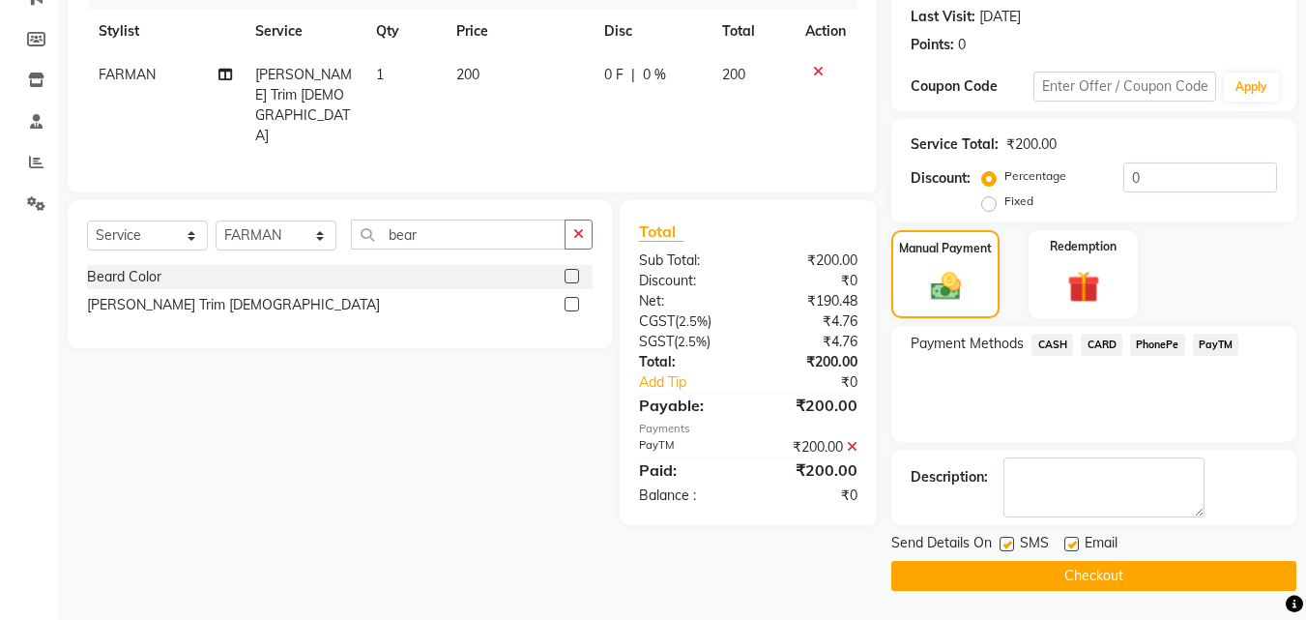
click at [1192, 564] on button "Checkout" at bounding box center [1093, 576] width 405 height 30
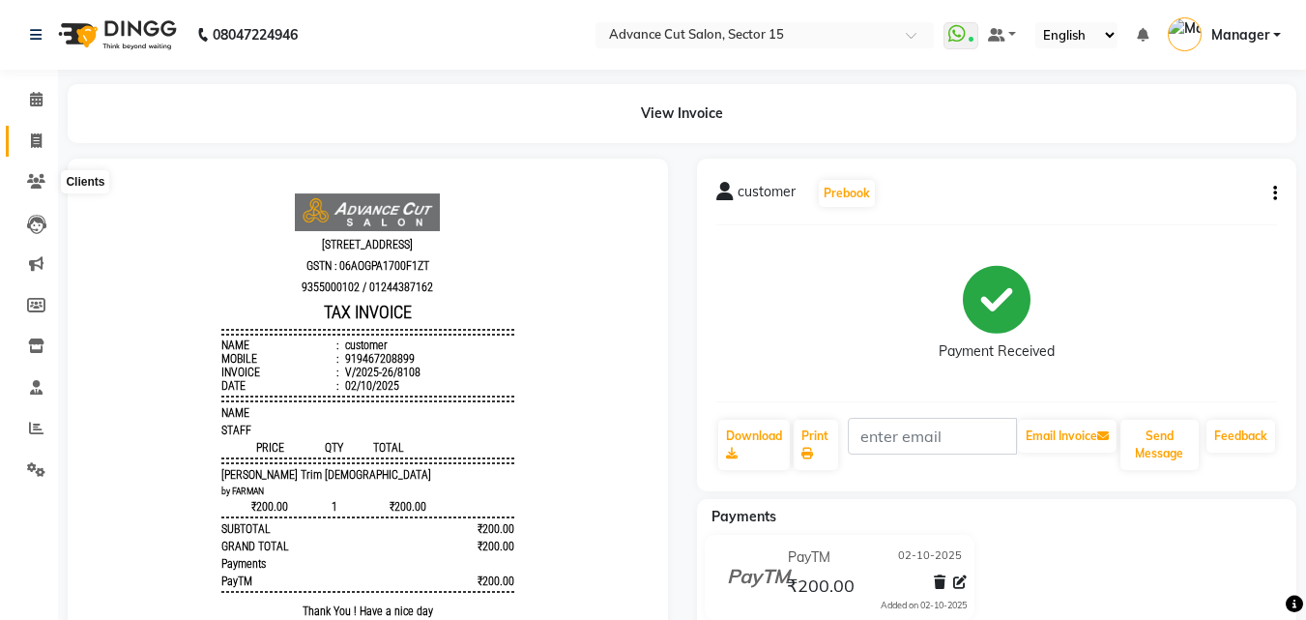
click at [19, 144] on span at bounding box center [36, 141] width 34 height 22
select select "service"
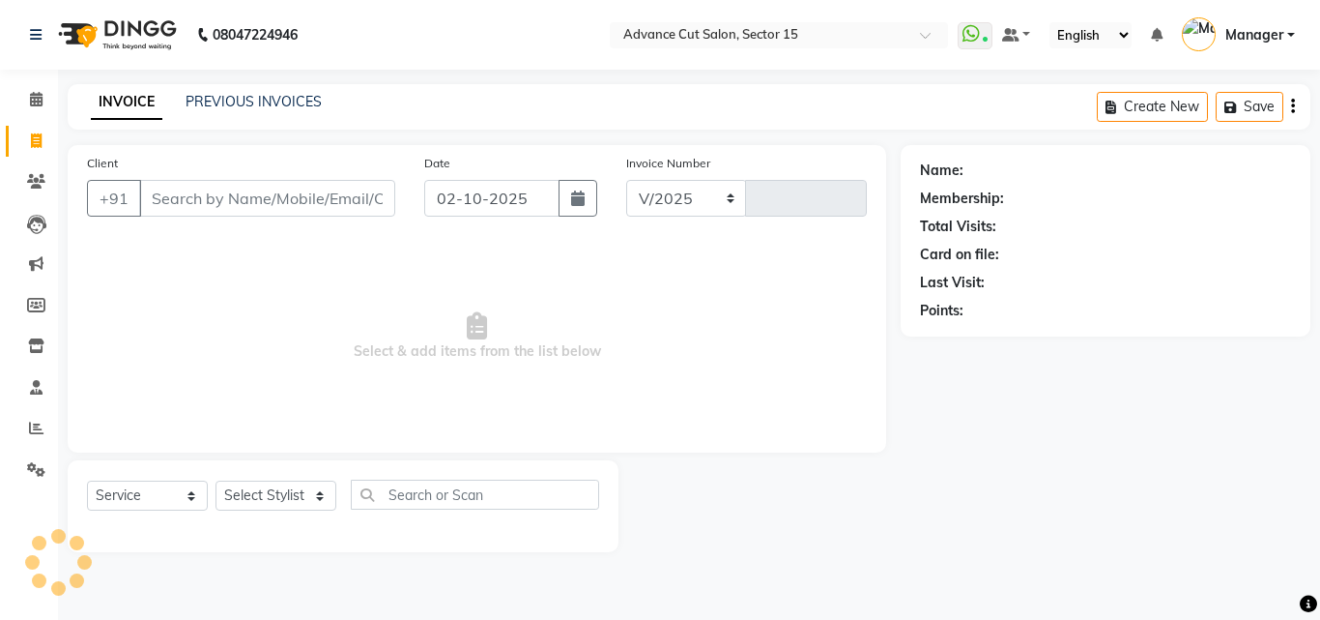
select select "6255"
type input "8109"
